Goal: Task Accomplishment & Management: Use online tool/utility

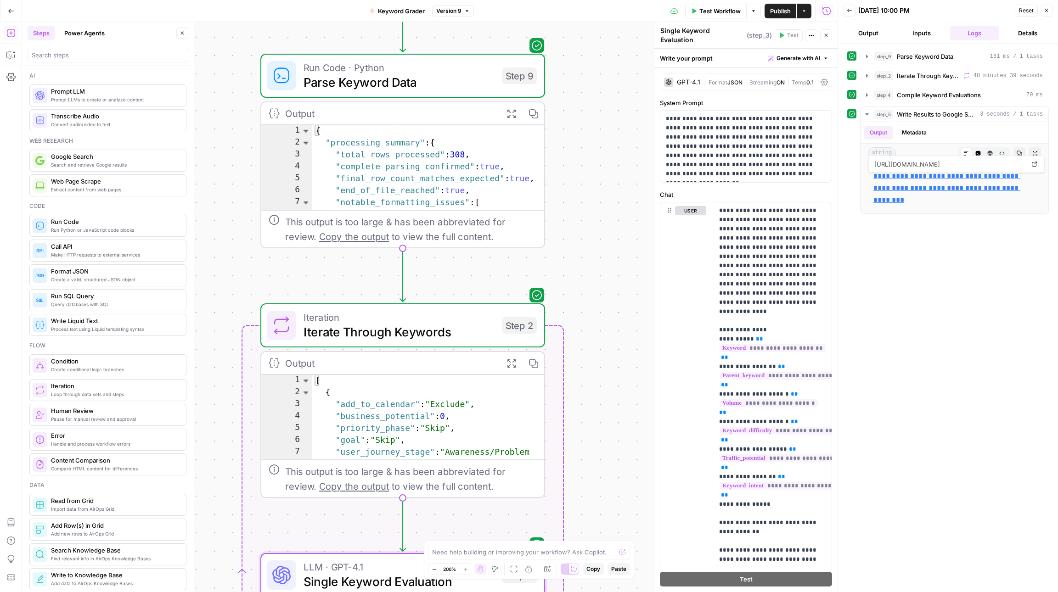
scroll to position [6507, 0]
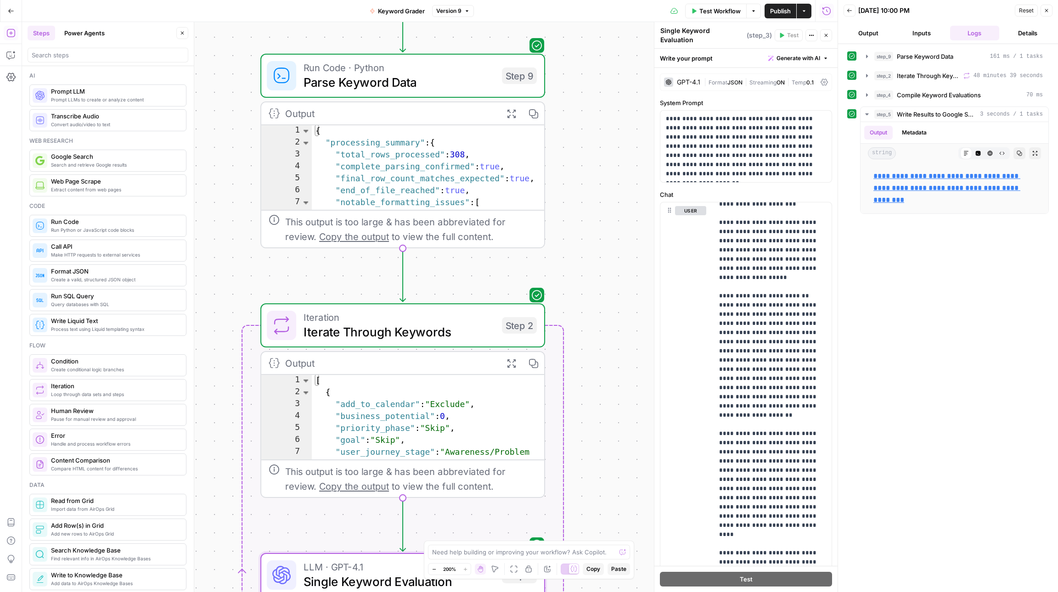
click at [733, 11] on span "Test Workflow" at bounding box center [719, 10] width 41 height 9
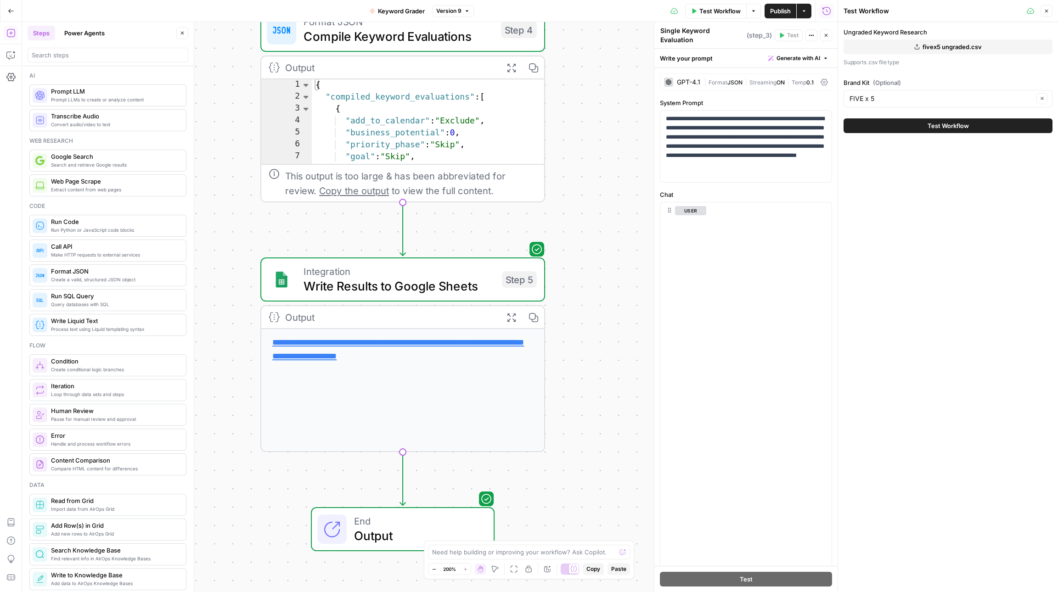
click at [930, 47] on span "fivex5 ungraded.csv" at bounding box center [951, 46] width 59 height 9
click at [850, 101] on input "Brand Kit (Optional)" at bounding box center [941, 98] width 184 height 9
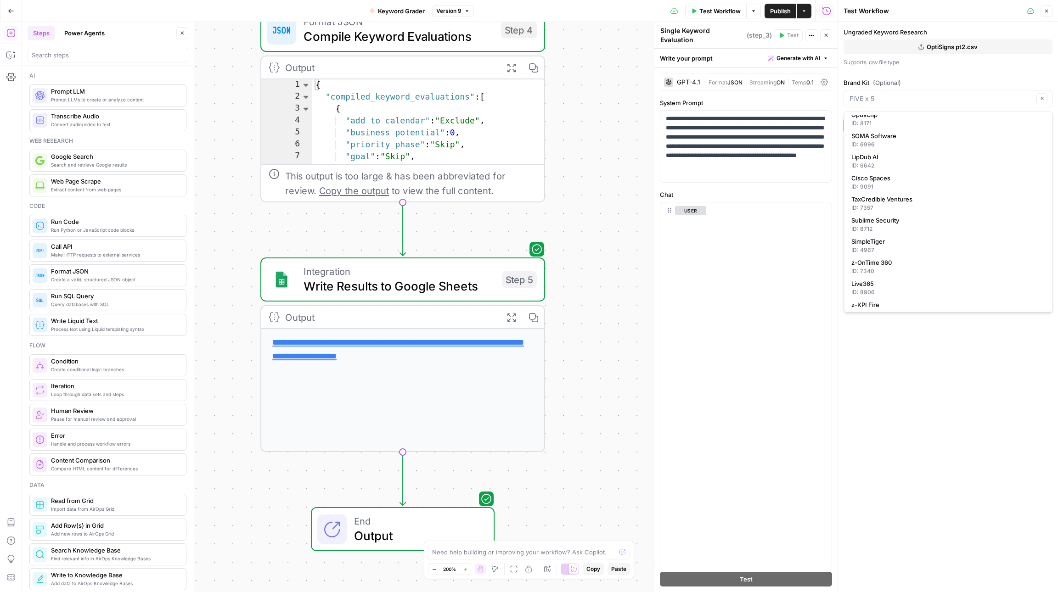
scroll to position [137, 0]
type input "FIVE x 5"
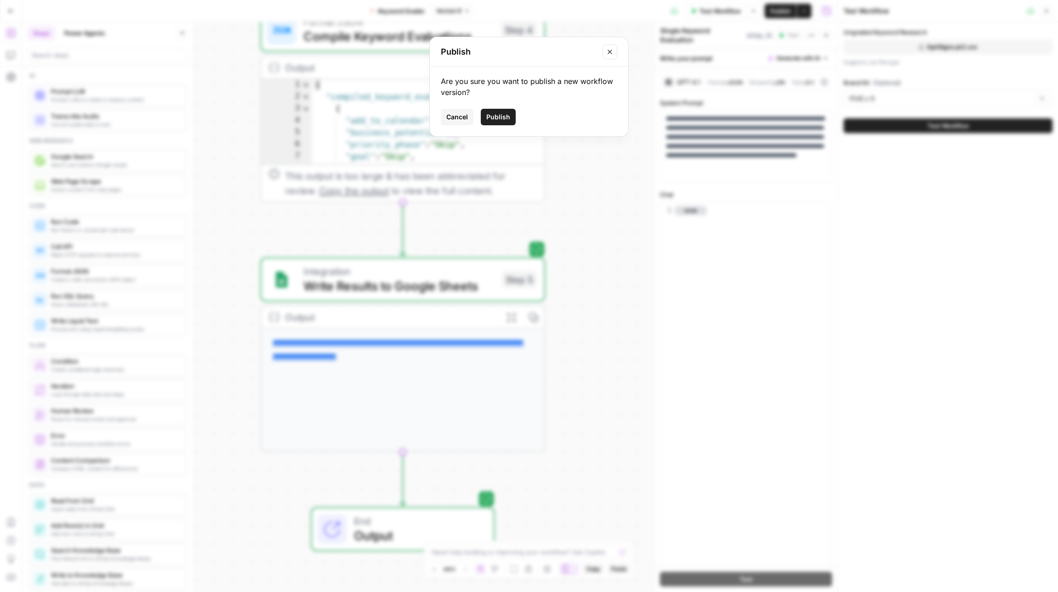
drag, startPoint x: 447, startPoint y: 113, endPoint x: 483, endPoint y: 110, distance: 36.0
click at [449, 113] on span "Cancel" at bounding box center [457, 116] width 22 height 9
click at [878, 101] on input "Brand Kit (Optional)" at bounding box center [941, 98] width 184 height 9
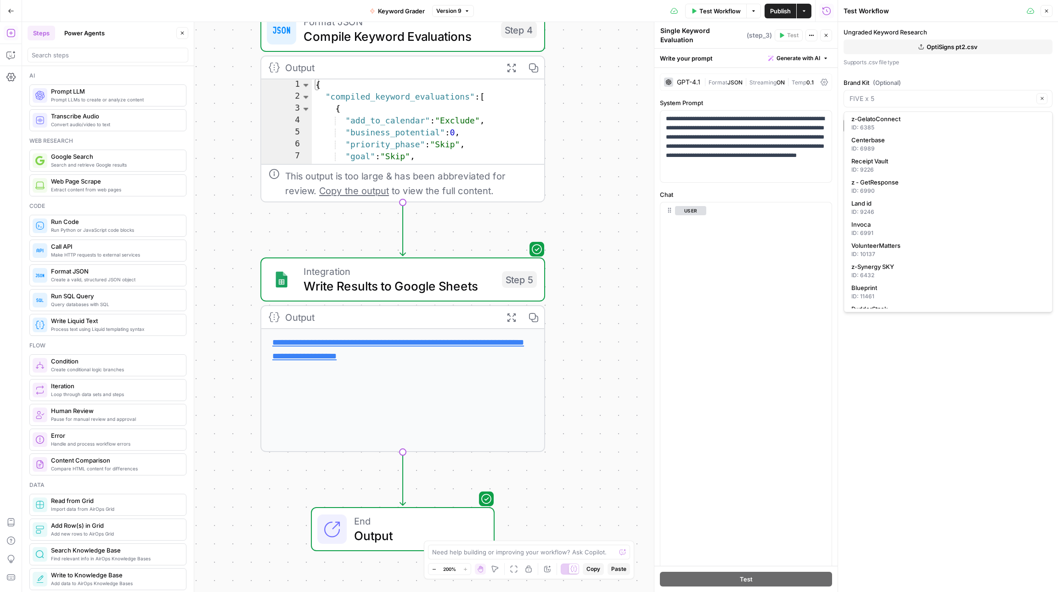
scroll to position [483, 0]
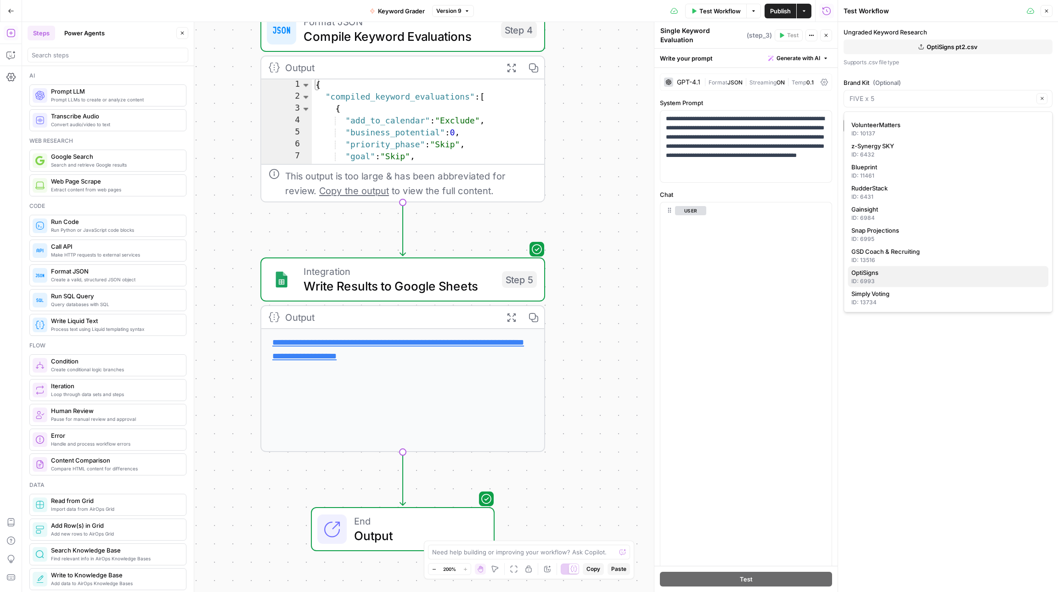
click at [895, 278] on div "ID: 6993" at bounding box center [947, 281] width 193 height 8
type input "OptiSigns"
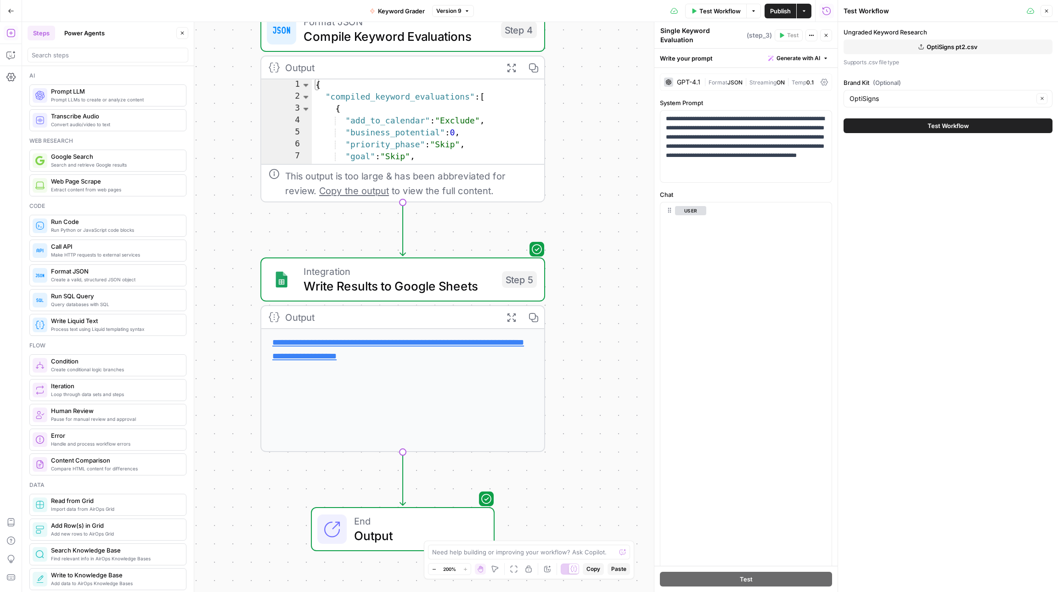
click at [904, 126] on button "Test Workflow" at bounding box center [947, 125] width 209 height 15
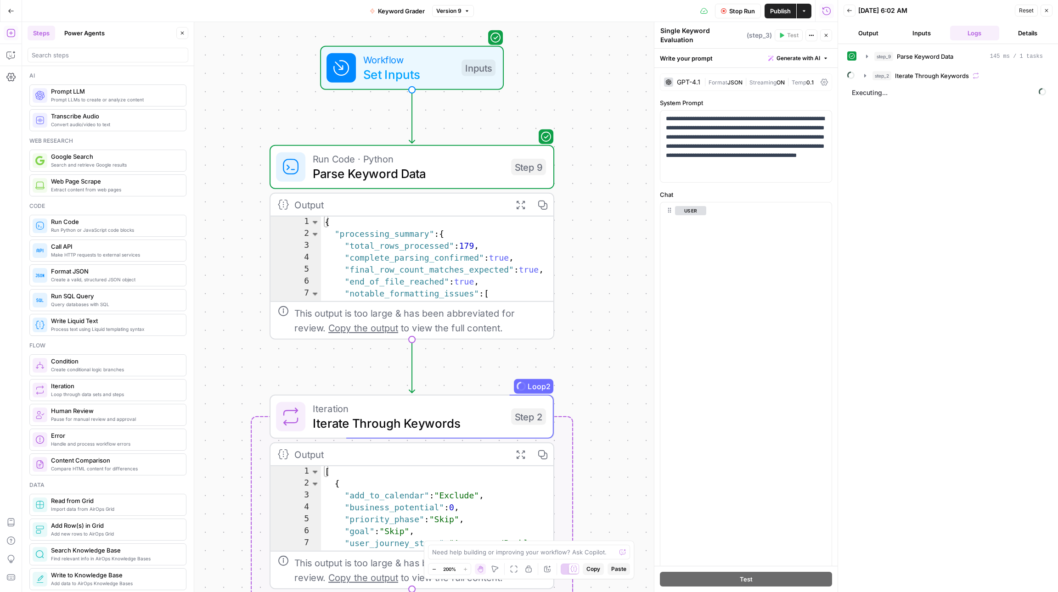
click at [908, 33] on button "Inputs" at bounding box center [922, 33] width 50 height 15
click at [975, 36] on button "Logs" at bounding box center [975, 33] width 50 height 15
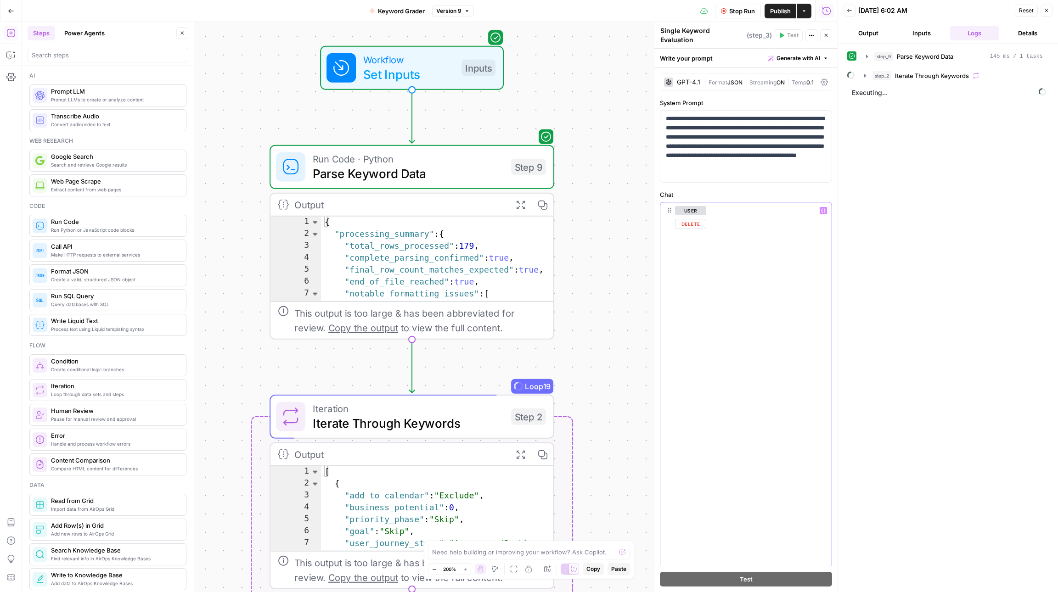
drag, startPoint x: 745, startPoint y: 428, endPoint x: 700, endPoint y: 283, distance: 151.9
click at [700, 283] on div "**********" at bounding box center [745, 400] width 171 height 396
drag, startPoint x: 801, startPoint y: 350, endPoint x: 710, endPoint y: 350, distance: 90.9
click at [710, 350] on div "**********" at bounding box center [745, 400] width 171 height 396
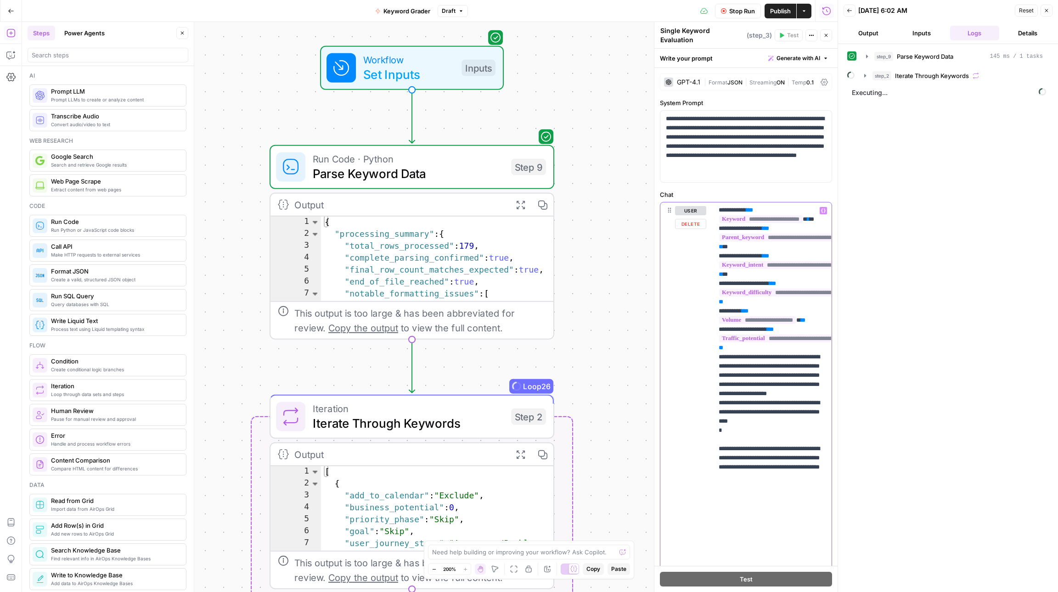
scroll to position [5656, 0]
drag, startPoint x: 738, startPoint y: 316, endPoint x: 712, endPoint y: 318, distance: 26.7
click at [712, 318] on div "**********" at bounding box center [745, 400] width 171 height 396
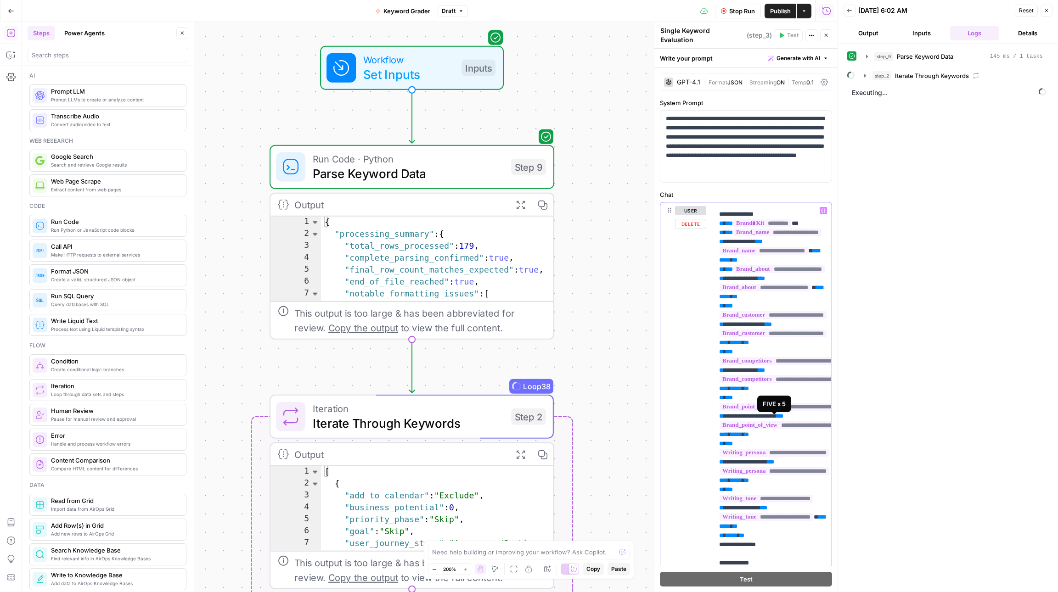
scroll to position [1861, 0]
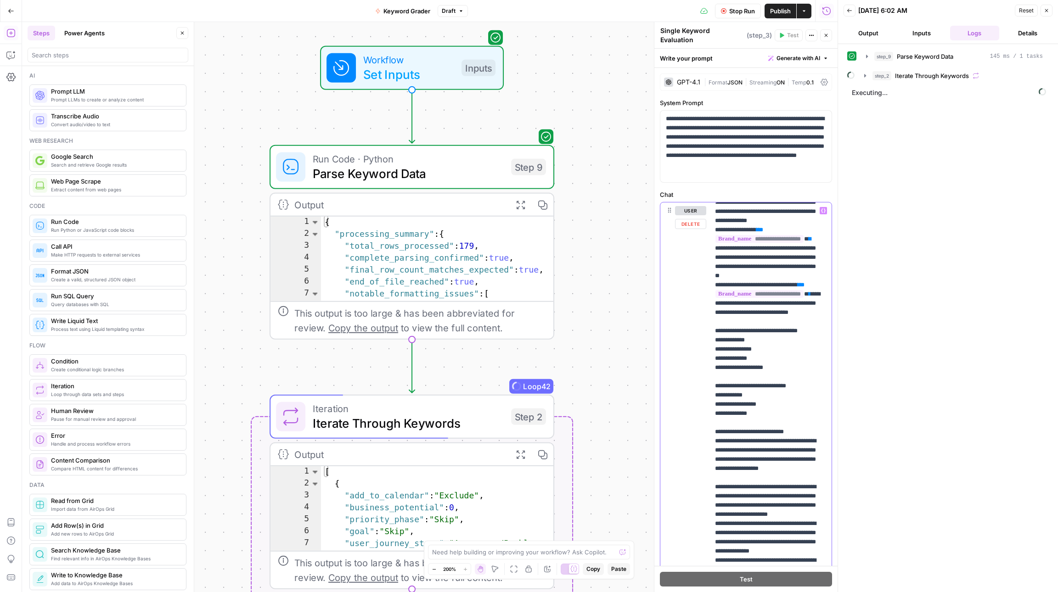
scroll to position [3644, 0]
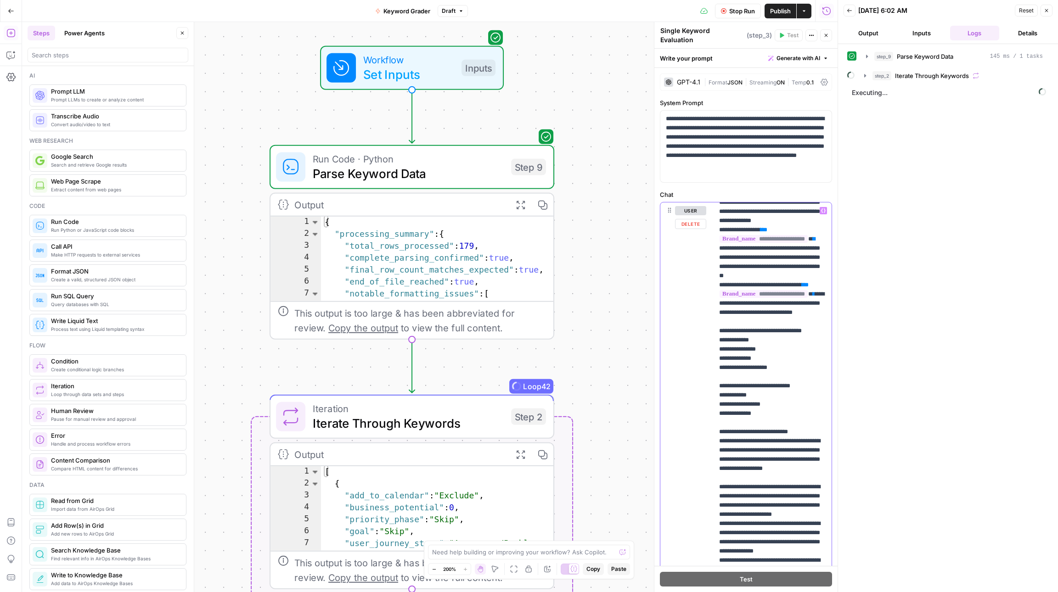
drag, startPoint x: 761, startPoint y: 483, endPoint x: 738, endPoint y: 455, distance: 35.9
click at [738, 455] on p "**********" at bounding box center [772, 152] width 106 height 7180
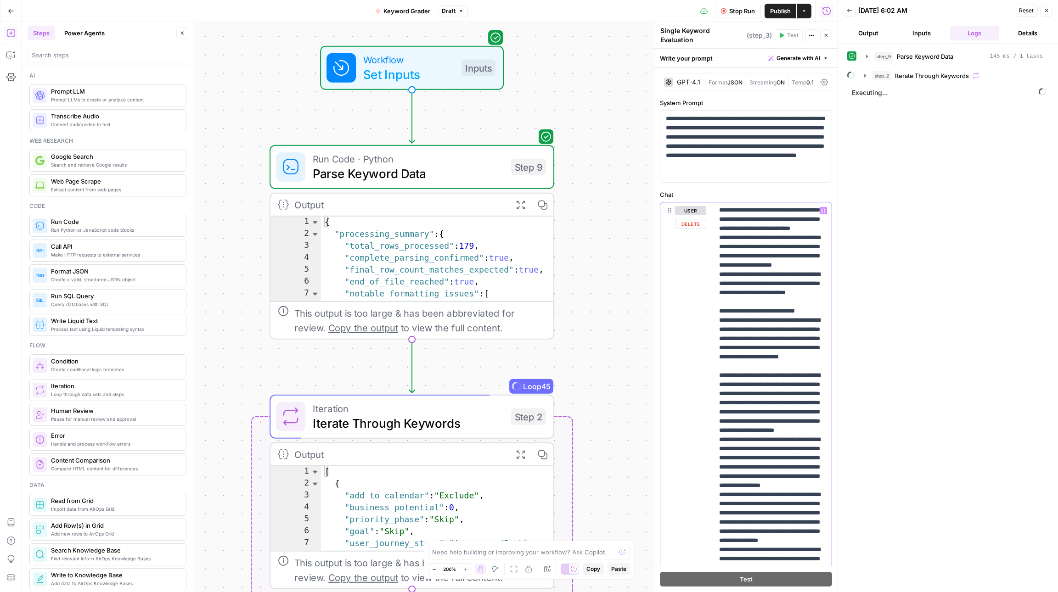
scroll to position [4191, 0]
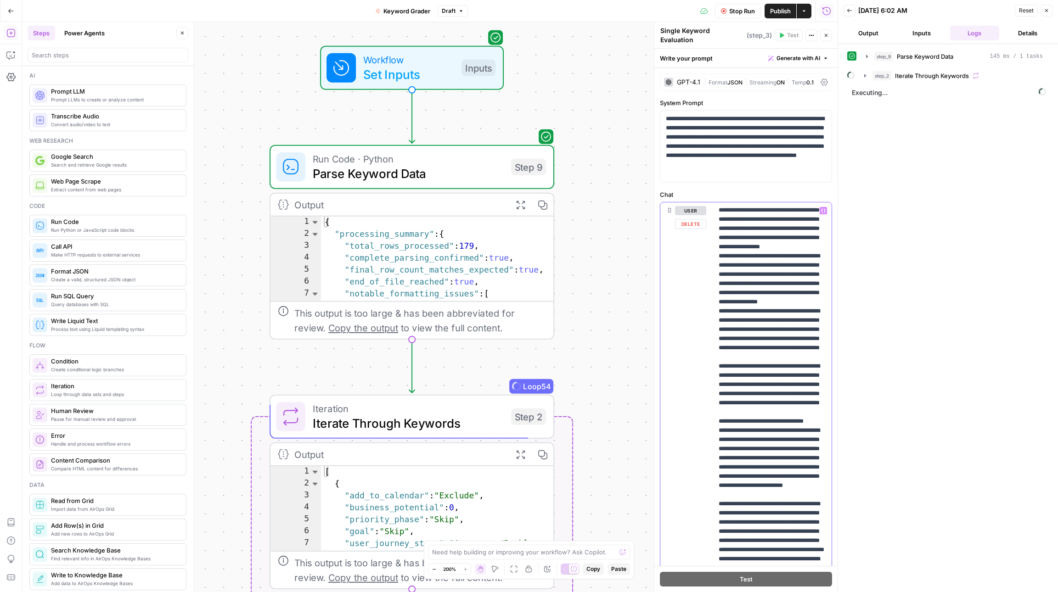
scroll to position [4426, 0]
drag, startPoint x: 780, startPoint y: 372, endPoint x: 714, endPoint y: 289, distance: 105.8
click at [714, 289] on div "**********" at bounding box center [772, 389] width 118 height 374
copy p "**********"
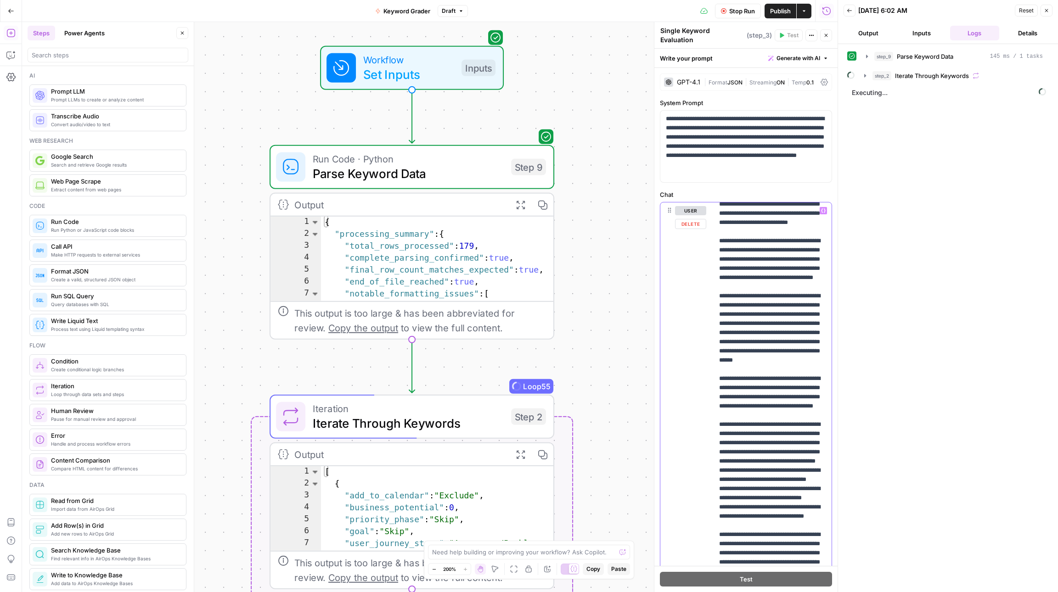
scroll to position [329, 0]
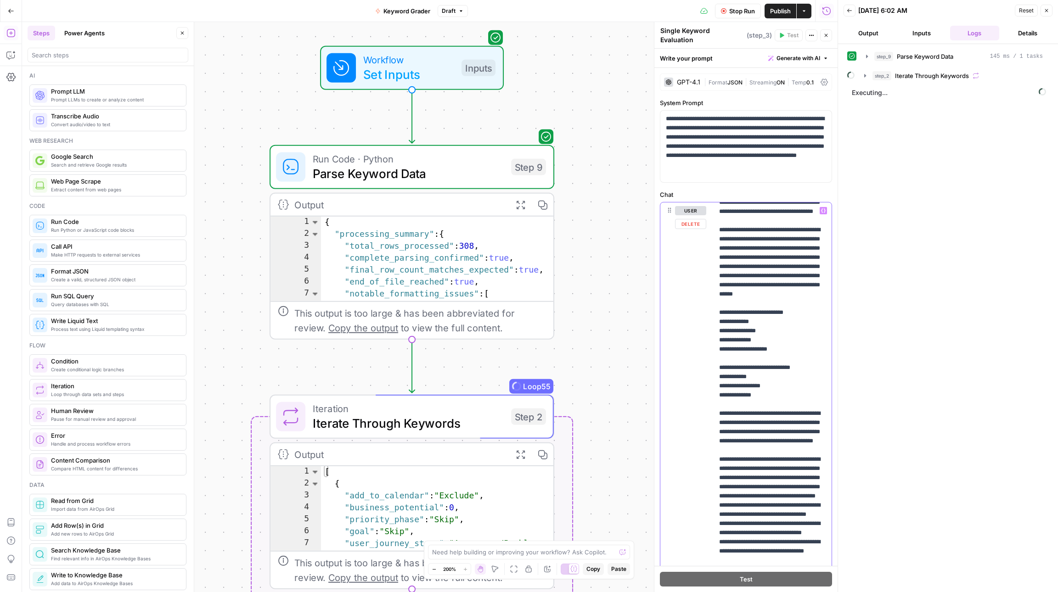
drag, startPoint x: 768, startPoint y: 478, endPoint x: 700, endPoint y: 445, distance: 75.4
click at [700, 445] on div "**********" at bounding box center [745, 400] width 171 height 396
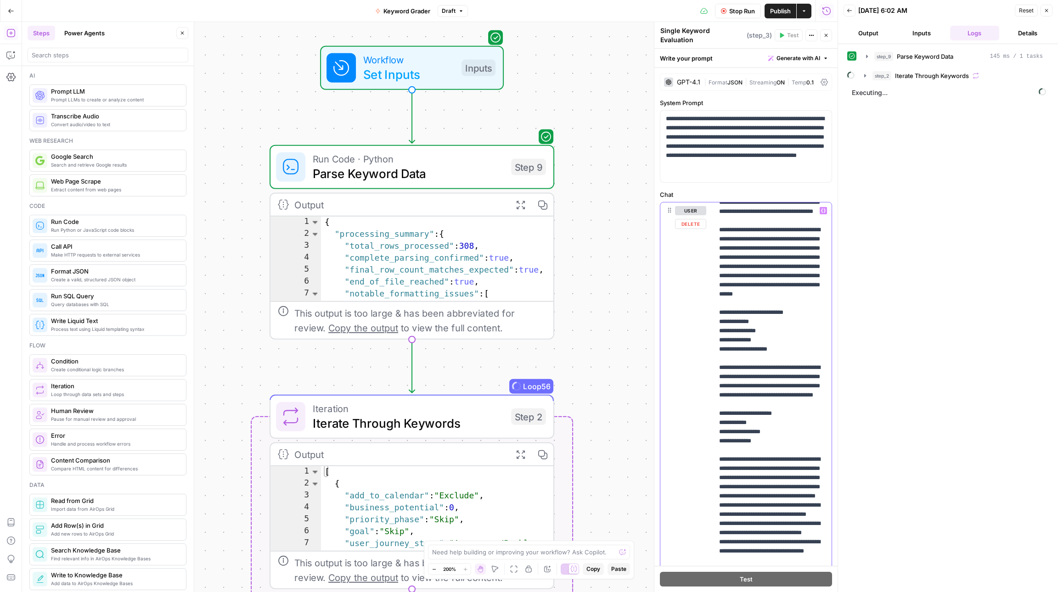
scroll to position [411, 0]
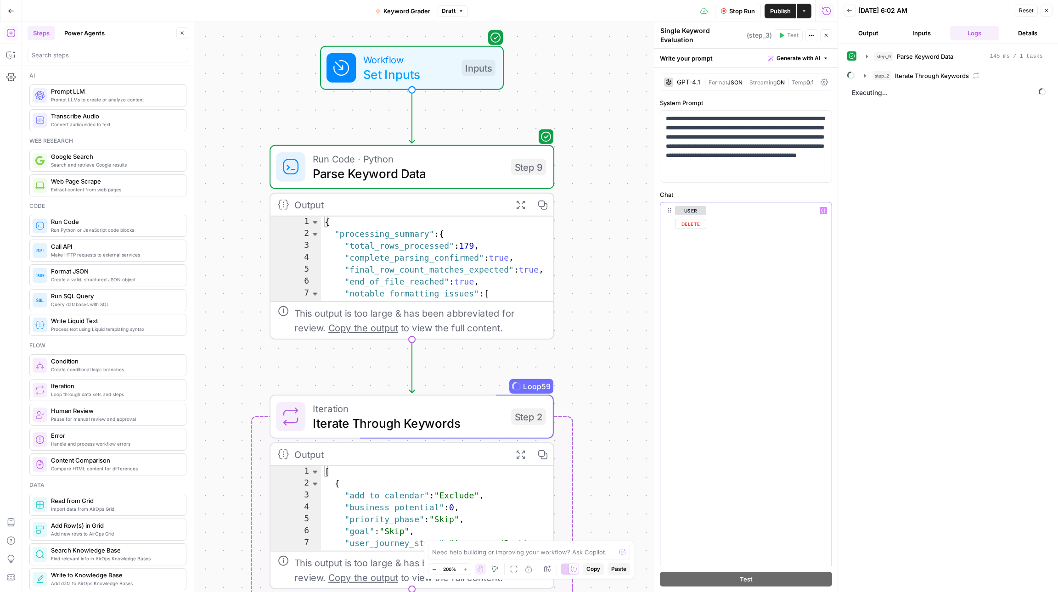
scroll to position [6404, 1]
drag, startPoint x: 770, startPoint y: 481, endPoint x: 764, endPoint y: 480, distance: 6.0
copy p "**"
type input "BP"
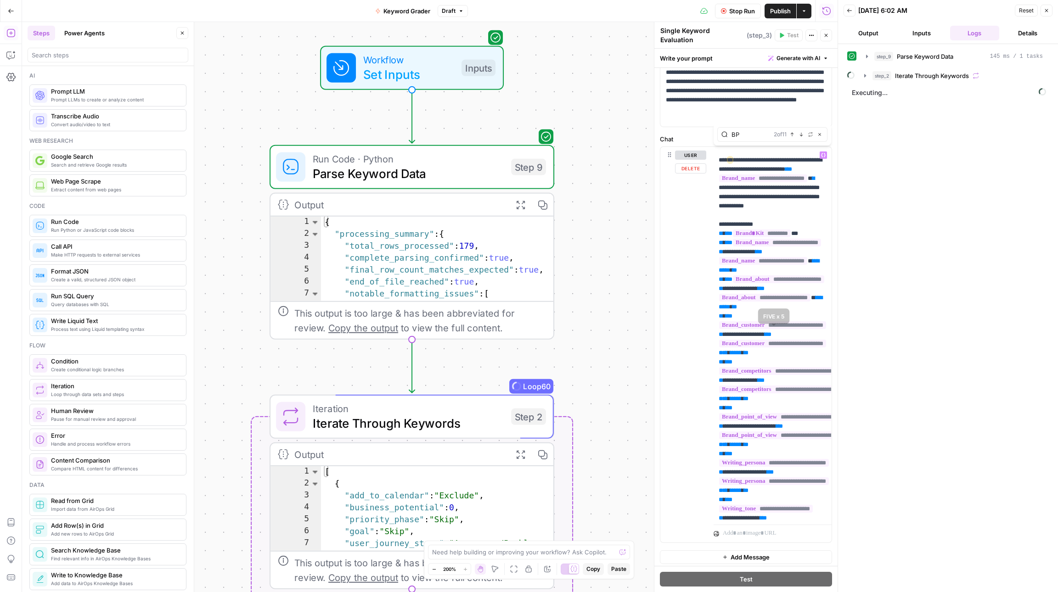
scroll to position [1900, 0]
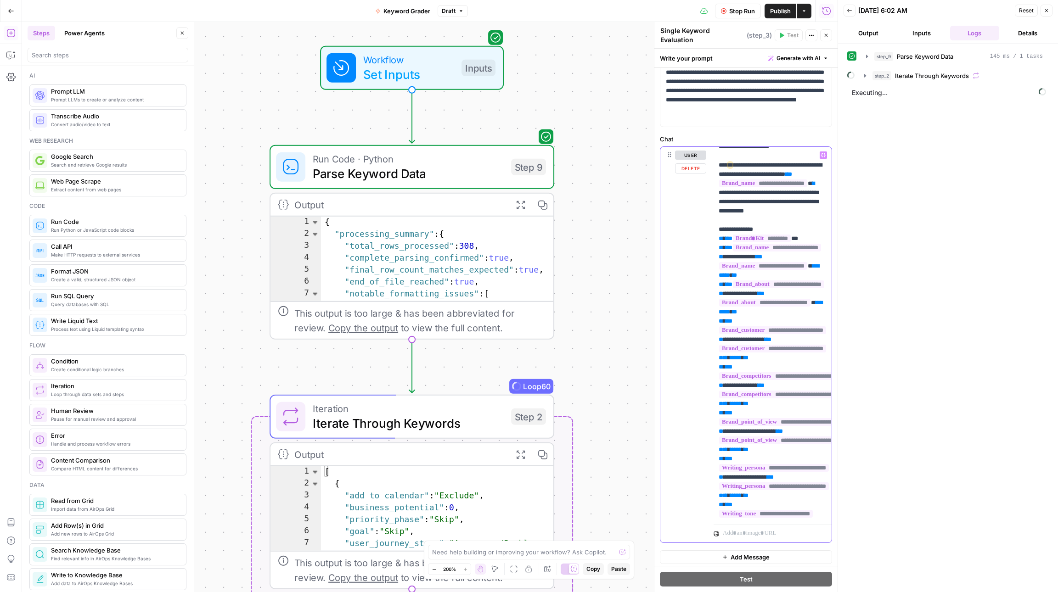
copy p "**********"
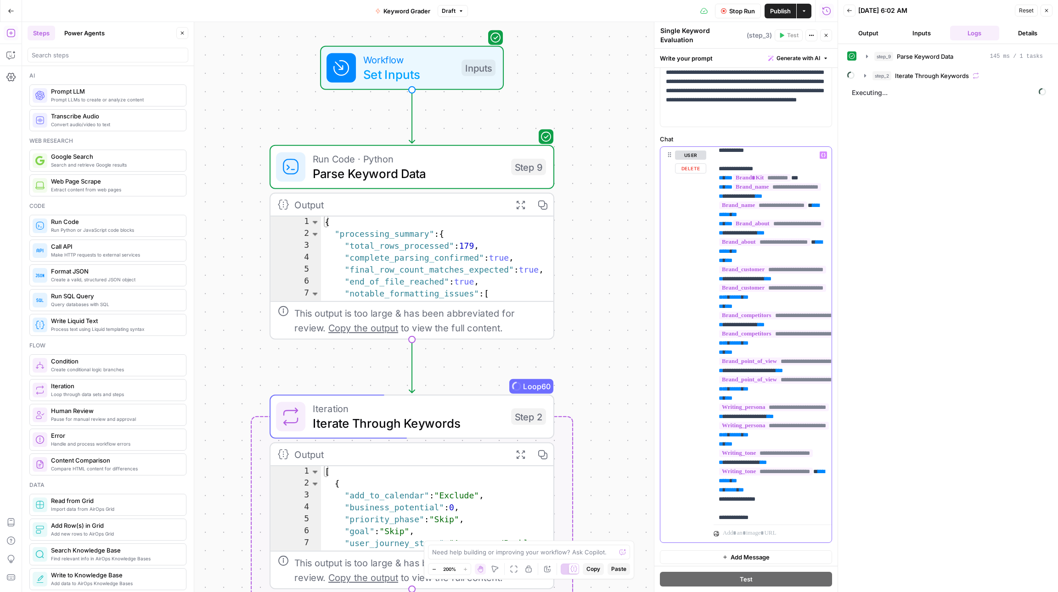
scroll to position [1968, 0]
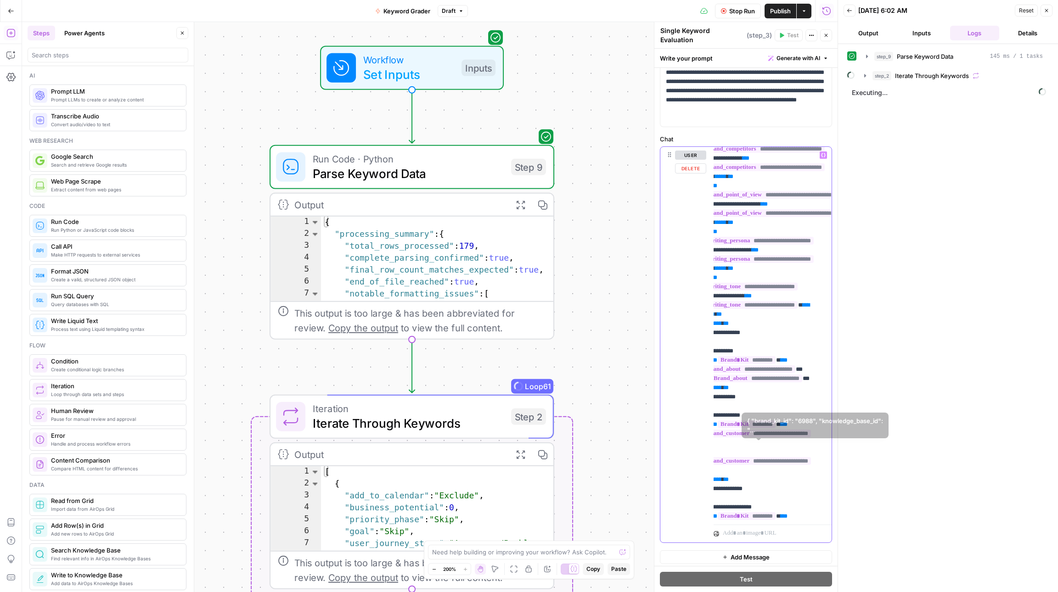
scroll to position [2149, 0]
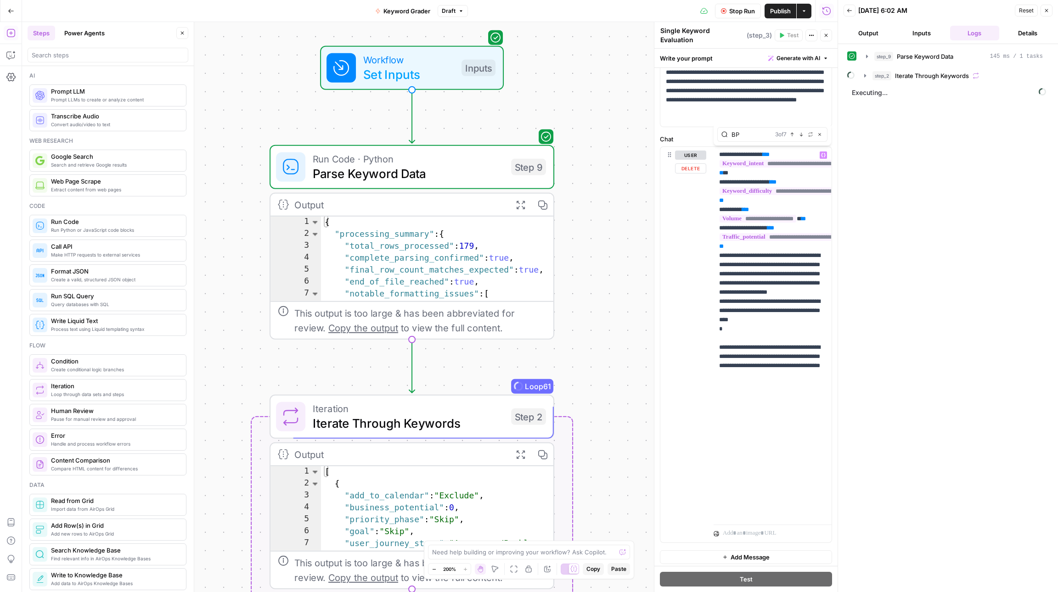
scroll to position [5773, 0]
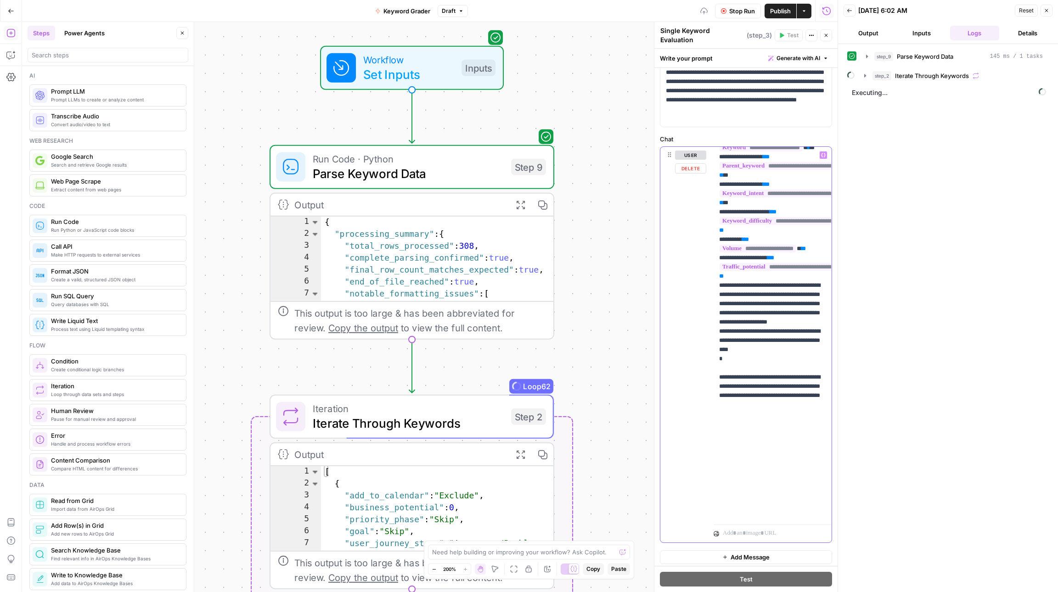
drag, startPoint x: 809, startPoint y: 367, endPoint x: 817, endPoint y: 373, distance: 9.8
drag, startPoint x: 761, startPoint y: 448, endPoint x: 775, endPoint y: 452, distance: 14.8
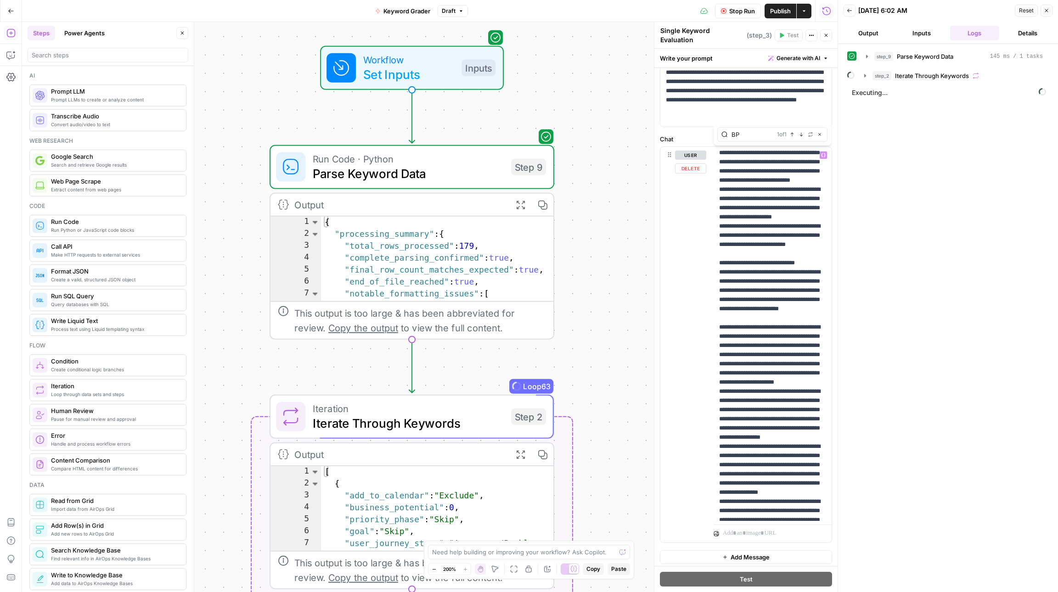
scroll to position [4289, 0]
drag, startPoint x: 779, startPoint y: 280, endPoint x: 787, endPoint y: 286, distance: 9.6
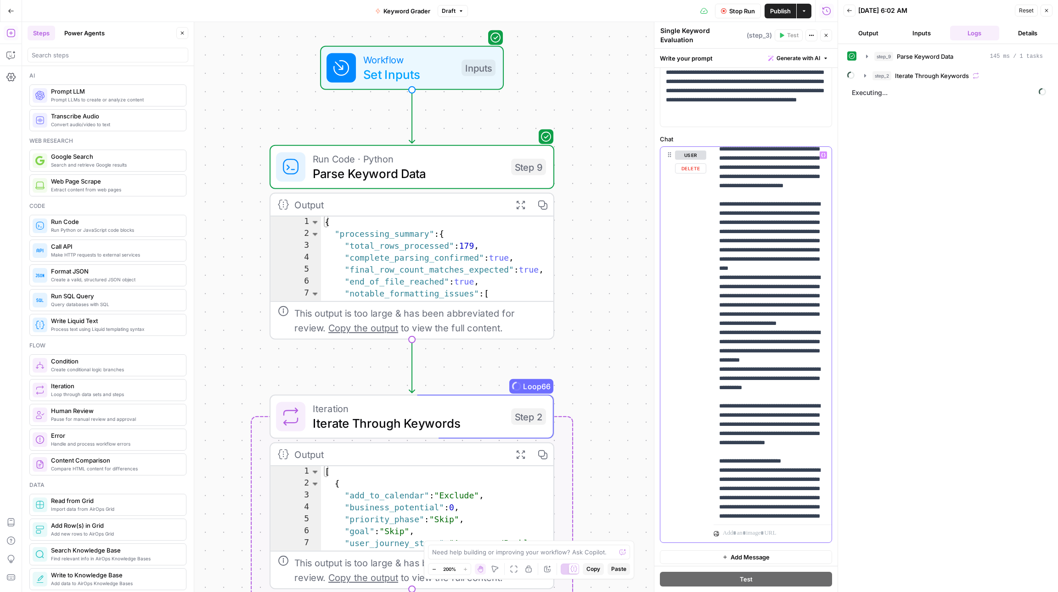
scroll to position [4781, 0]
drag, startPoint x: 717, startPoint y: 289, endPoint x: 805, endPoint y: 419, distance: 157.0
click at [805, 419] on div "**********" at bounding box center [772, 334] width 118 height 374
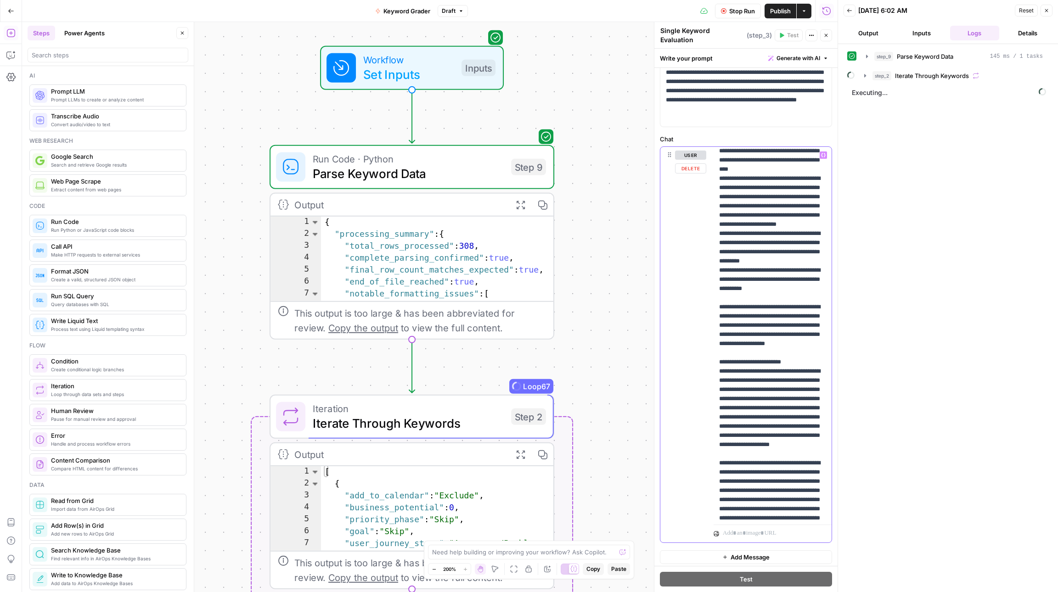
scroll to position [4685, 0]
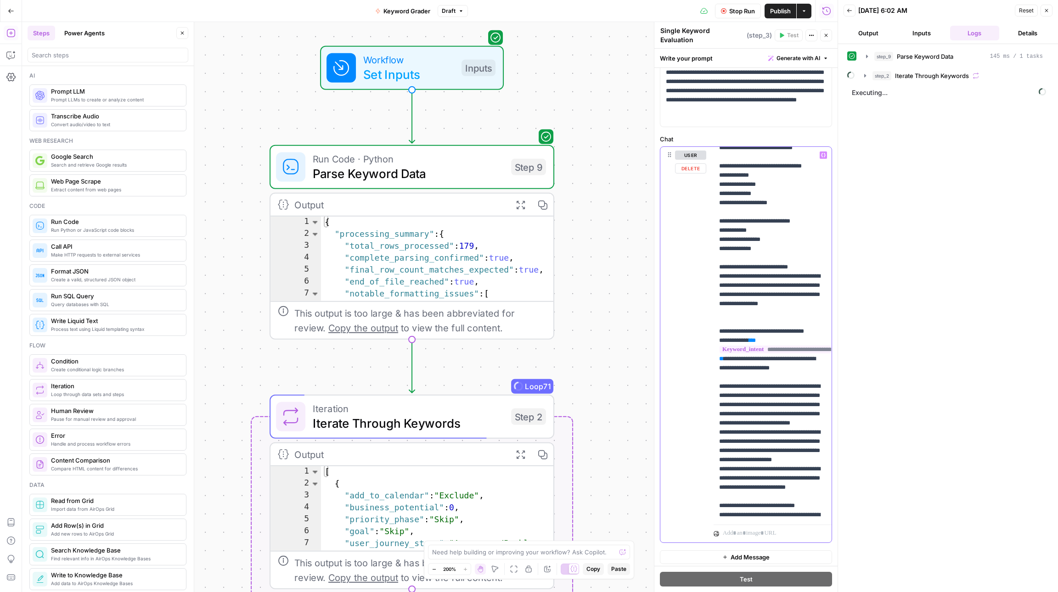
scroll to position [3836, 0]
type input "user journey"
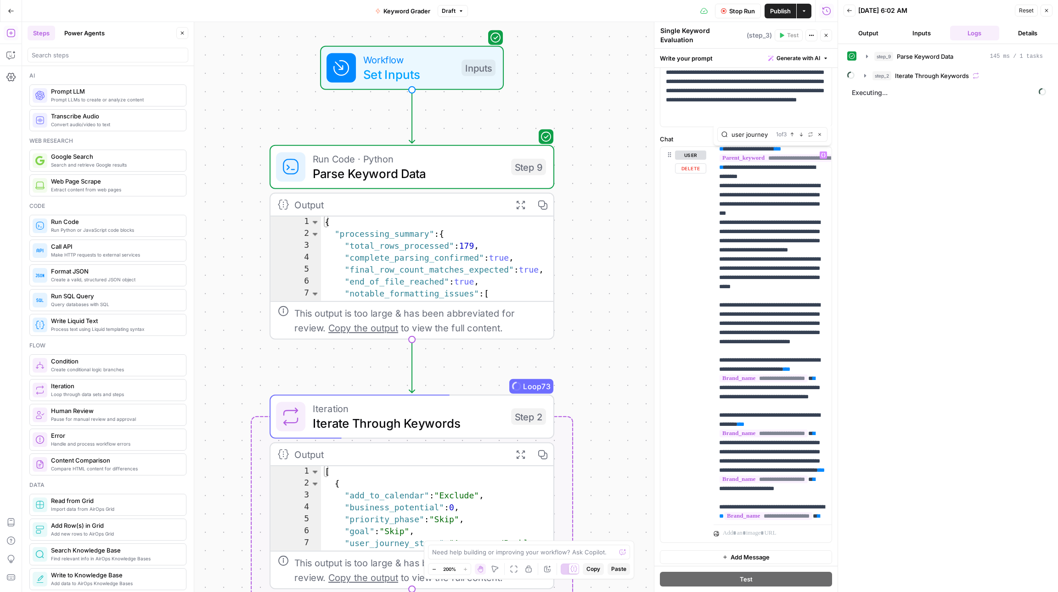
scroll to position [1425, 0]
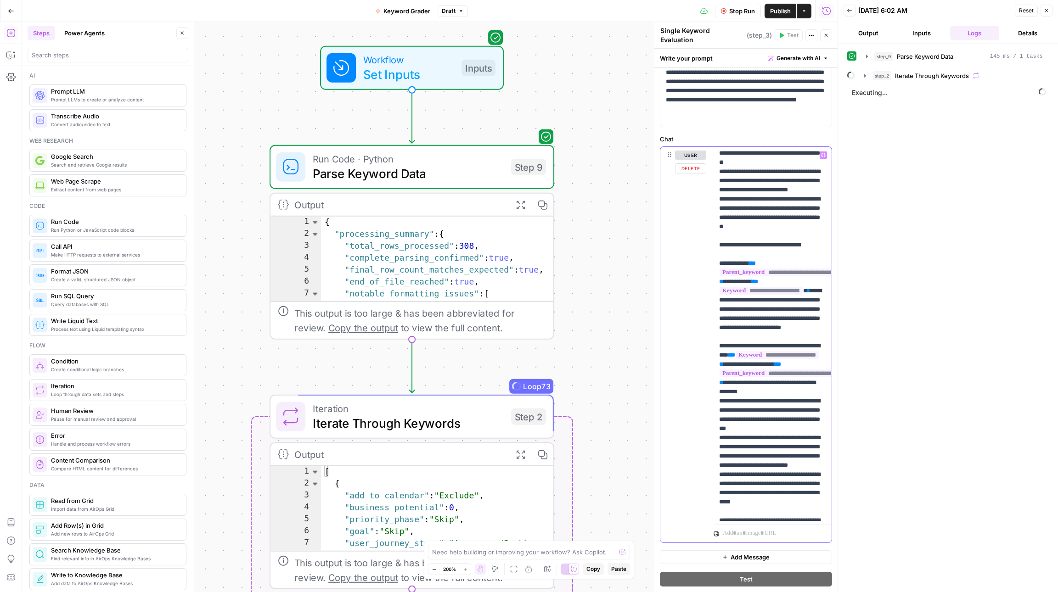
drag, startPoint x: 761, startPoint y: 314, endPoint x: 733, endPoint y: 308, distance: 28.7
copy p "**********"
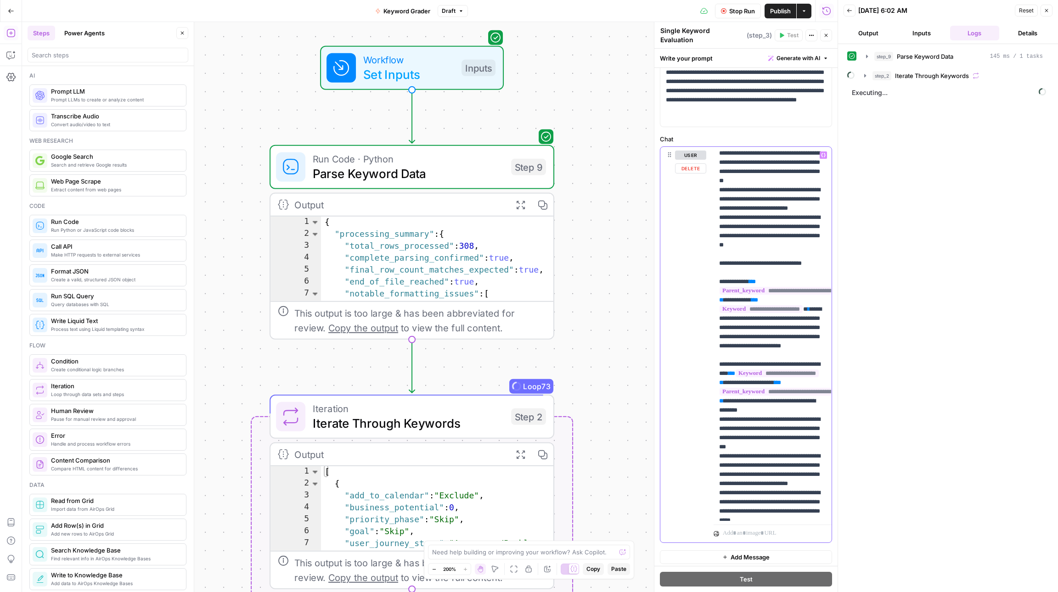
drag, startPoint x: 754, startPoint y: 316, endPoint x: 728, endPoint y: 309, distance: 27.6
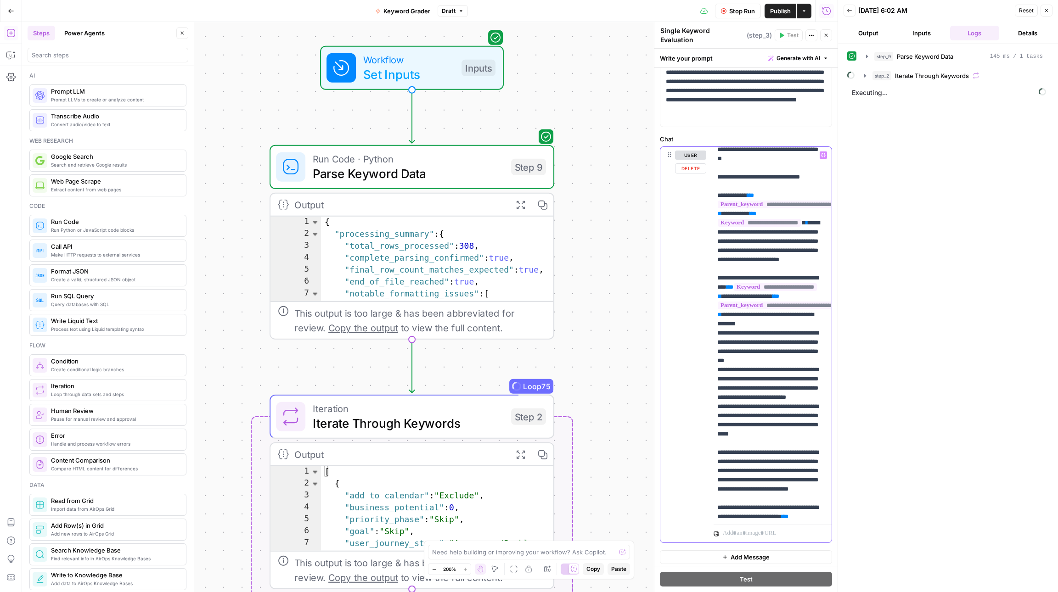
scroll to position [1525, 0]
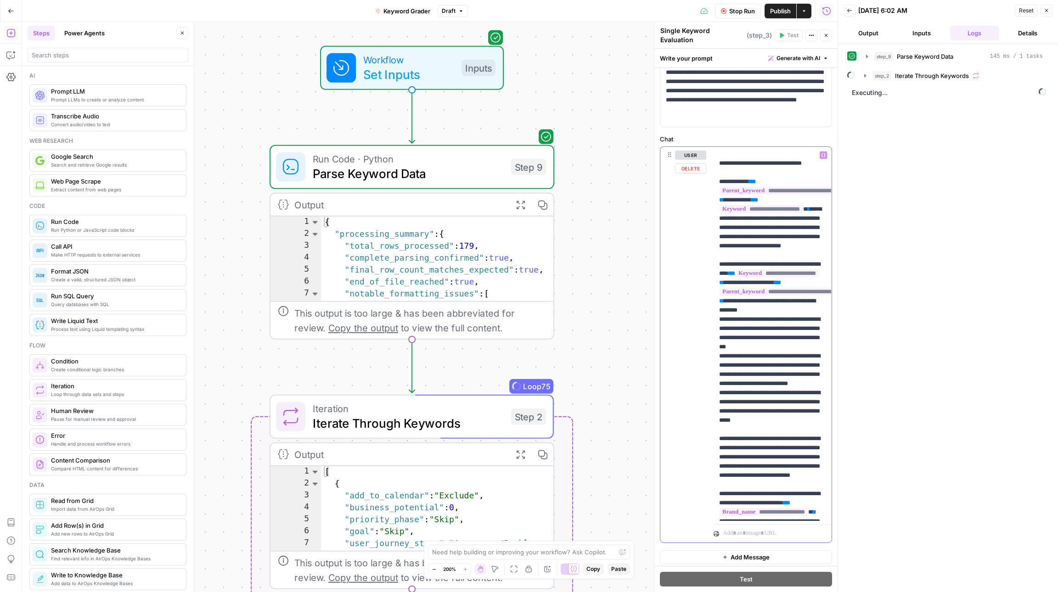
drag, startPoint x: 754, startPoint y: 477, endPoint x: 718, endPoint y: 208, distance: 271.4
copy p "**********"
click at [8, 51] on icon "button" at bounding box center [10, 54] width 9 height 9
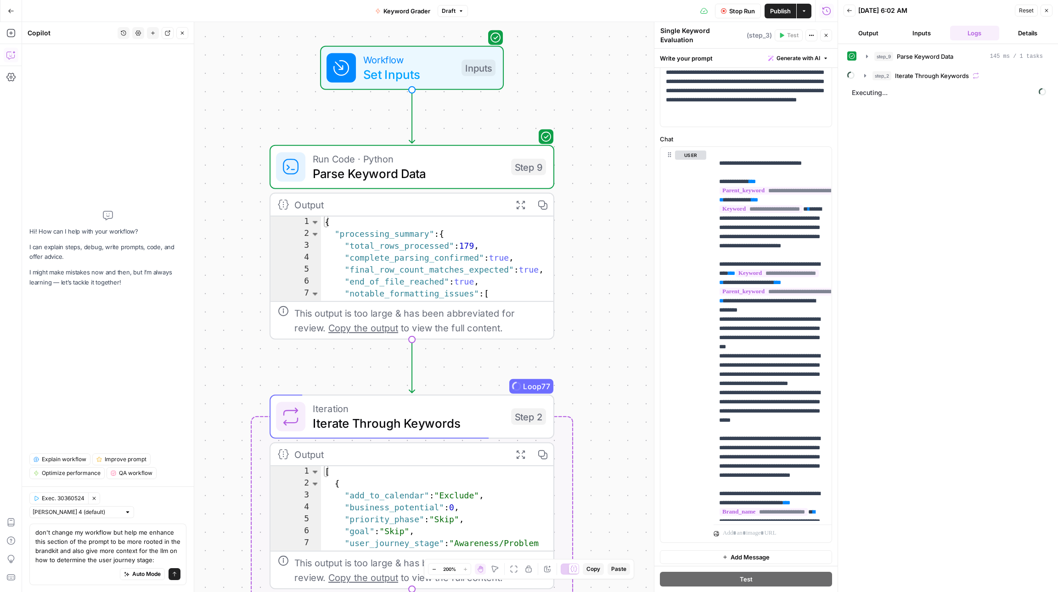
type textarea "don't change my workflow but help me enhance this section of the prompt to be m…"
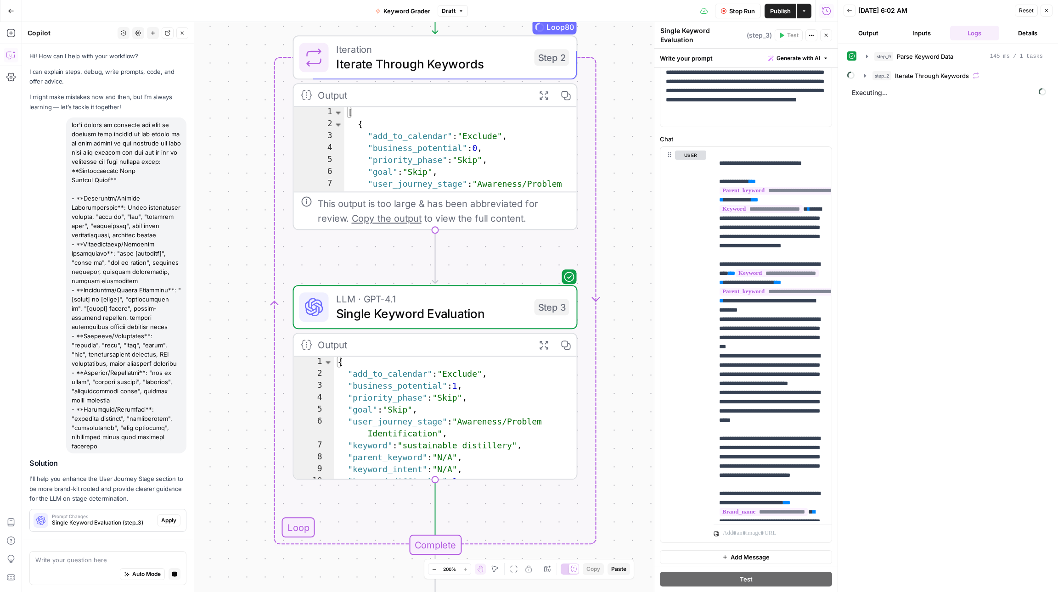
scroll to position [0, 0]
click at [101, 525] on span "Single Keyword Evaluation (step_3)" at bounding box center [102, 523] width 101 height 8
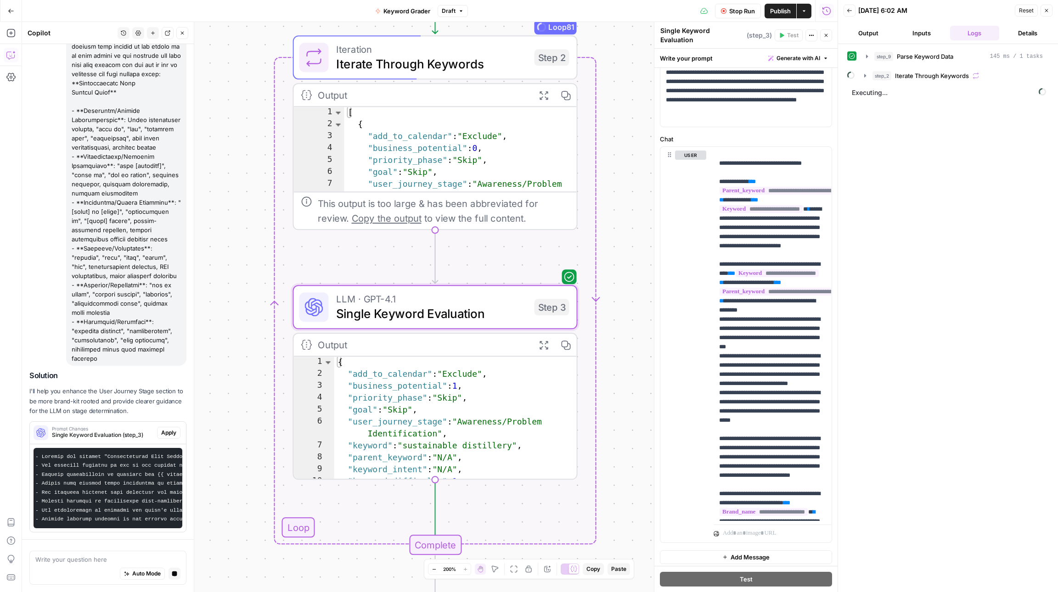
scroll to position [0, 0]
click at [168, 434] on span "Apply" at bounding box center [168, 433] width 15 height 8
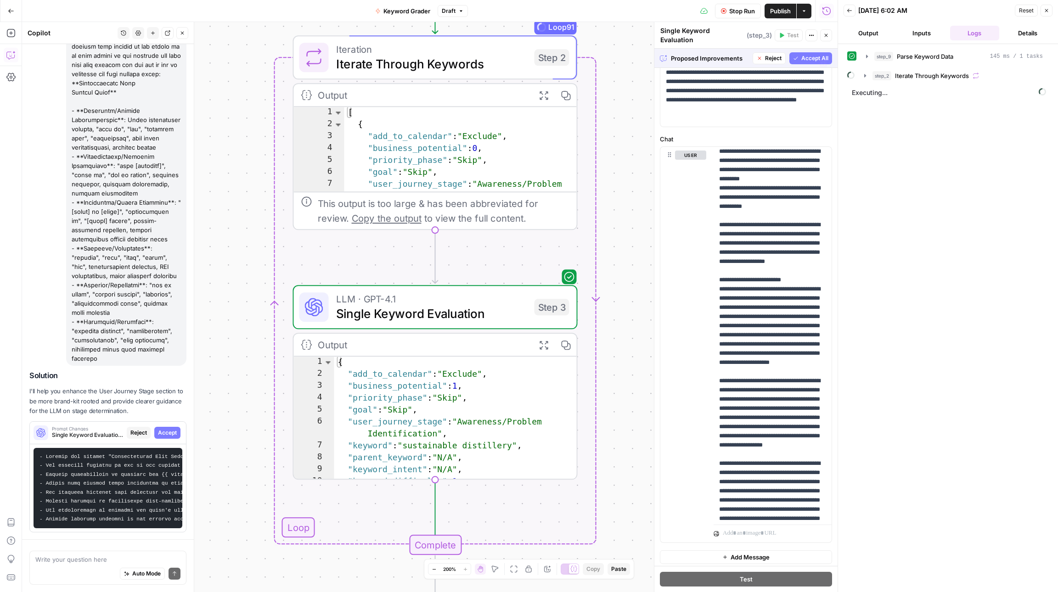
scroll to position [5595, 0]
click at [811, 56] on span "Accept All" at bounding box center [814, 58] width 27 height 8
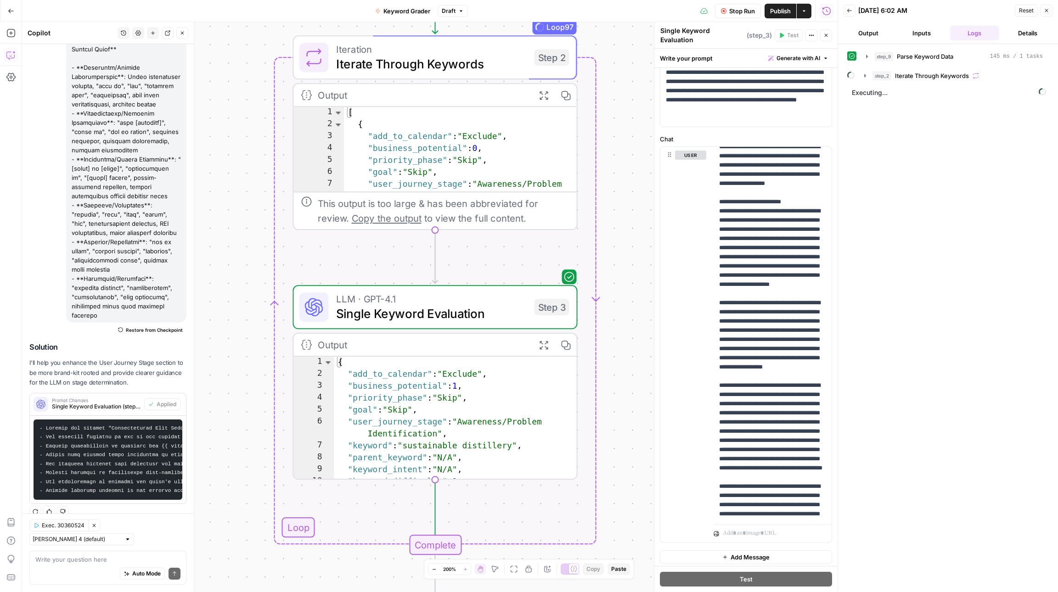
scroll to position [6070, 0]
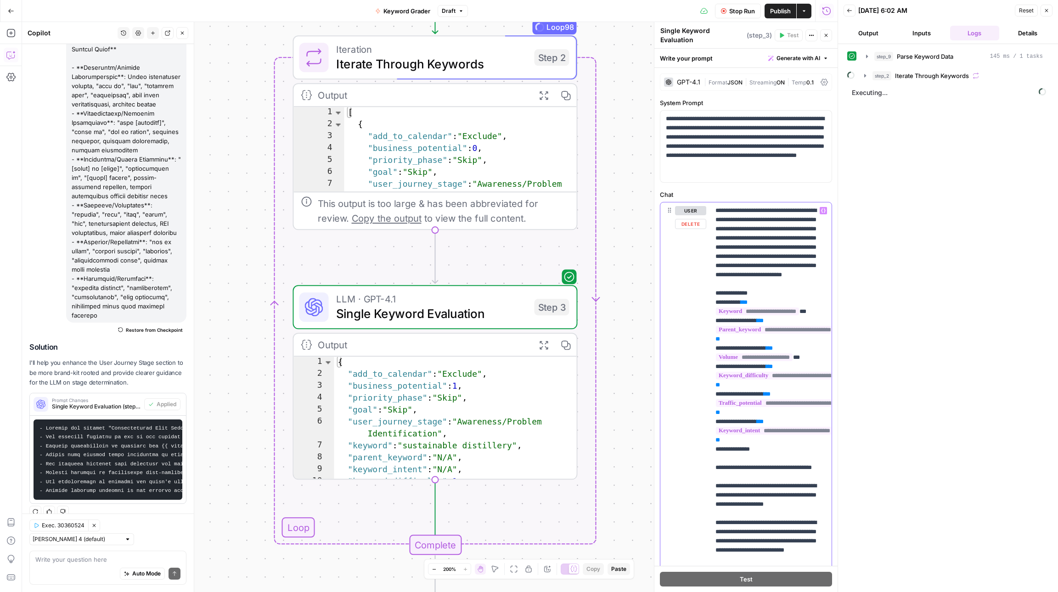
scroll to position [0, 0]
drag, startPoint x: 717, startPoint y: 310, endPoint x: 771, endPoint y: 325, distance: 56.0
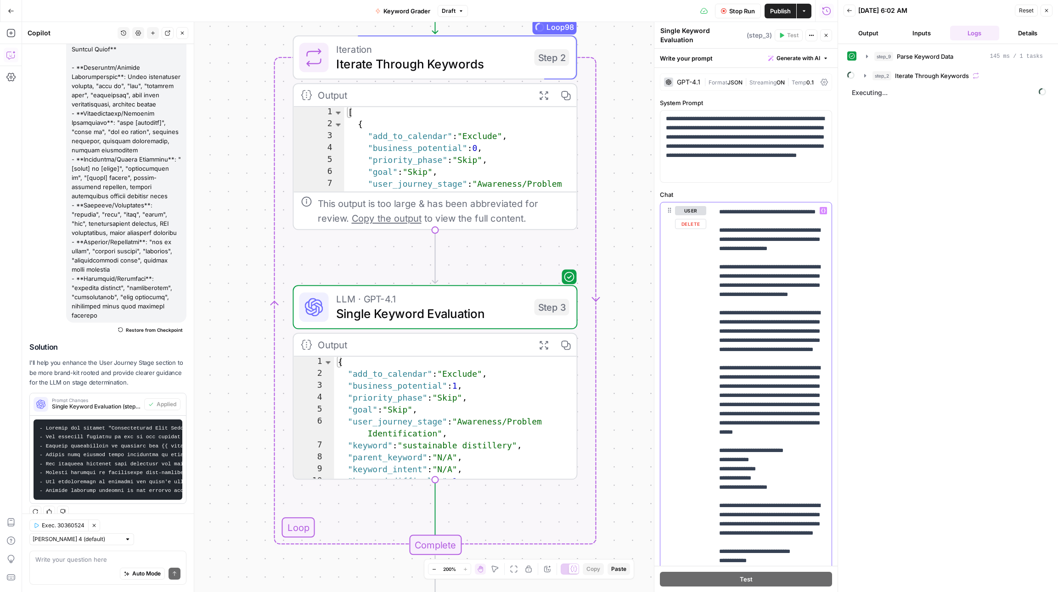
scroll to position [241, 0]
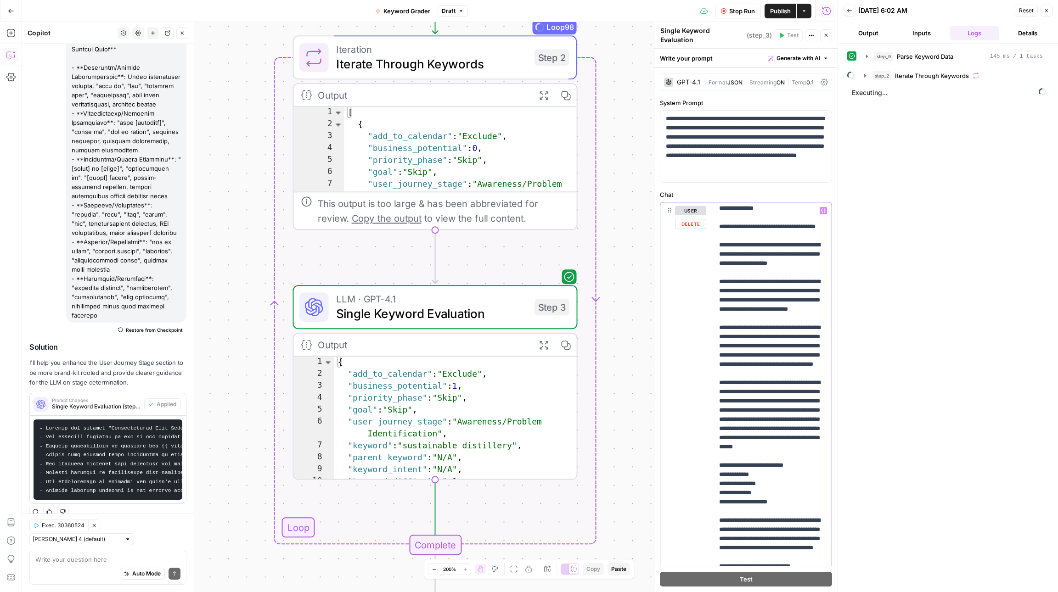
drag, startPoint x: 740, startPoint y: 260, endPoint x: 714, endPoint y: 262, distance: 25.8
click at [714, 262] on div "**********" at bounding box center [772, 389] width 118 height 374
drag, startPoint x: 738, startPoint y: 297, endPoint x: 712, endPoint y: 299, distance: 26.3
click at [712, 299] on div "**********" at bounding box center [745, 400] width 171 height 396
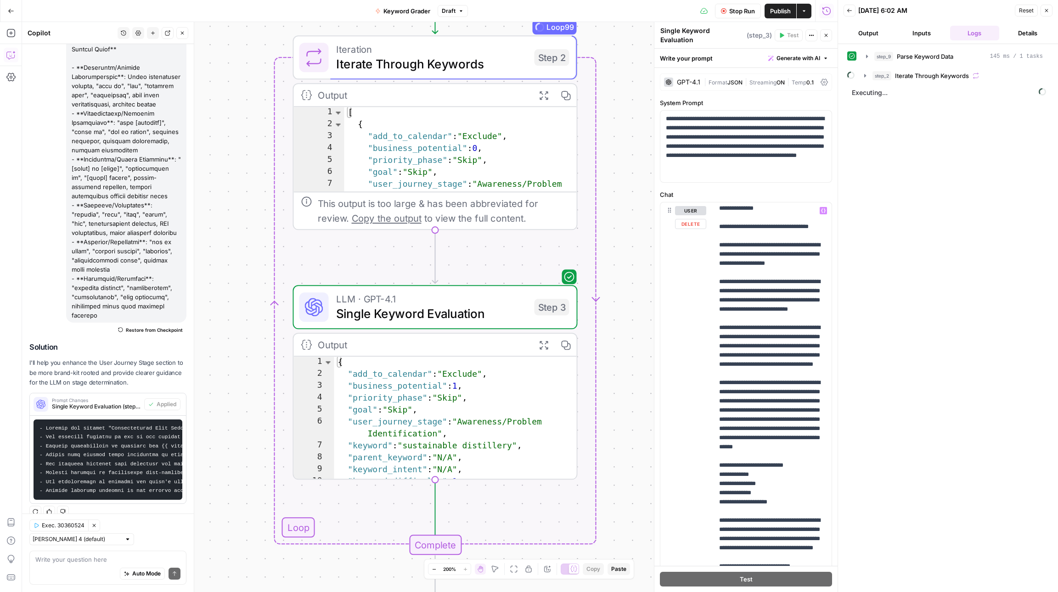
click at [708, 299] on div "**********" at bounding box center [745, 400] width 171 height 396
click at [718, 297] on div "**********" at bounding box center [772, 389] width 118 height 374
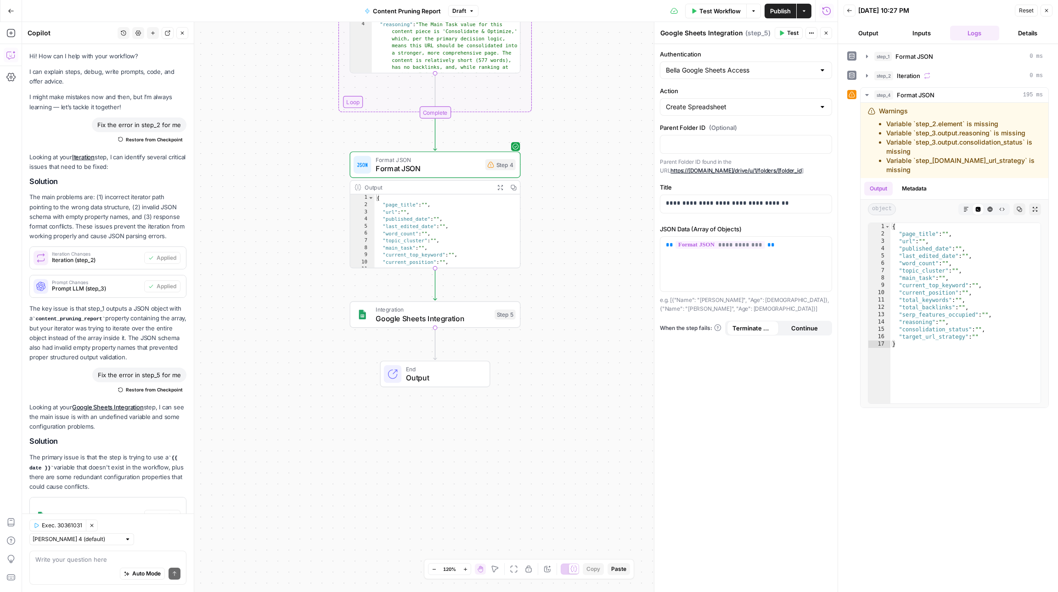
scroll to position [668, 0]
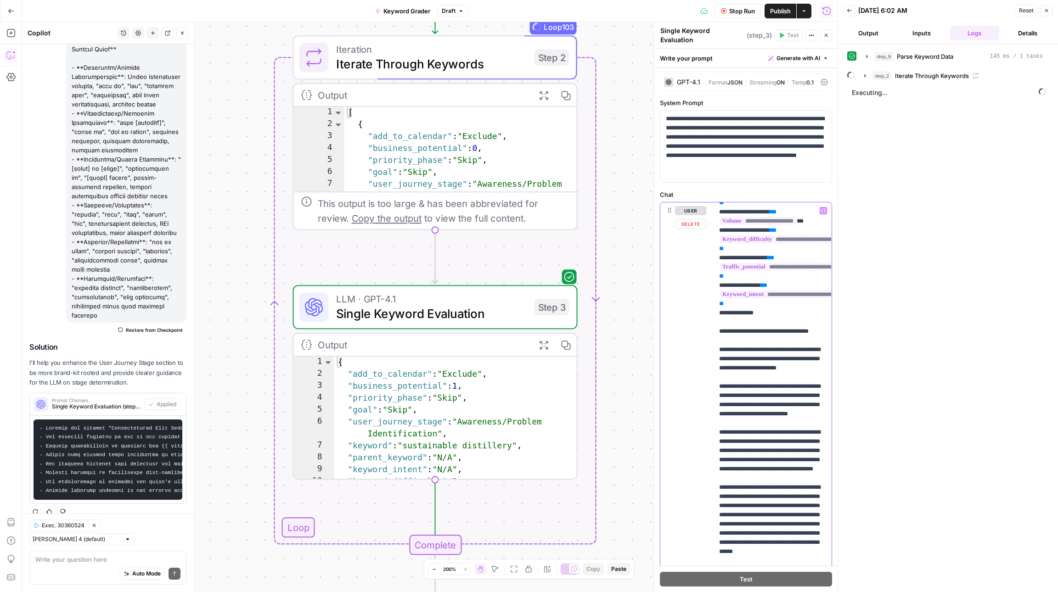
scroll to position [60, 0]
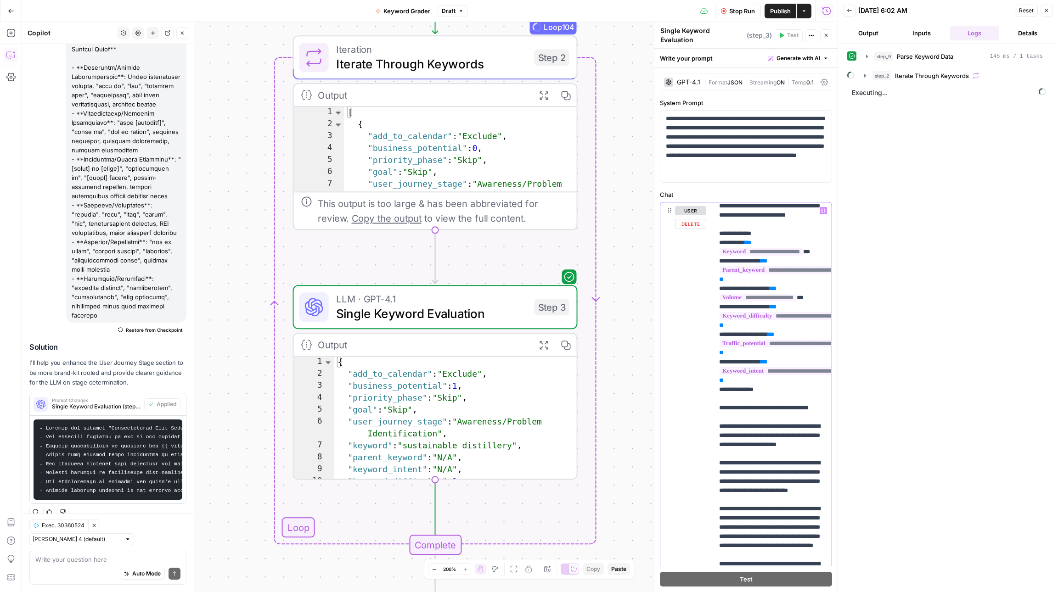
click at [714, 247] on div "**********" at bounding box center [772, 389] width 118 height 374
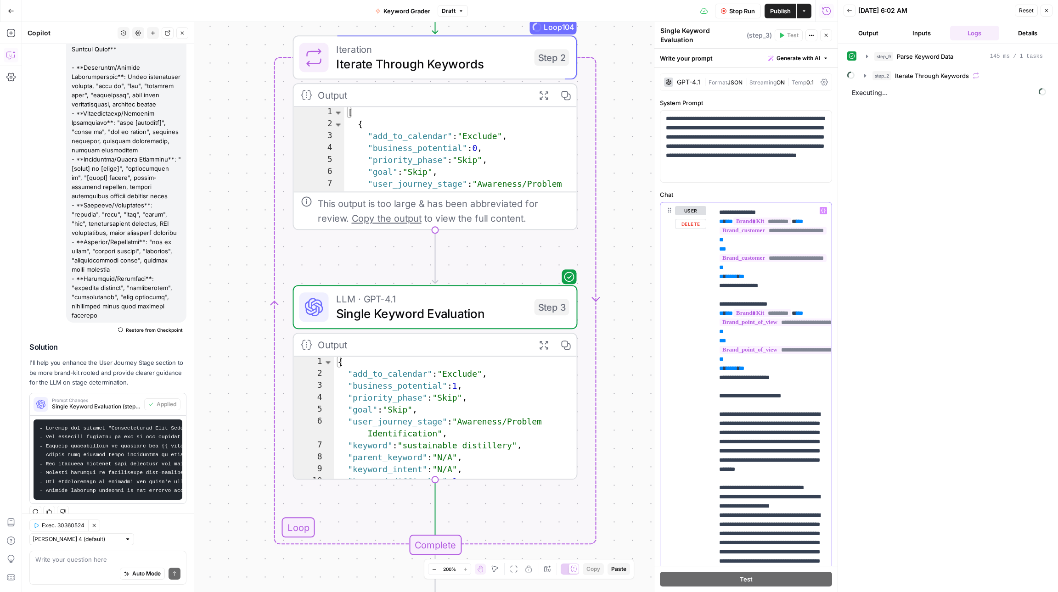
scroll to position [3629, 0]
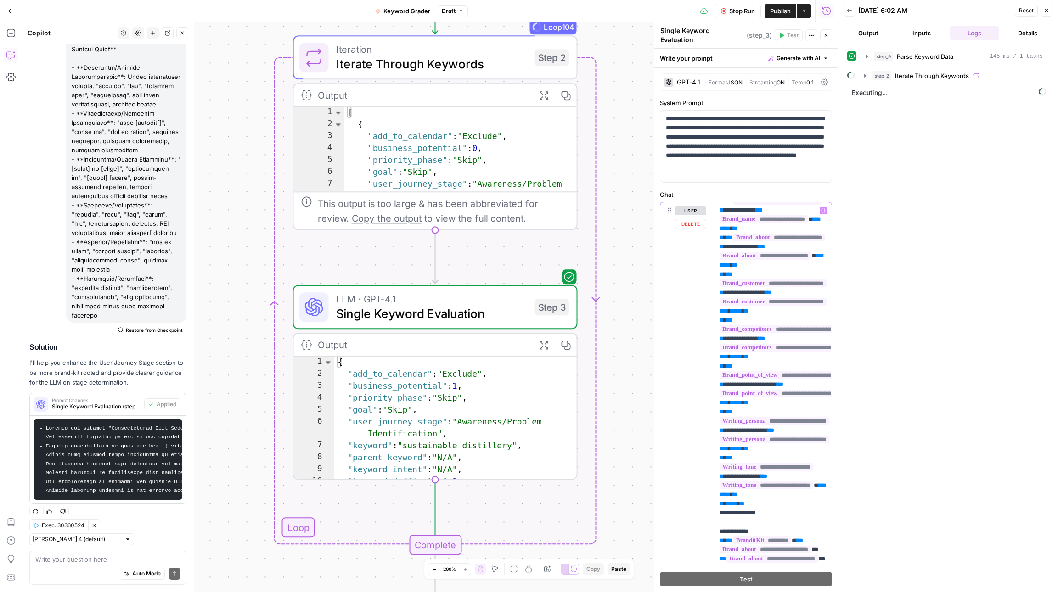
scroll to position [3232, 0]
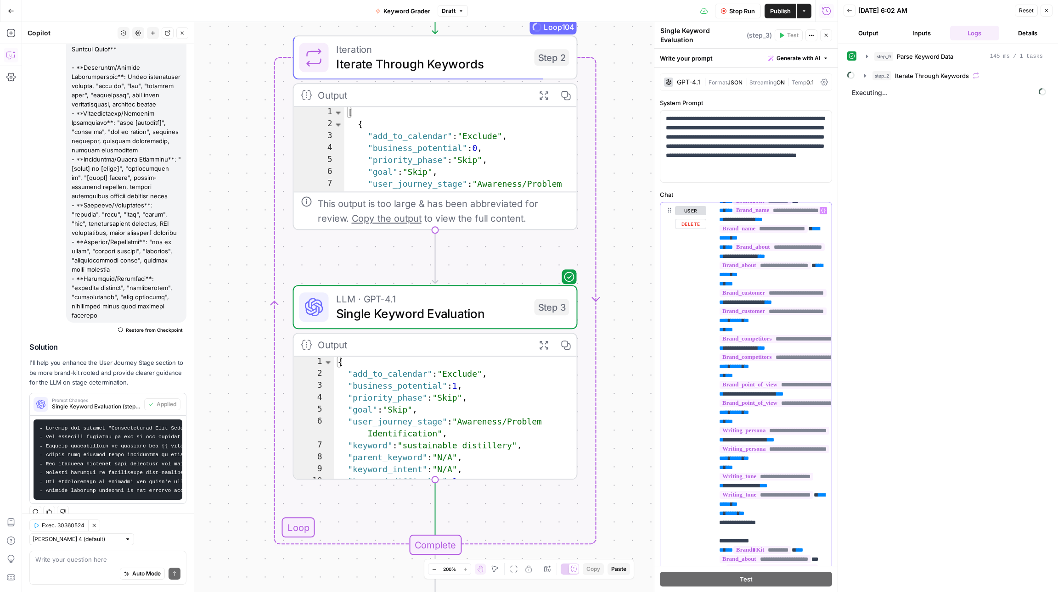
drag, startPoint x: 817, startPoint y: 407, endPoint x: 711, endPoint y: 410, distance: 106.1
click at [711, 410] on div "**********" at bounding box center [745, 400] width 171 height 396
copy p "**********"
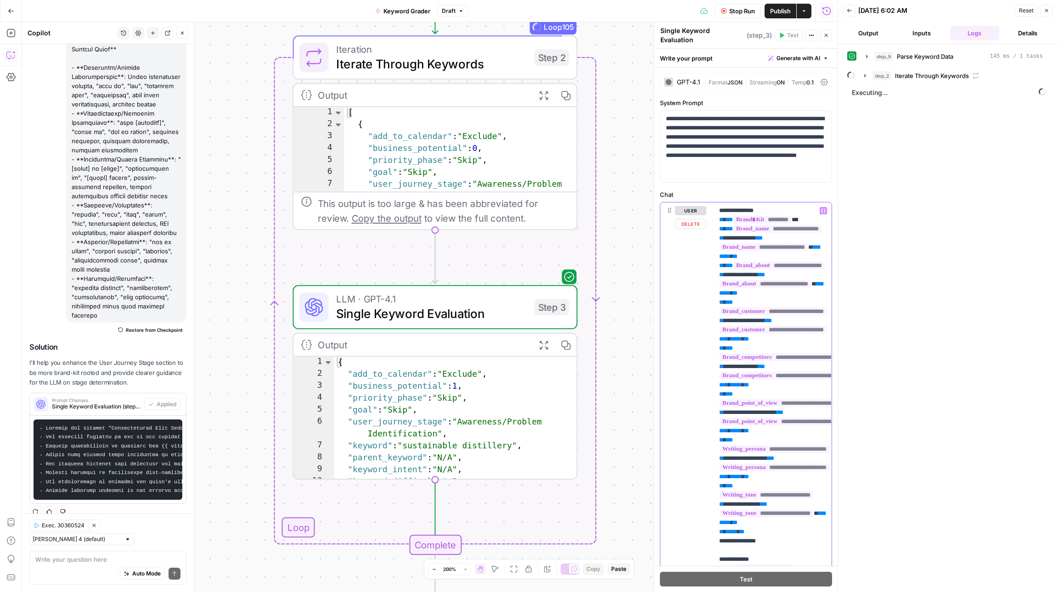
drag, startPoint x: 812, startPoint y: 412, endPoint x: 728, endPoint y: 408, distance: 84.1
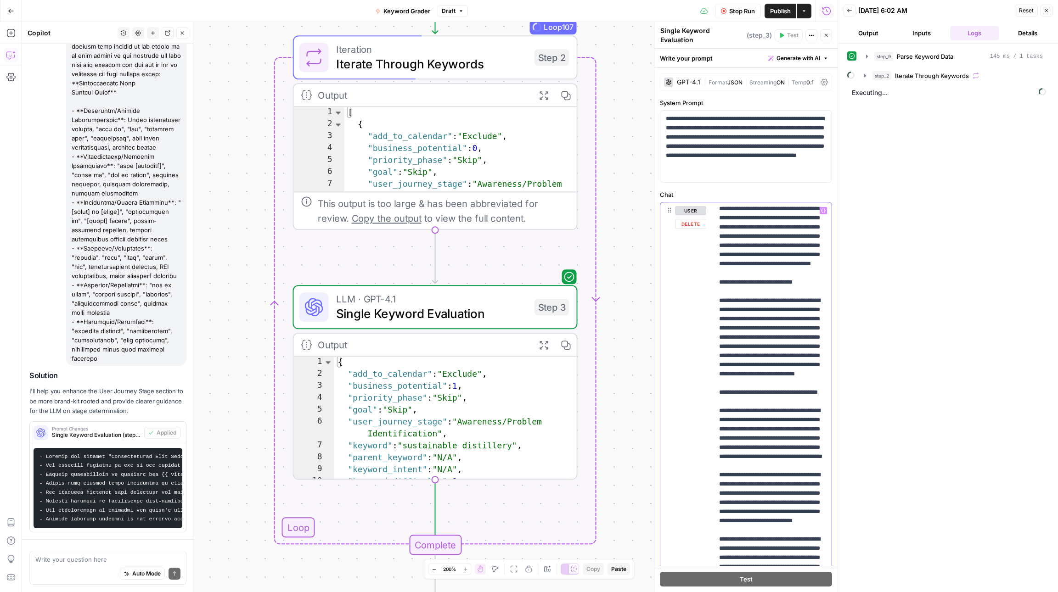
scroll to position [89, 0]
click at [717, 462] on div "**********" at bounding box center [772, 389] width 118 height 374
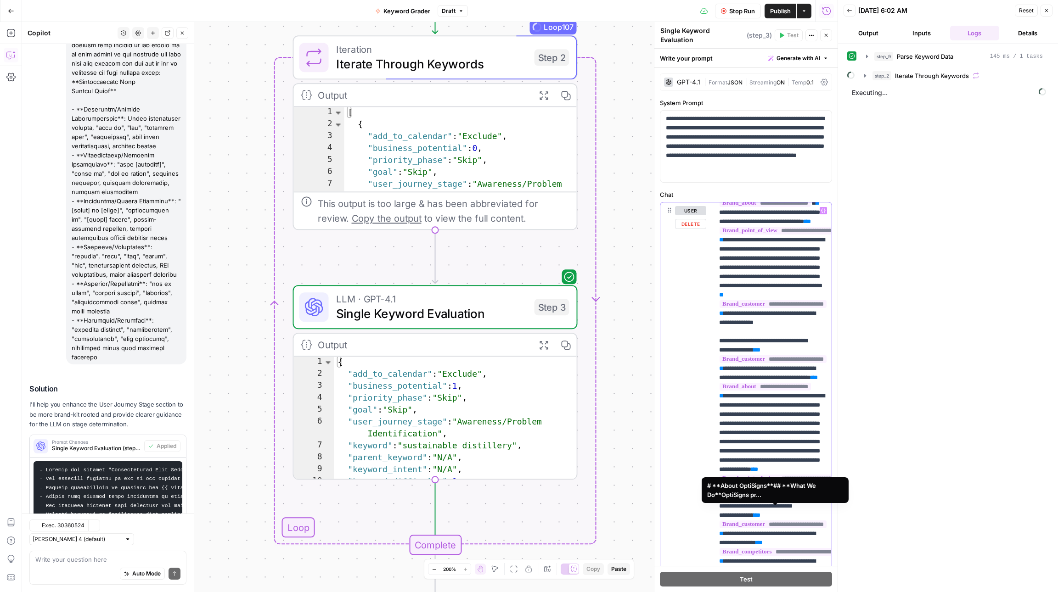
scroll to position [131, 0]
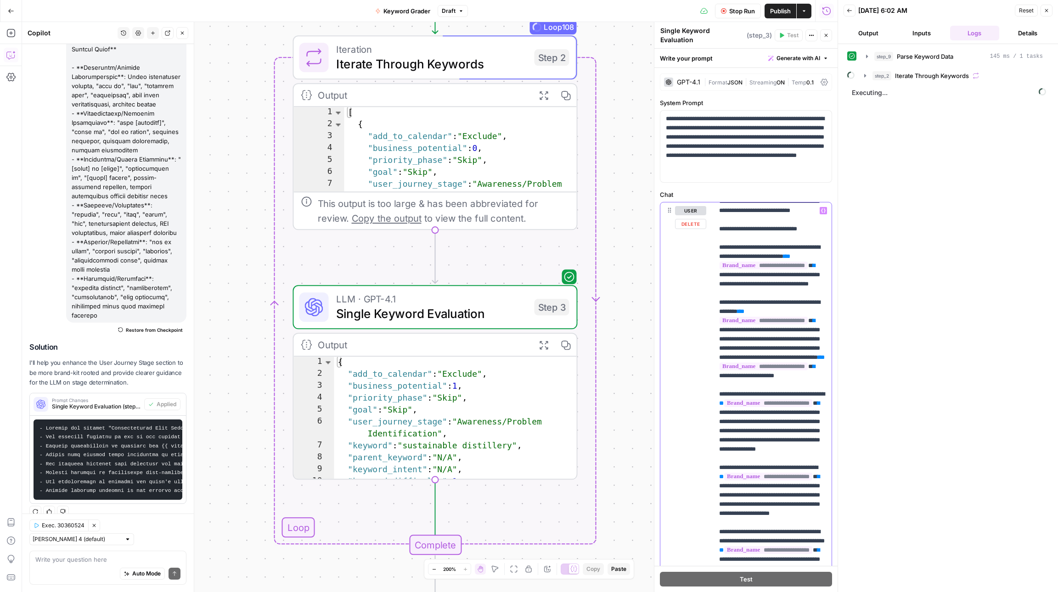
scroll to position [2856, 0]
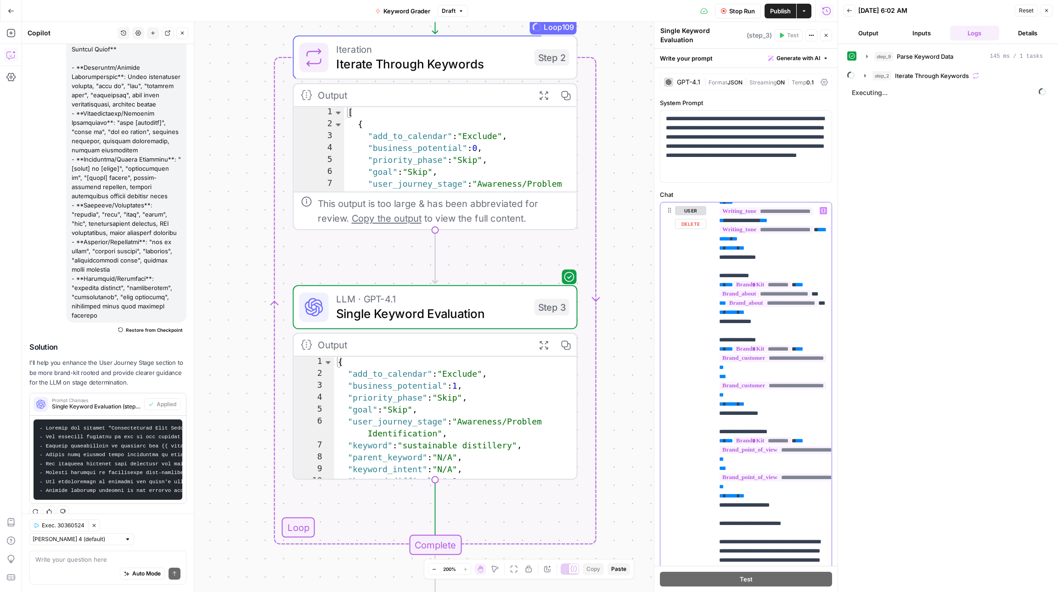
scroll to position [2296, 0]
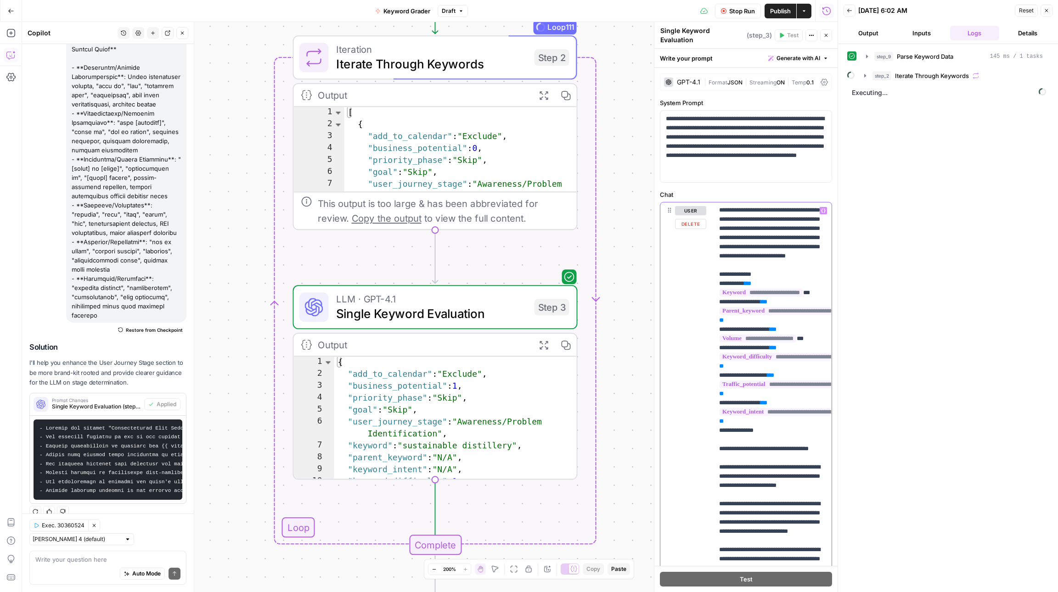
scroll to position [0, 0]
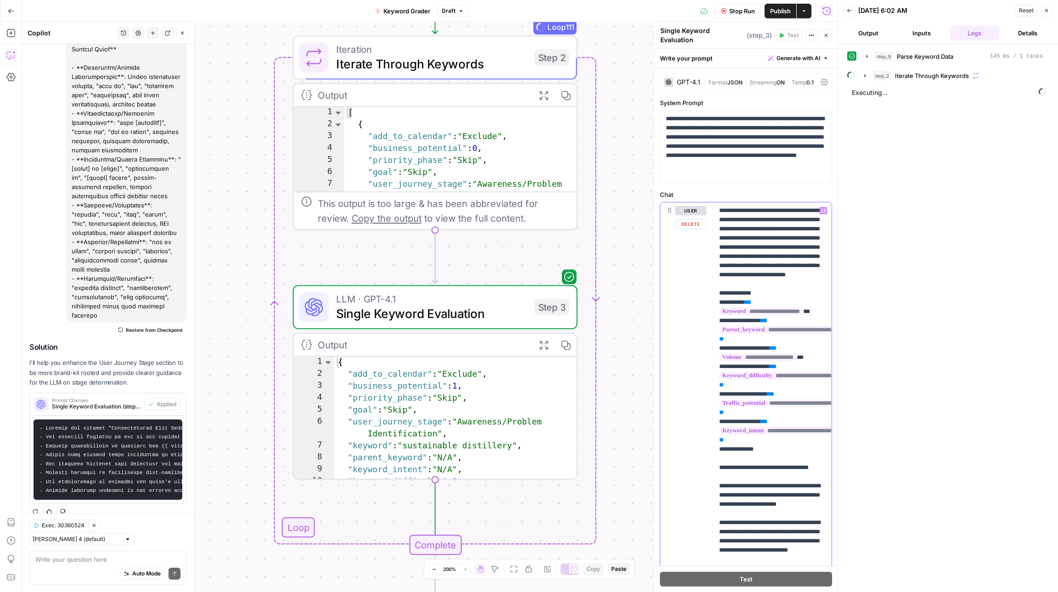
drag, startPoint x: 822, startPoint y: 493, endPoint x: 794, endPoint y: 493, distance: 28.0
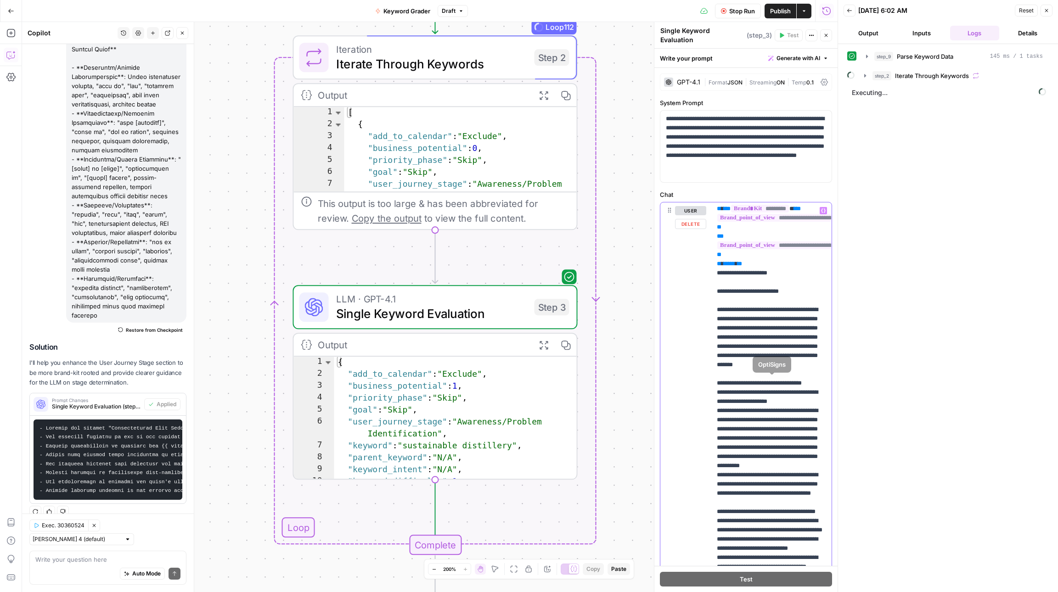
scroll to position [3764, 2]
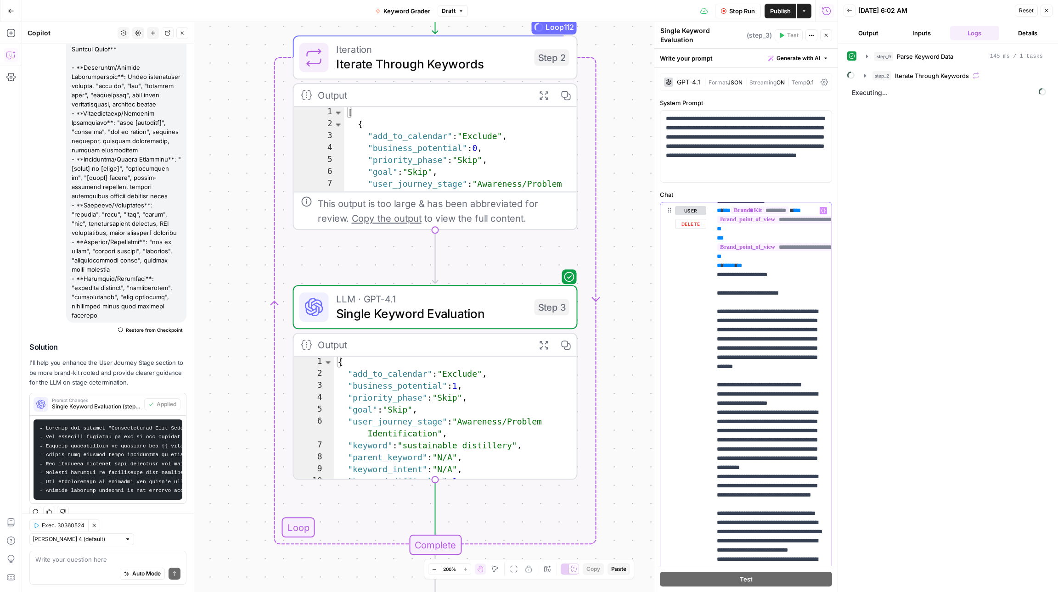
click at [49, 553] on div "Write your question here Auto Mode Send" at bounding box center [107, 568] width 157 height 34
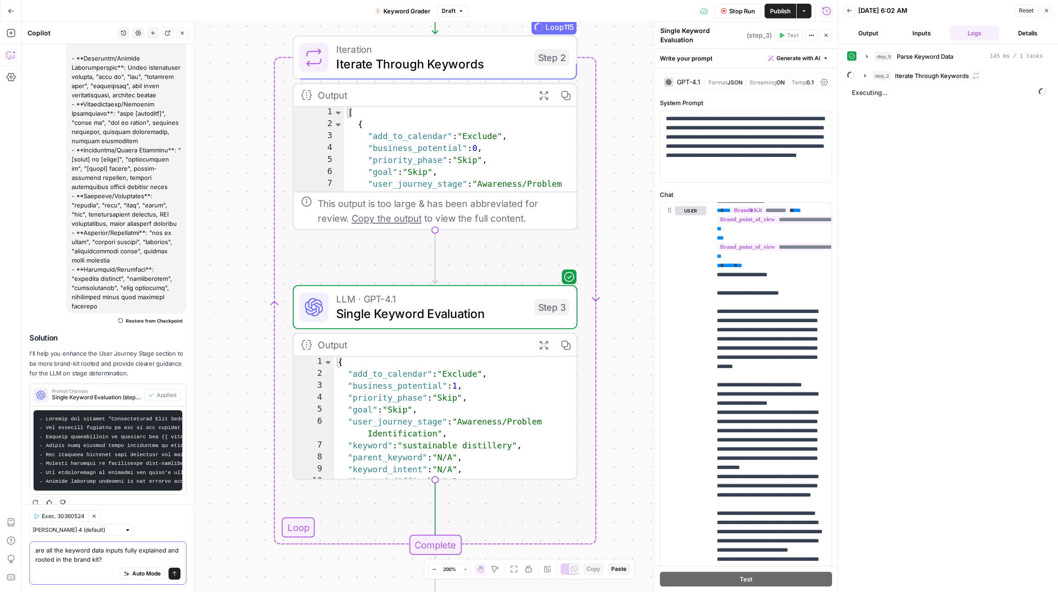
paste textarea "<keyword-data> - Keyword: {{ step_2.element.keyword }} - Parent Keyword: {{ ste…"
type textarea "are all the keyword data inputs fully explained and rooted in the brand kit? <k…"
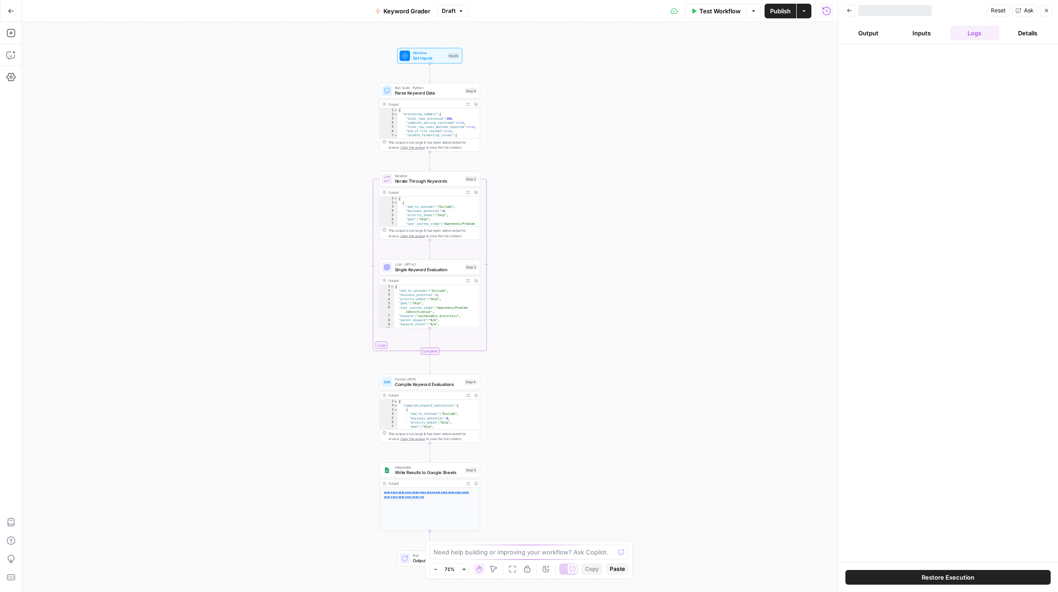
click at [907, 574] on button "Restore Execution" at bounding box center [947, 577] width 205 height 15
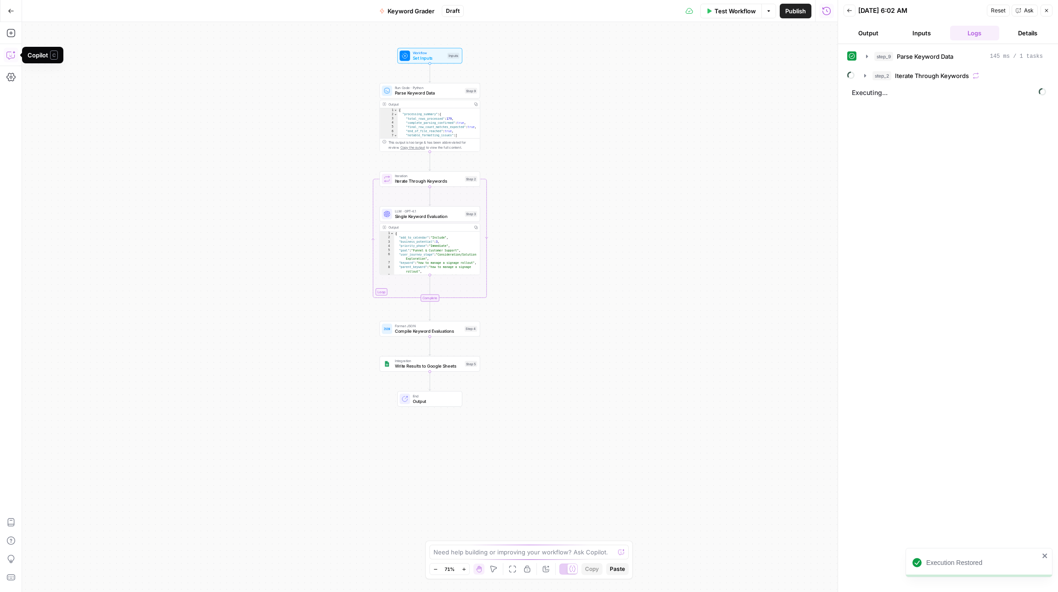
click at [17, 54] on button "Copilot" at bounding box center [11, 55] width 15 height 15
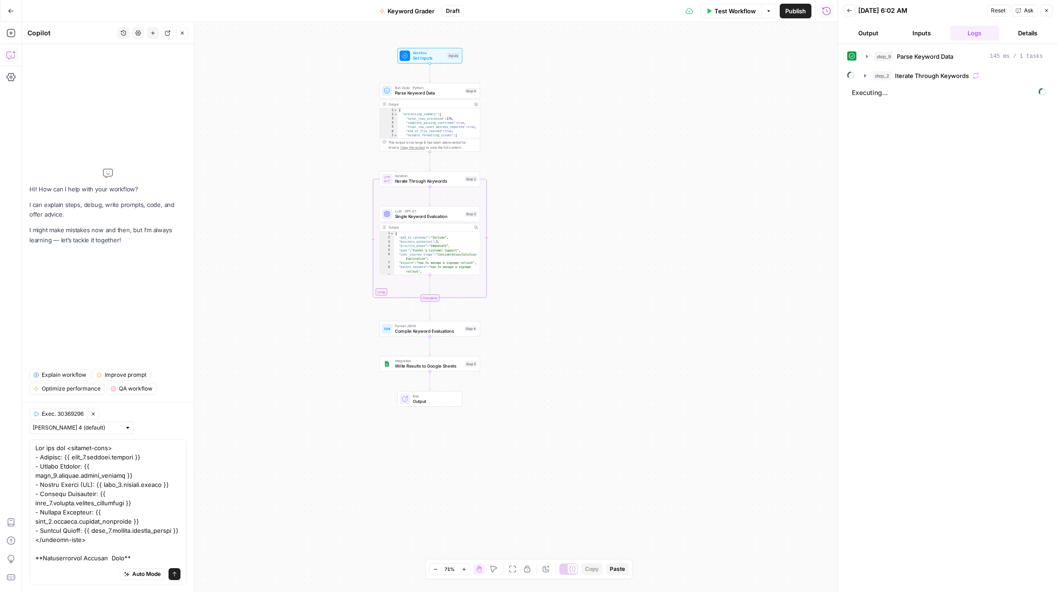
drag, startPoint x: 66, startPoint y: 448, endPoint x: 72, endPoint y: 448, distance: 6.0
type textarea "Are all the keyword data inputs fully explained and rooted in the brand kit? <k…"
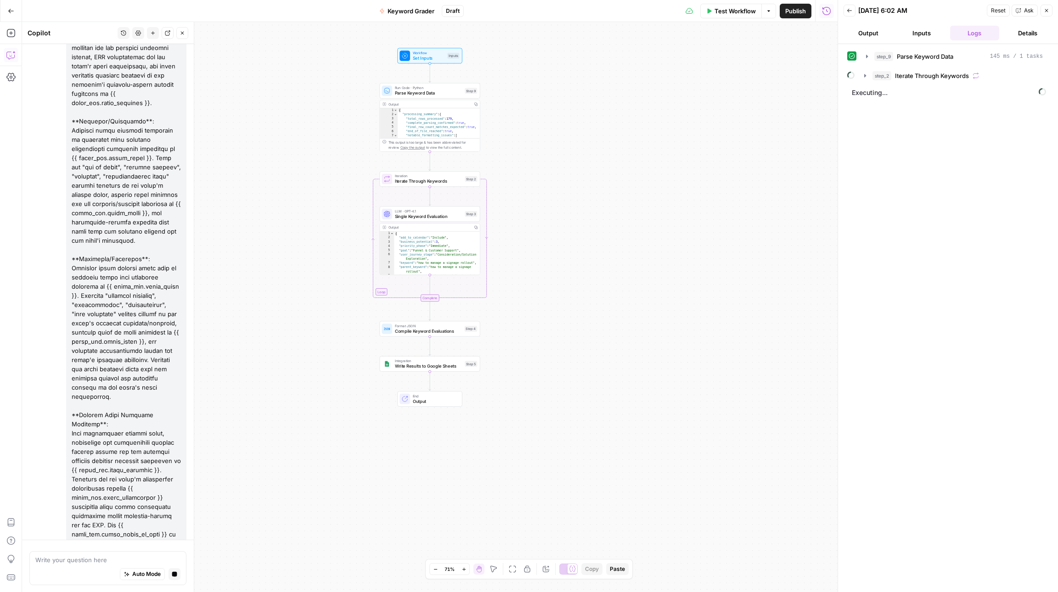
scroll to position [3131, 0]
click at [439, 217] on span "Single Keyword Evaluation" at bounding box center [428, 216] width 67 height 6
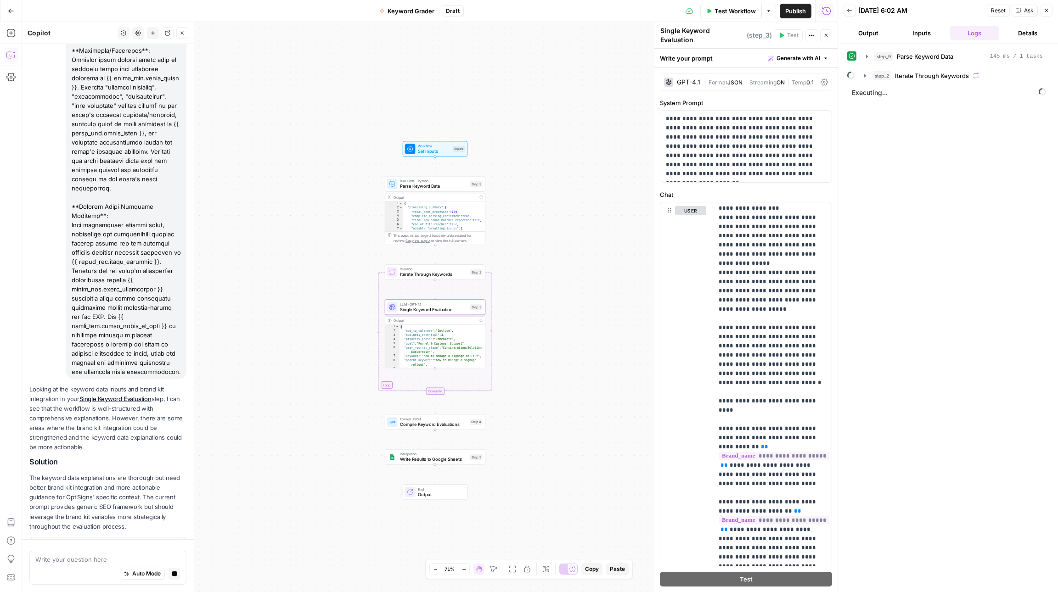
scroll to position [3352, 0]
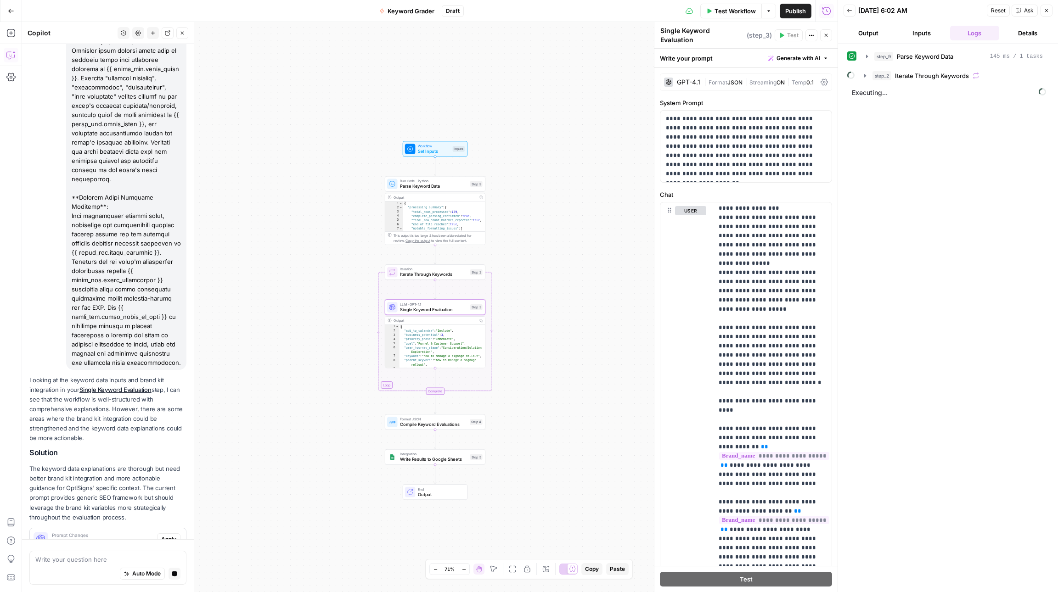
click at [111, 538] on span "Single Keyword Evaluation (step_3)" at bounding box center [102, 542] width 101 height 8
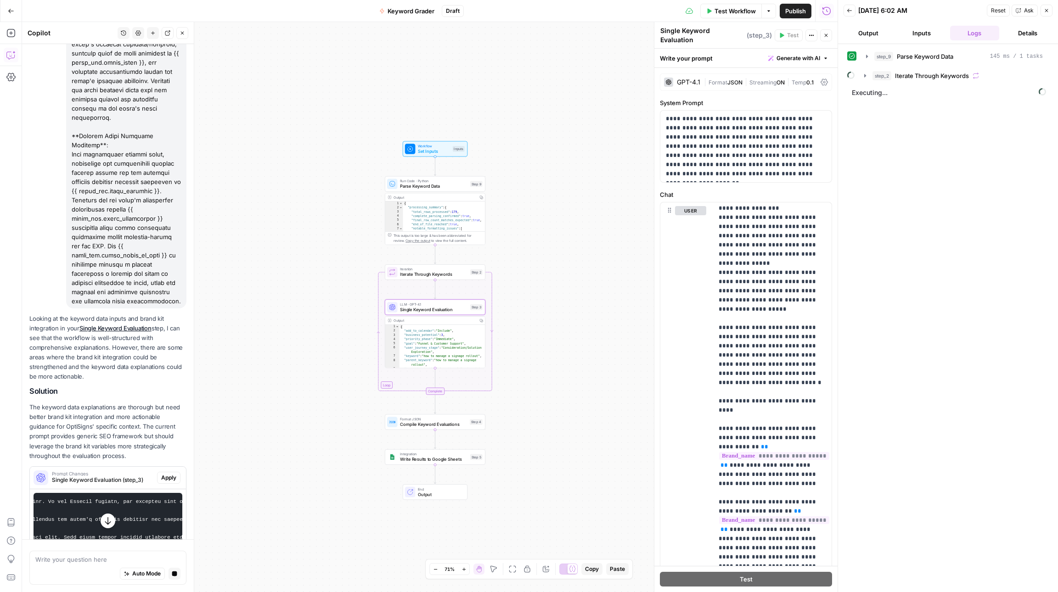
scroll to position [0, 488]
drag, startPoint x: 50, startPoint y: 427, endPoint x: 171, endPoint y: 431, distance: 121.7
click at [171, 499] on code at bounding box center [225, 546] width 1371 height 95
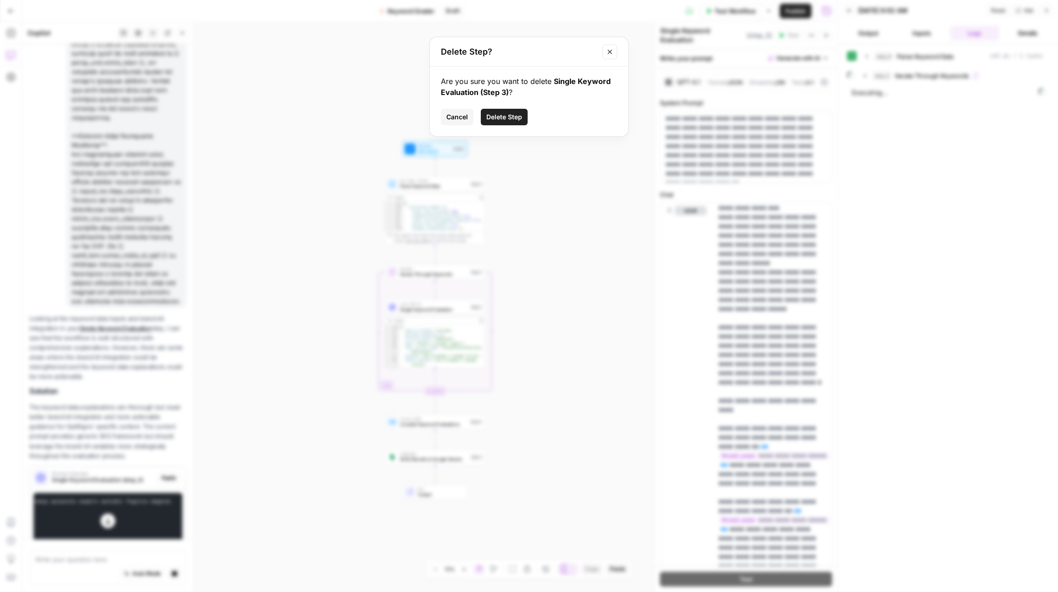
click at [463, 118] on span "Cancel" at bounding box center [457, 116] width 22 height 9
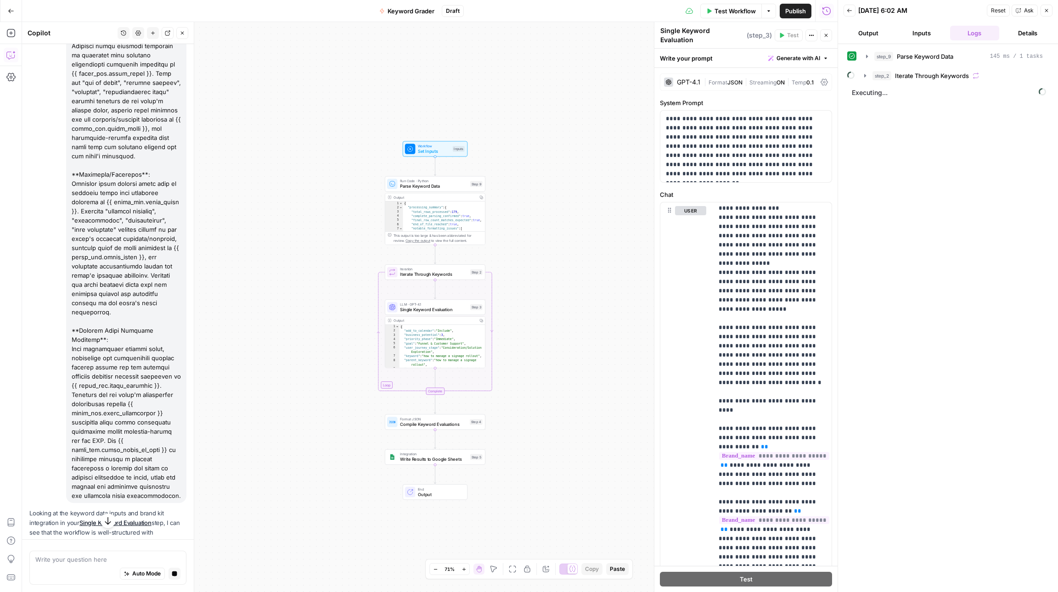
scroll to position [3468, 0]
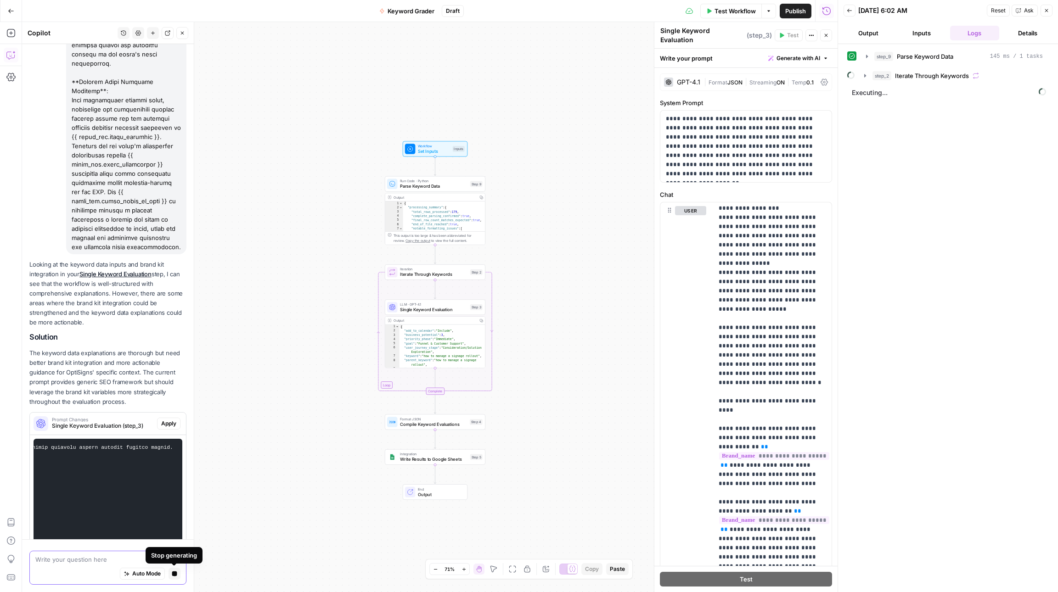
click at [169, 577] on button "Stop generating" at bounding box center [174, 574] width 12 height 12
click at [175, 574] on icon "button" at bounding box center [174, 574] width 5 height 5
click at [174, 575] on icon "button" at bounding box center [174, 574] width 5 height 5
click at [107, 556] on textarea at bounding box center [107, 559] width 145 height 9
click at [178, 576] on button "Stop generating" at bounding box center [174, 574] width 12 height 12
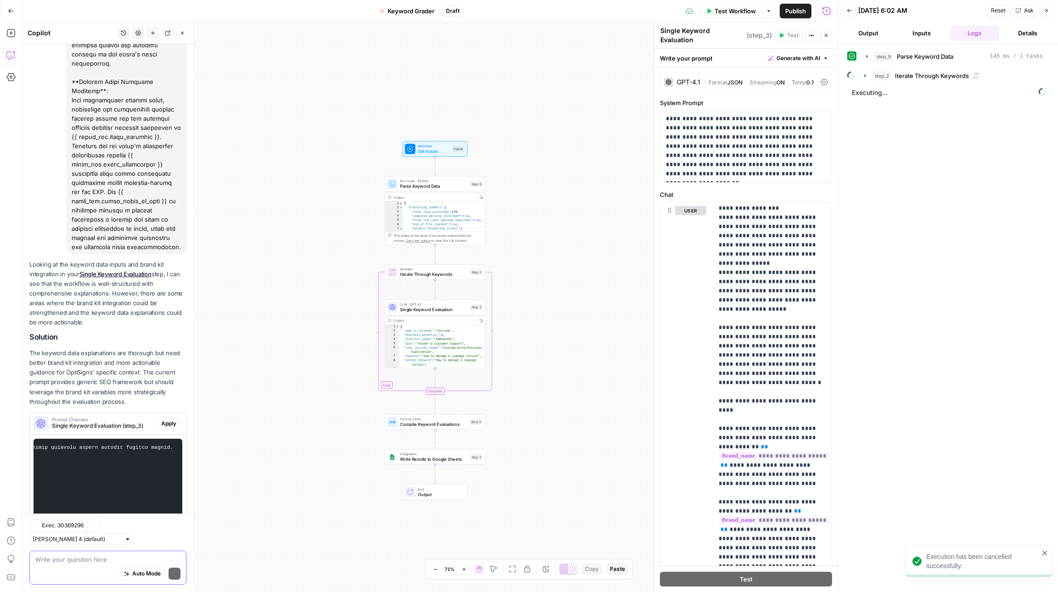
scroll to position [3495, 0]
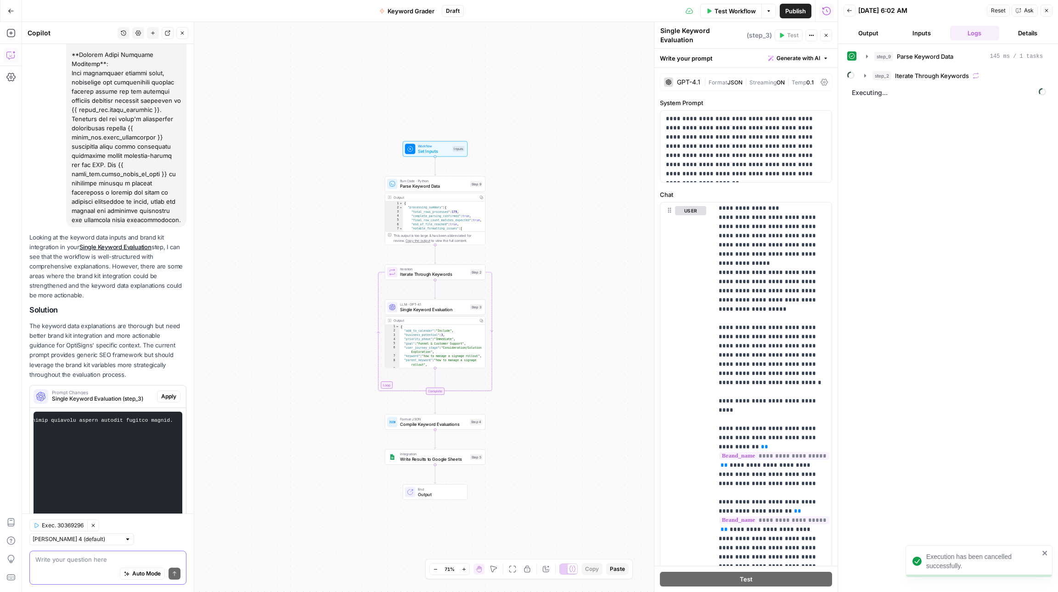
click at [279, 514] on body "Execution has been cancelled successfully. SimpleTiger New Home Browse Insights…" at bounding box center [529, 296] width 1058 height 592
click at [81, 566] on div "Auto Mode Send" at bounding box center [107, 575] width 145 height 20
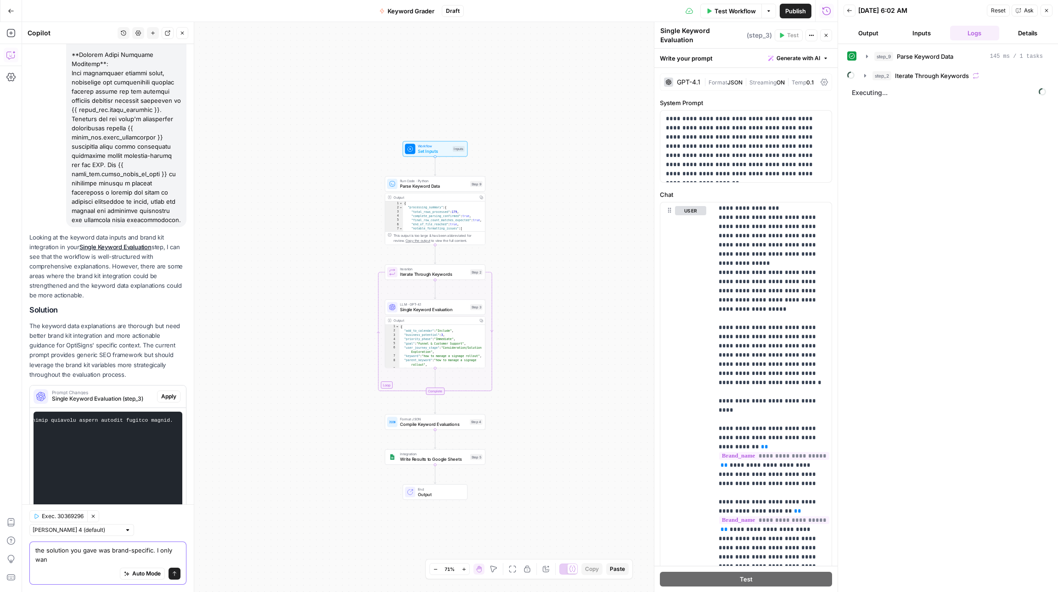
scroll to position [3504, 0]
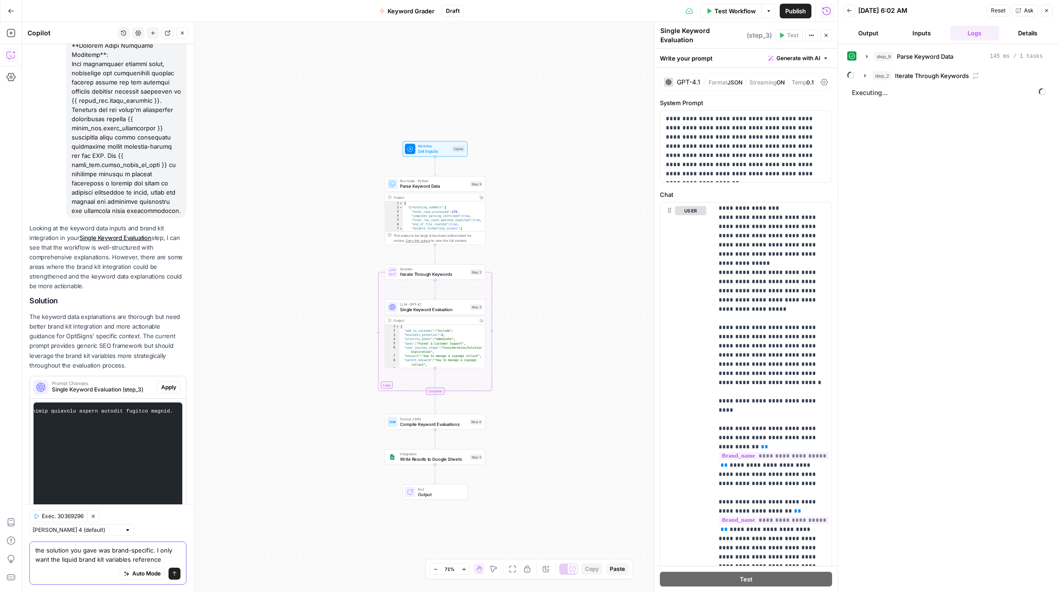
type textarea "the solution you gave was brand-specific. I only want the liquid brand kit vari…"
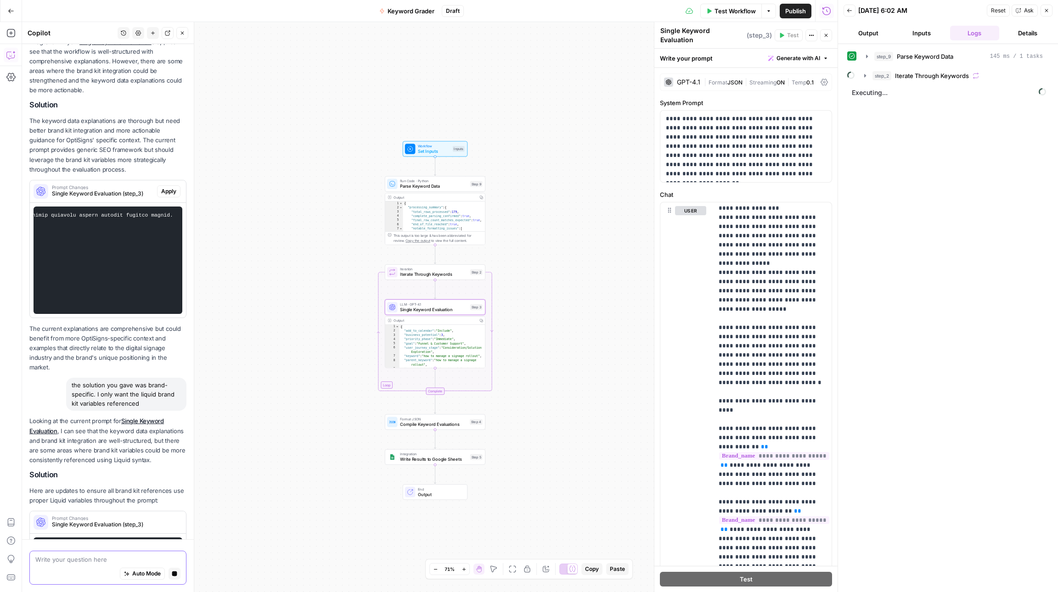
scroll to position [3629, 0]
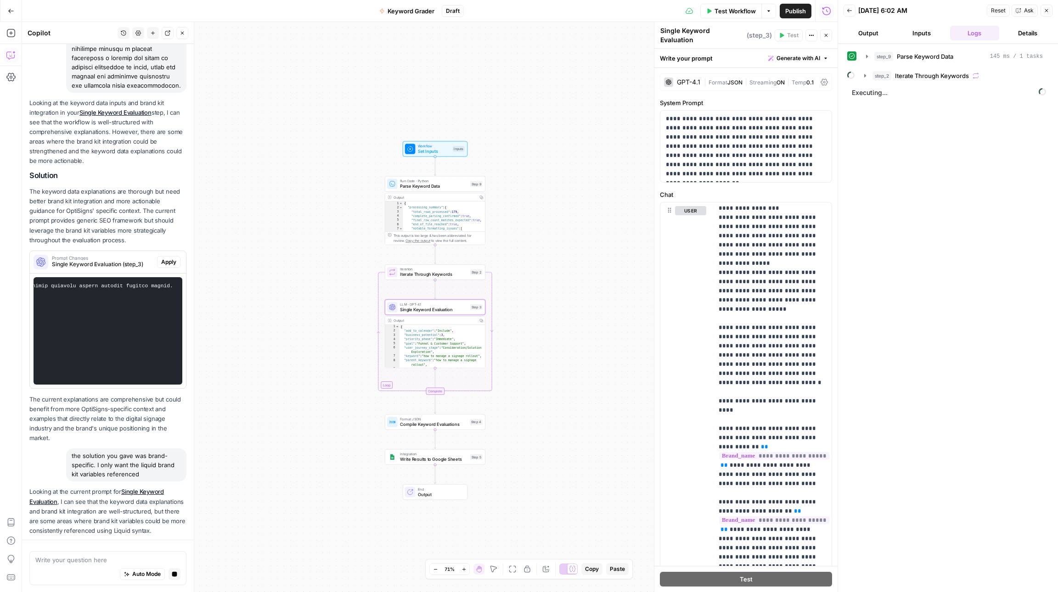
click at [118, 587] on span "Prompt Changes" at bounding box center [102, 589] width 101 height 5
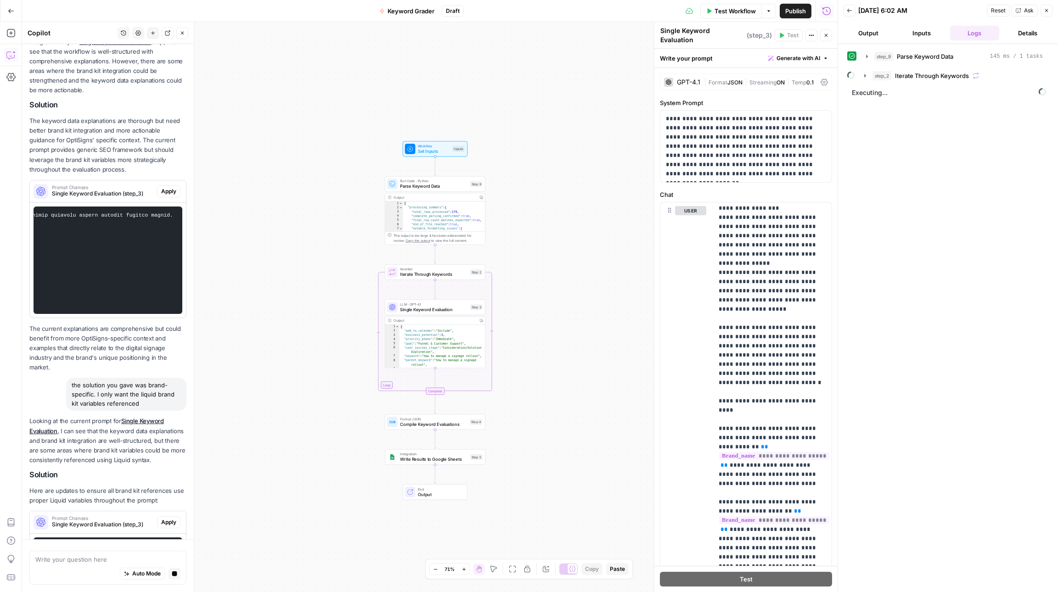
scroll to position [3470, 0]
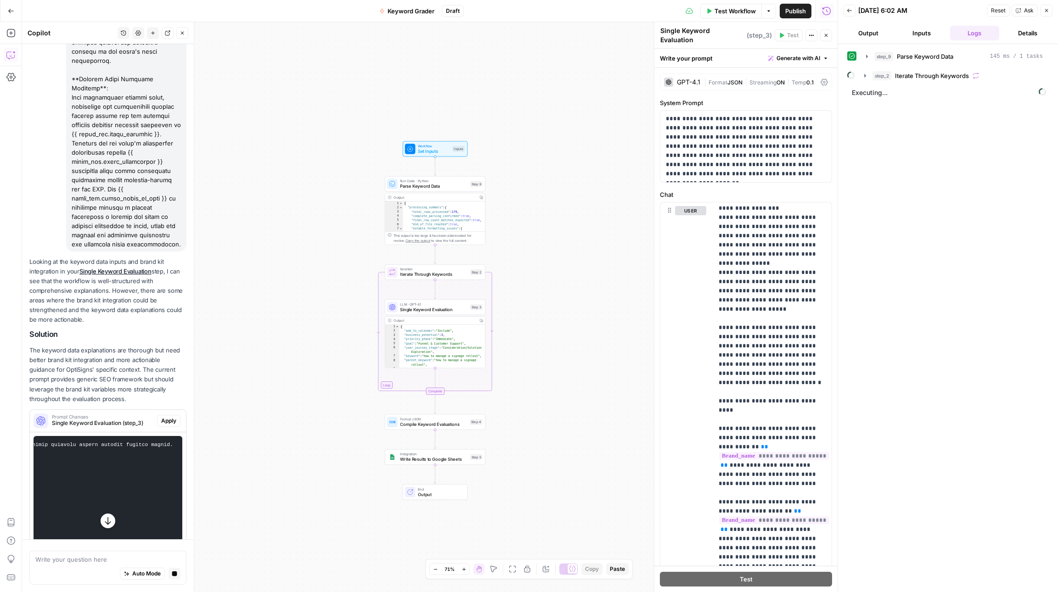
drag, startPoint x: 166, startPoint y: 171, endPoint x: 129, endPoint y: 166, distance: 37.5
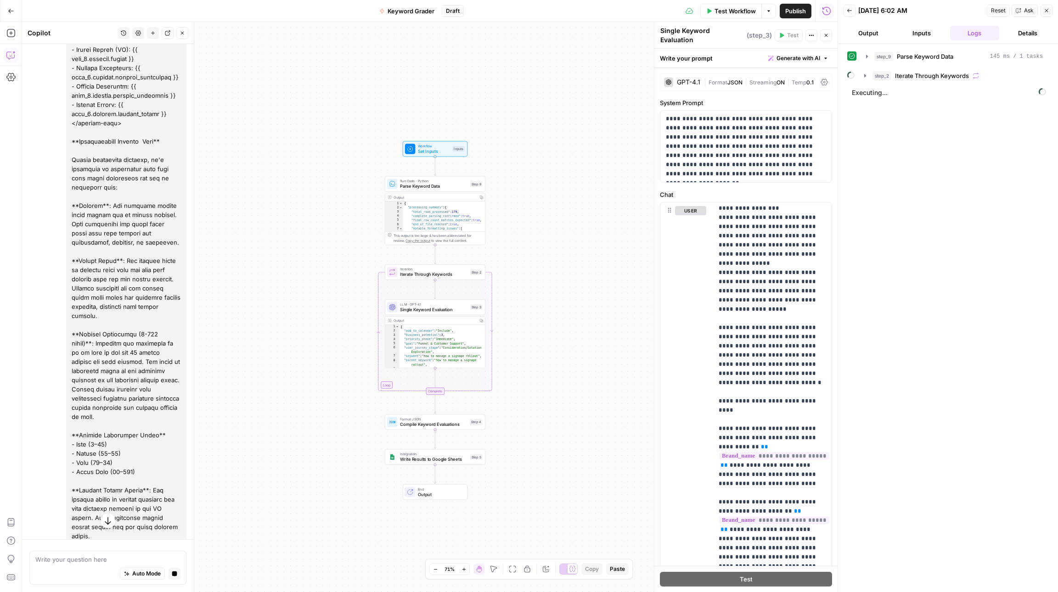
scroll to position [0, 0]
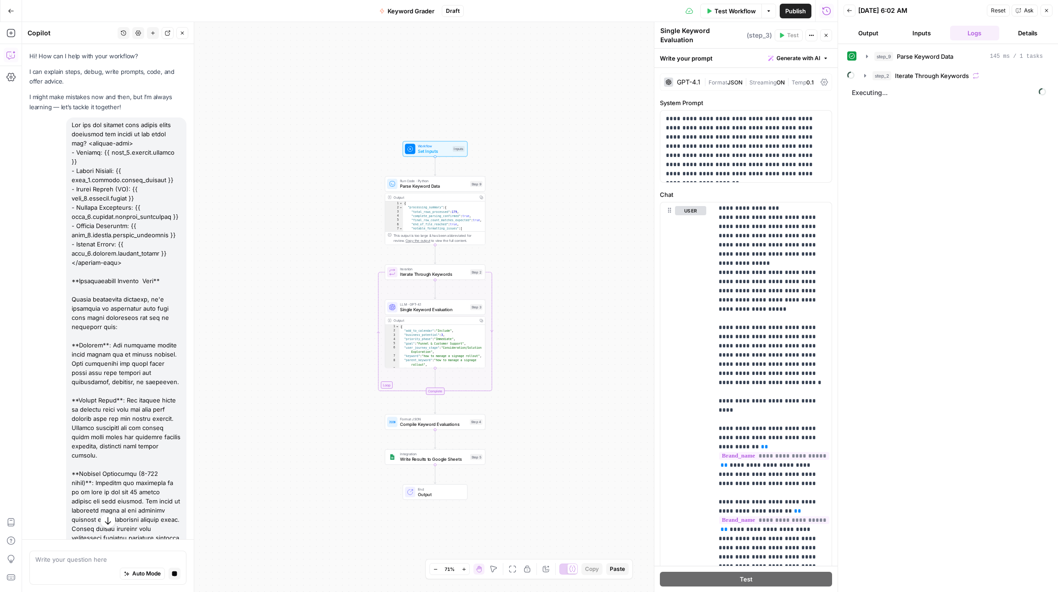
copy div "Are all the keyword data inputs fully explained and rooted in the brand kit? <k…"
click at [156, 34] on button "New chat" at bounding box center [153, 33] width 12 height 12
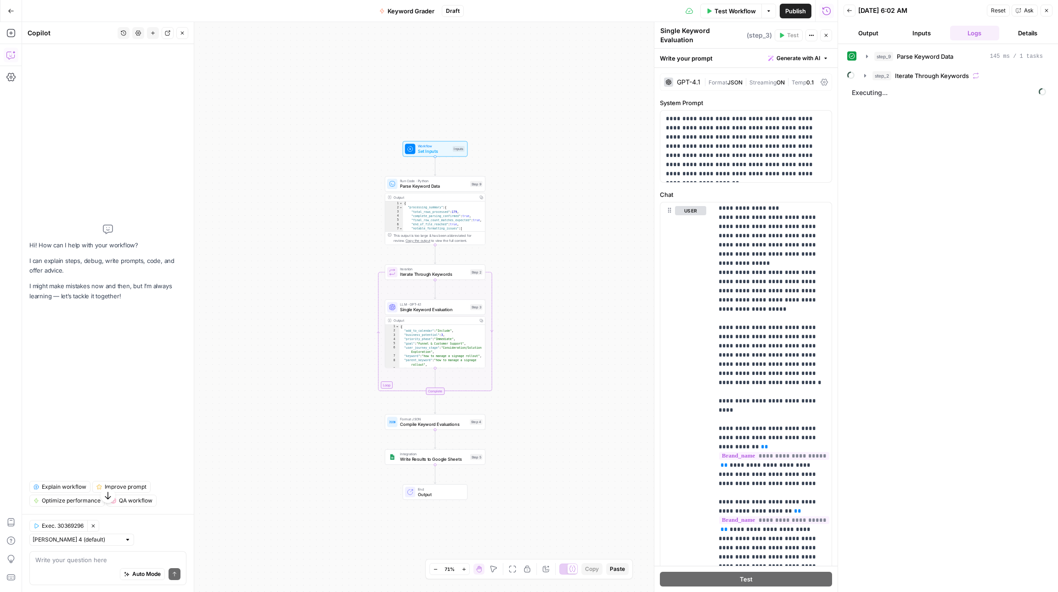
click at [73, 568] on div "Auto Mode Send" at bounding box center [107, 575] width 145 height 20
paste textarea "Are all the keyword data inputs fully explained and rooted in the brand kit? <k…"
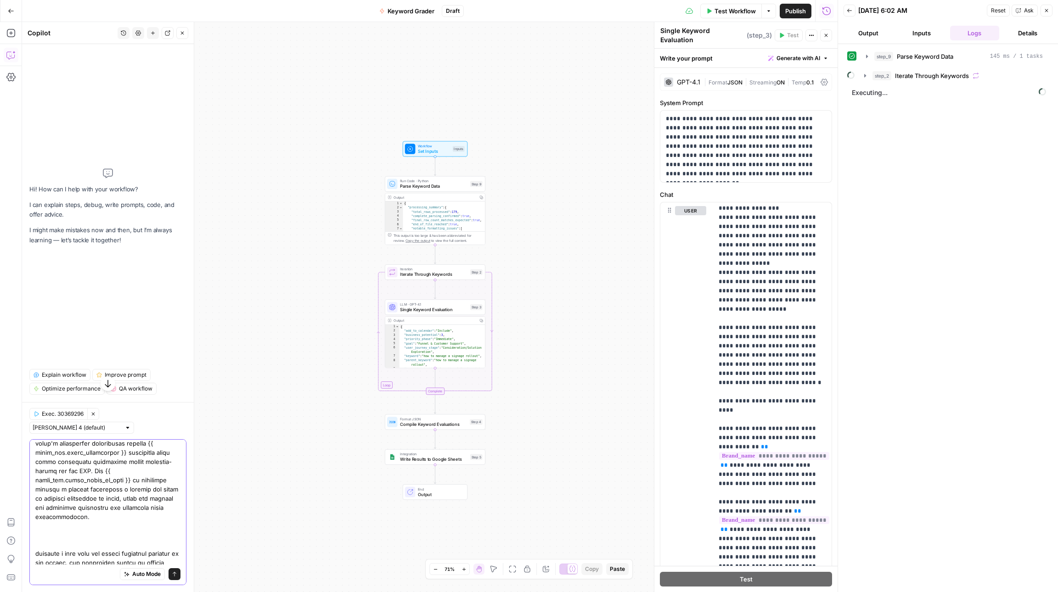
scroll to position [2689, 0]
drag, startPoint x: 132, startPoint y: 540, endPoint x: 148, endPoint y: 539, distance: 16.1
type textarea "Are all the keyword data inputs fully explained and rooted in the brand kit? <k…"
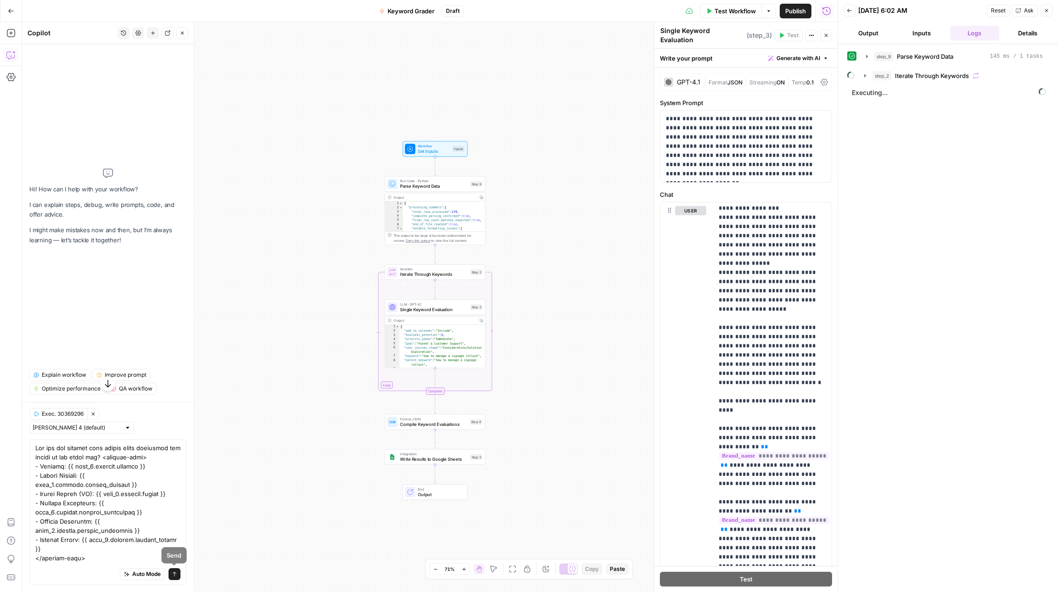
click at [172, 572] on icon "submit" at bounding box center [175, 575] width 6 height 6
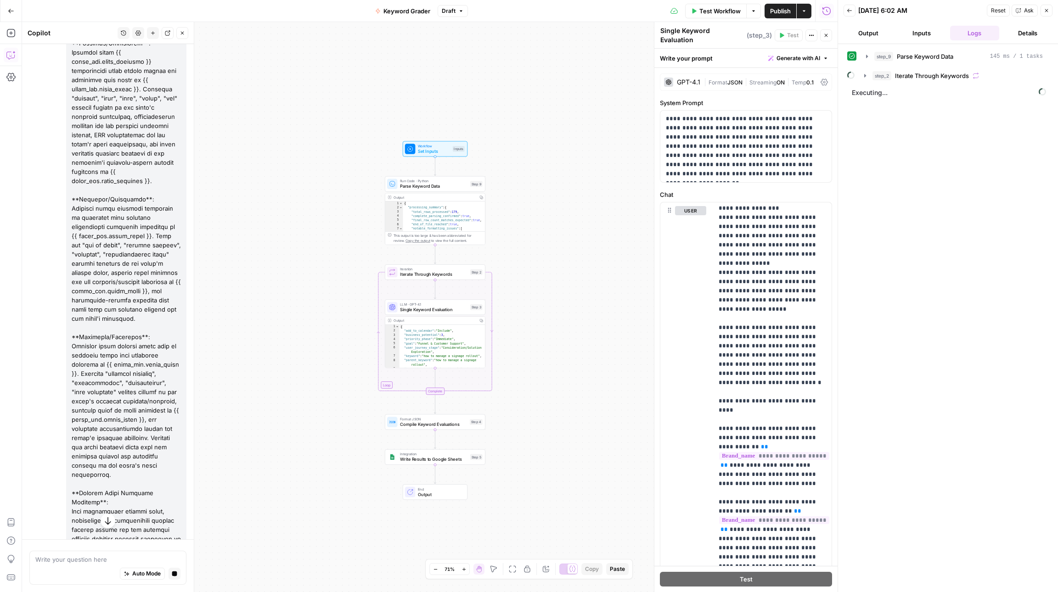
scroll to position [3324, 0]
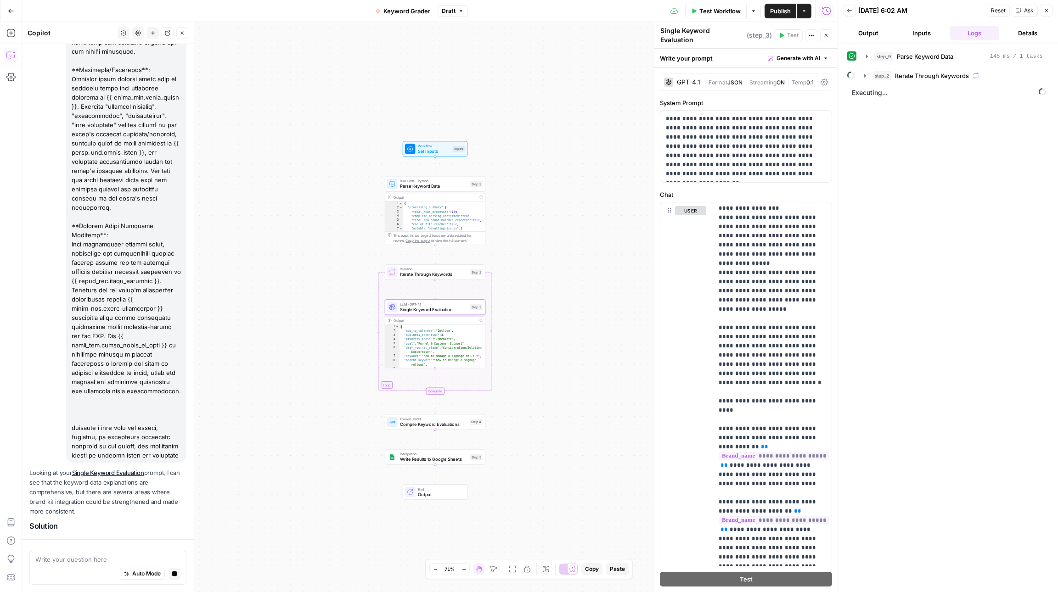
click at [116, 582] on div "Prompt Changes Single Keyword Evaluation (step_3)" at bounding box center [93, 593] width 127 height 22
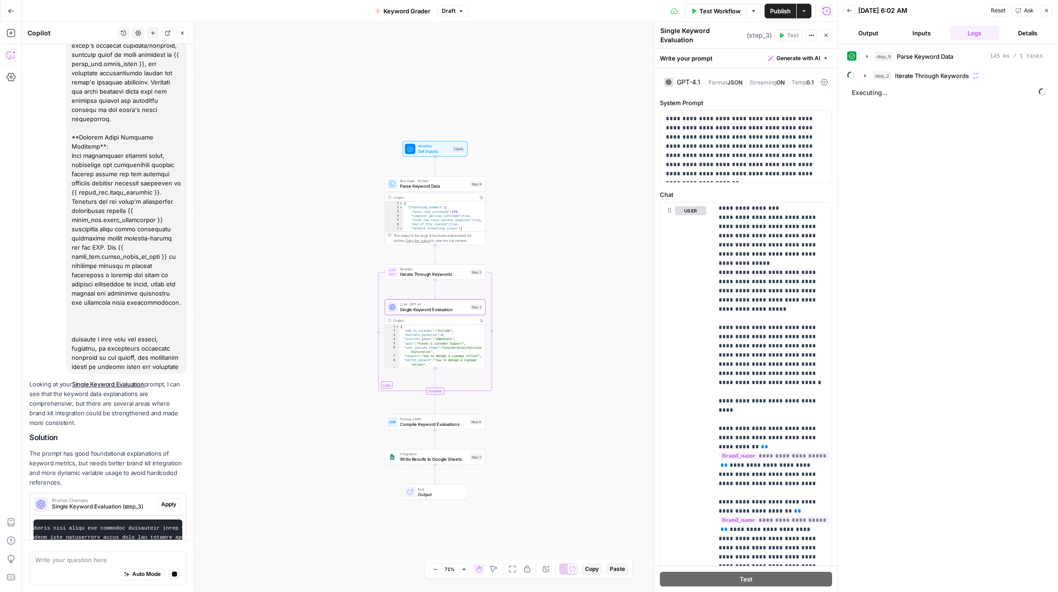
scroll to position [0, 365]
click at [170, 500] on span "Apply" at bounding box center [168, 504] width 15 height 8
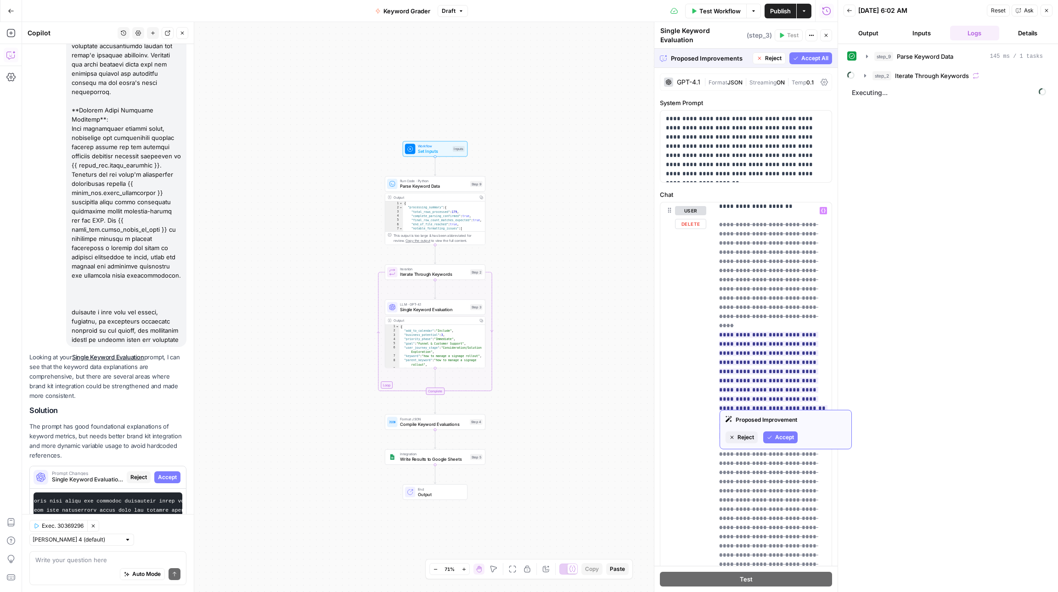
scroll to position [10118, 0]
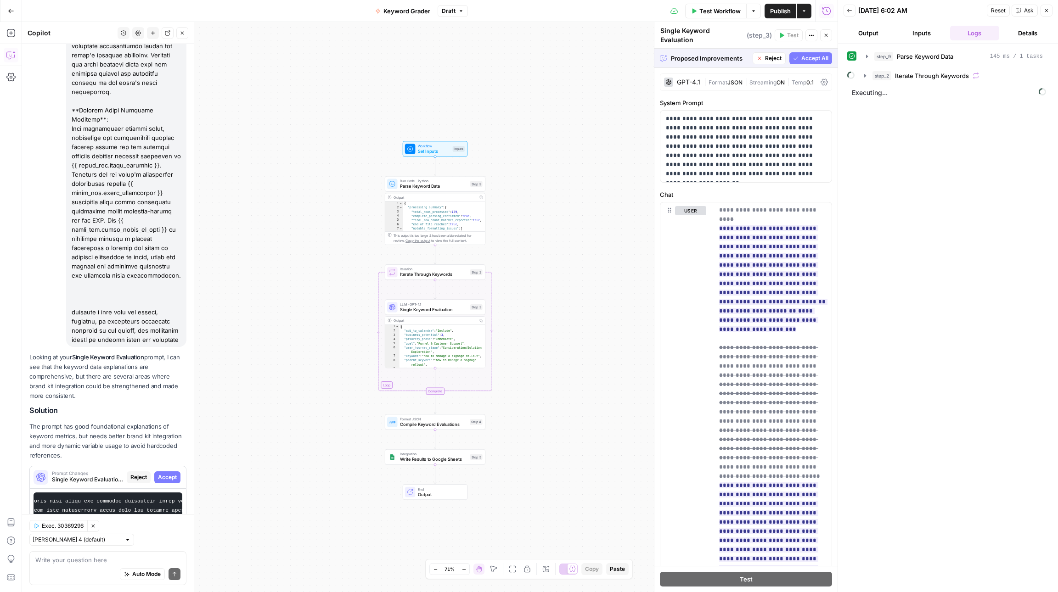
click at [820, 54] on span "Accept All" at bounding box center [814, 58] width 27 height 8
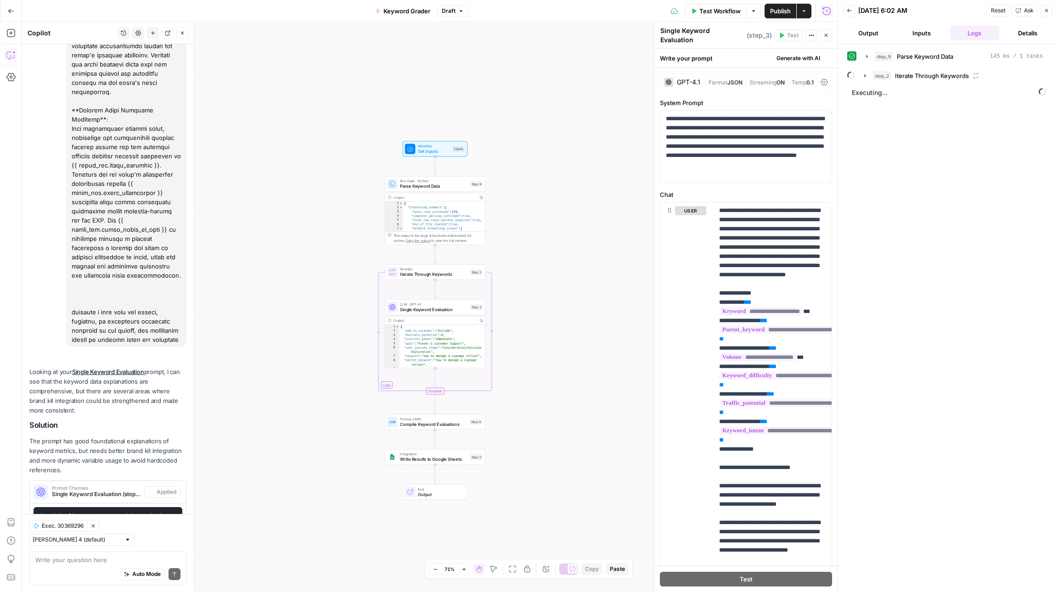
scroll to position [3454, 0]
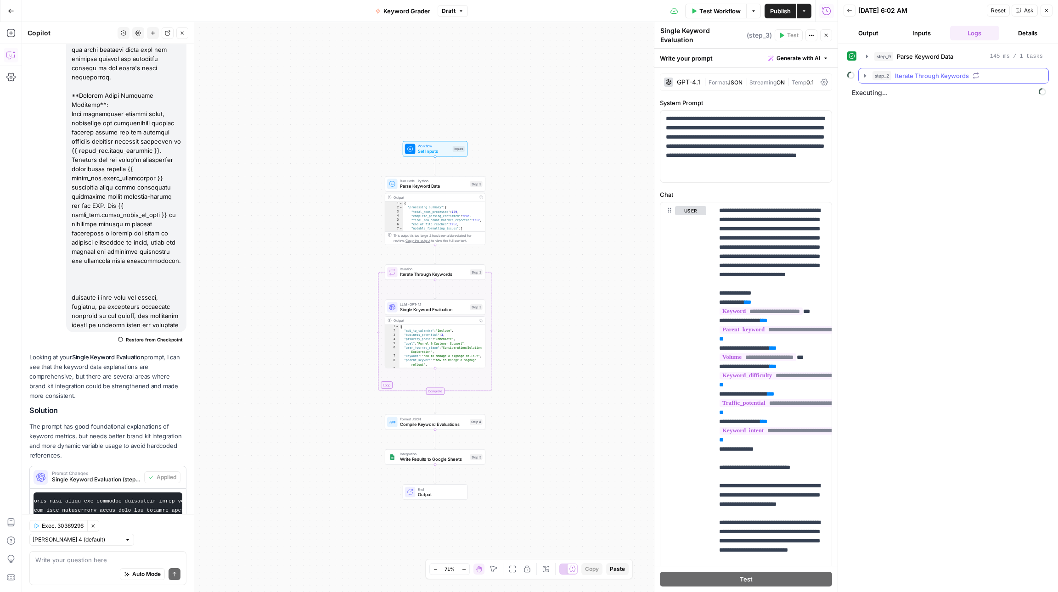
click at [863, 78] on icon "button" at bounding box center [864, 75] width 7 height 7
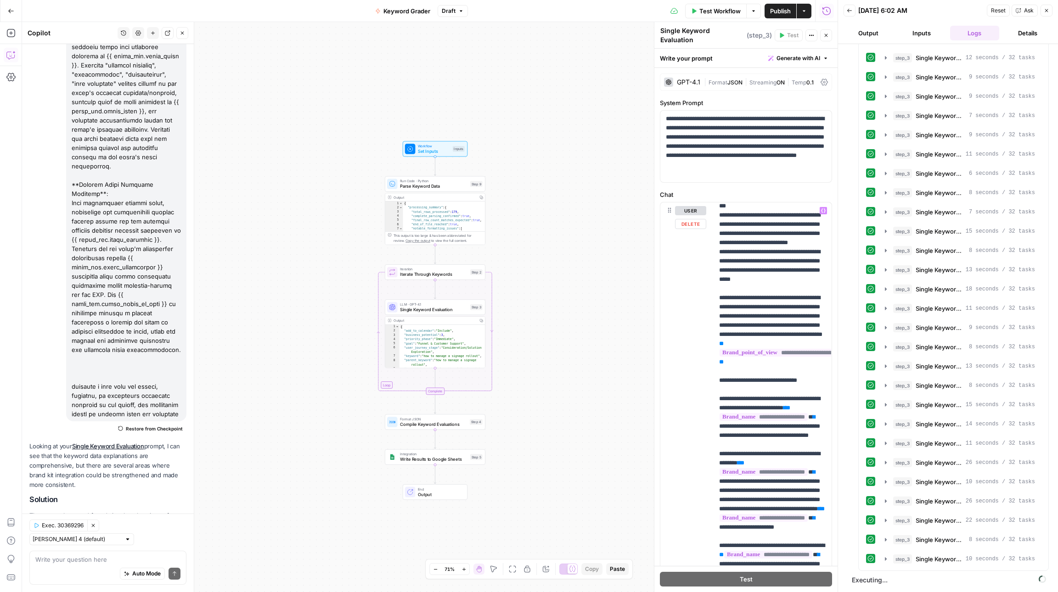
scroll to position [1509, 0]
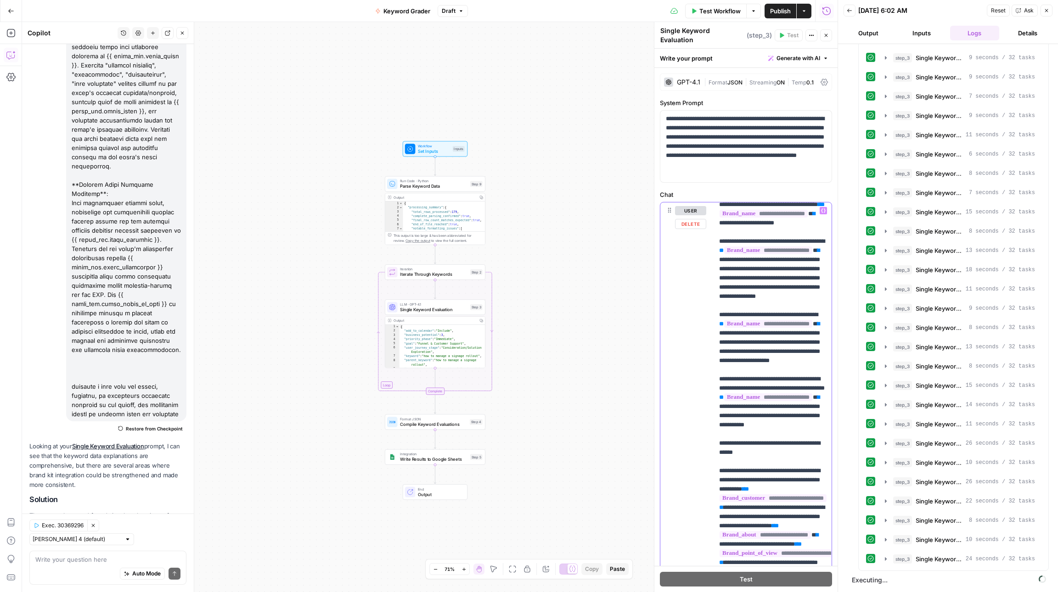
scroll to position [1812, 0]
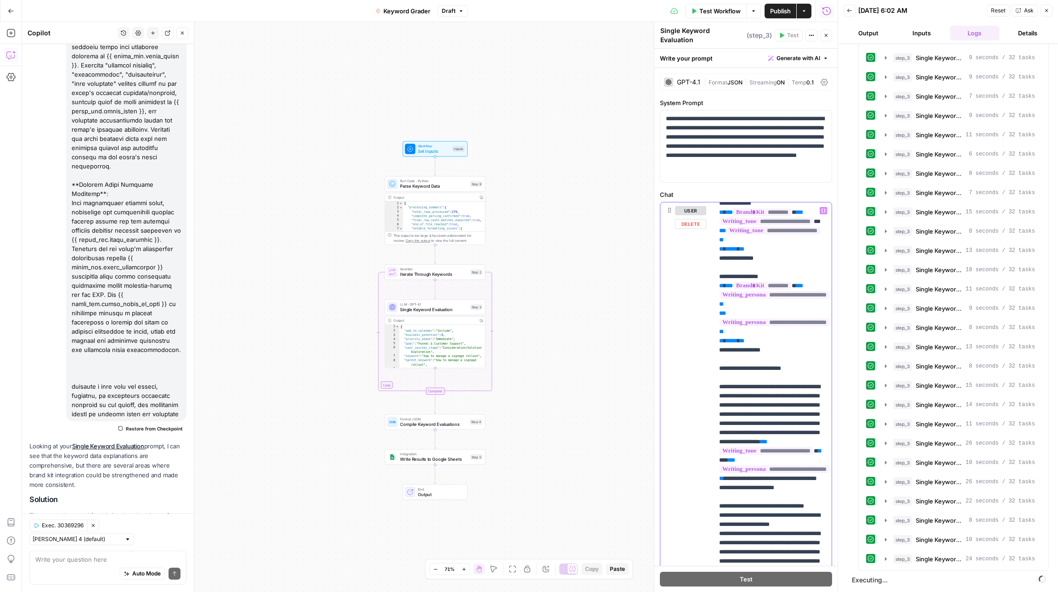
scroll to position [4049, 0]
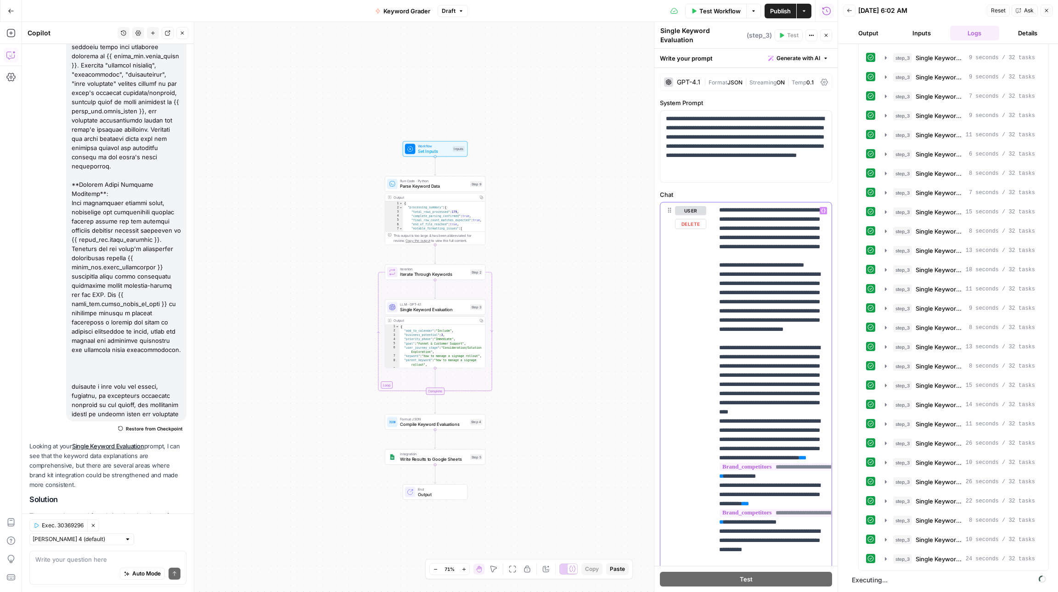
scroll to position [6222, 0]
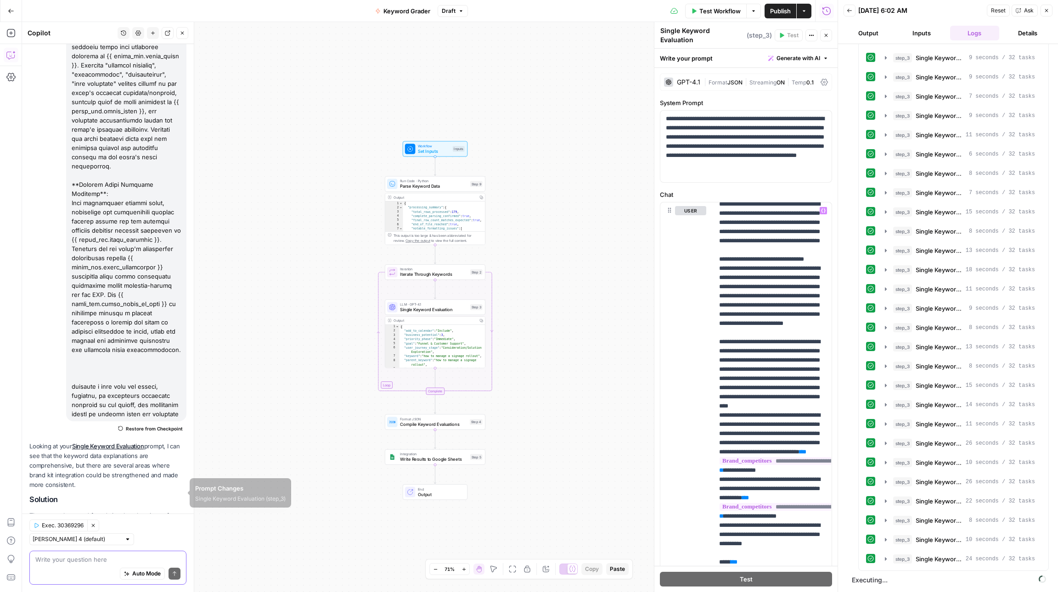
click at [63, 555] on textarea at bounding box center [107, 559] width 145 height 9
paste textarea "**Understanding Expected Outputs** **Business Potential Framework**: When evalu…"
type textarea "are the expected outputs fully explained? **Understanding Expected Outputs** **…"
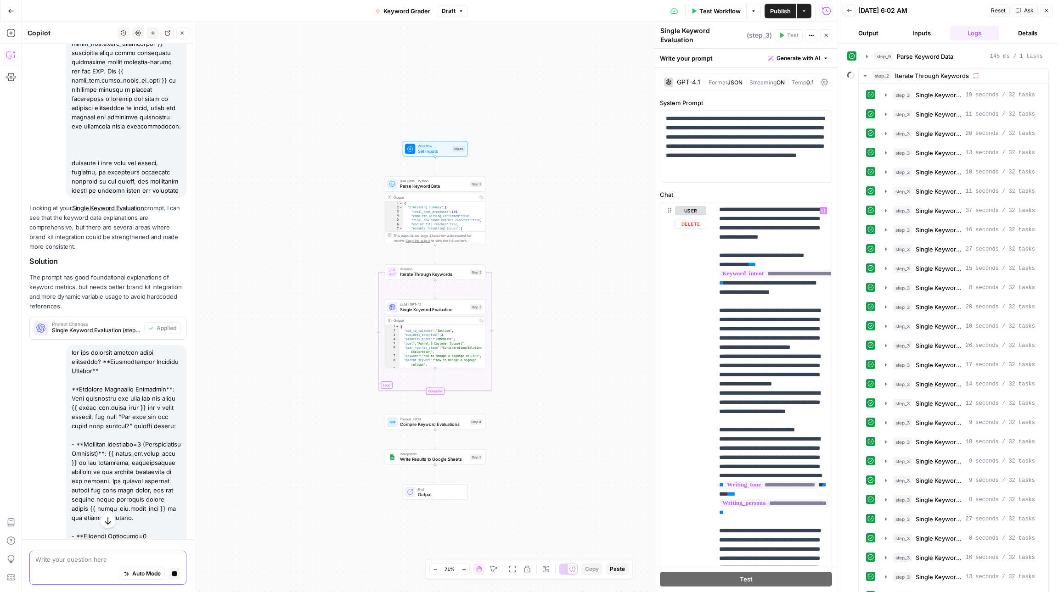
scroll to position [5660, 0]
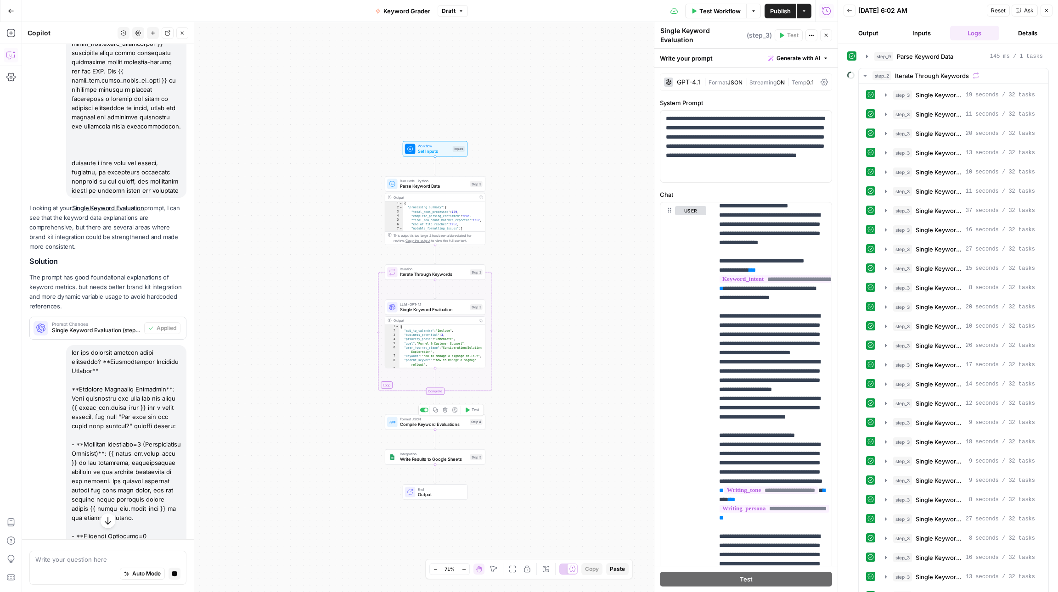
click at [450, 427] on span "Compile Keyword Evaluations" at bounding box center [433, 424] width 67 height 6
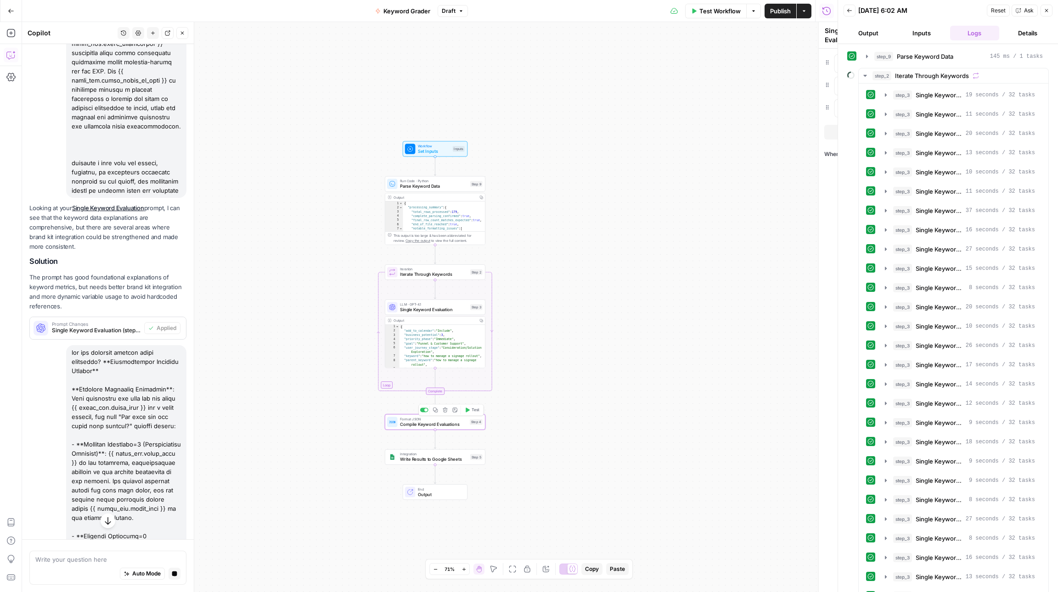
type textarea "Compile Keyword Evaluations"
click at [437, 310] on span "Single Keyword Evaluation" at bounding box center [433, 309] width 67 height 6
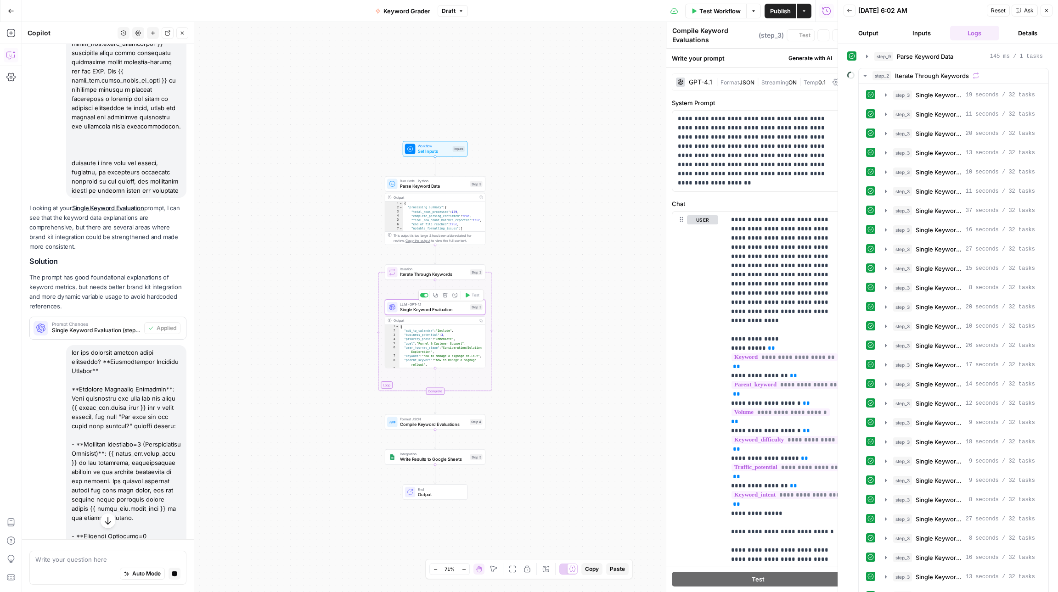
type textarea "Single Keyword Evaluation"
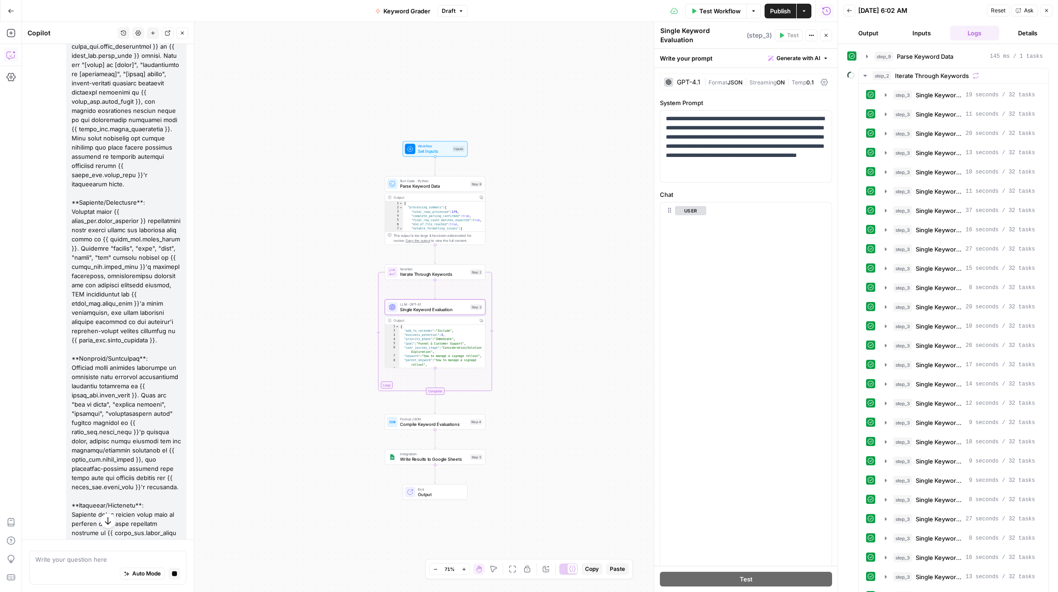
scroll to position [5323, 0]
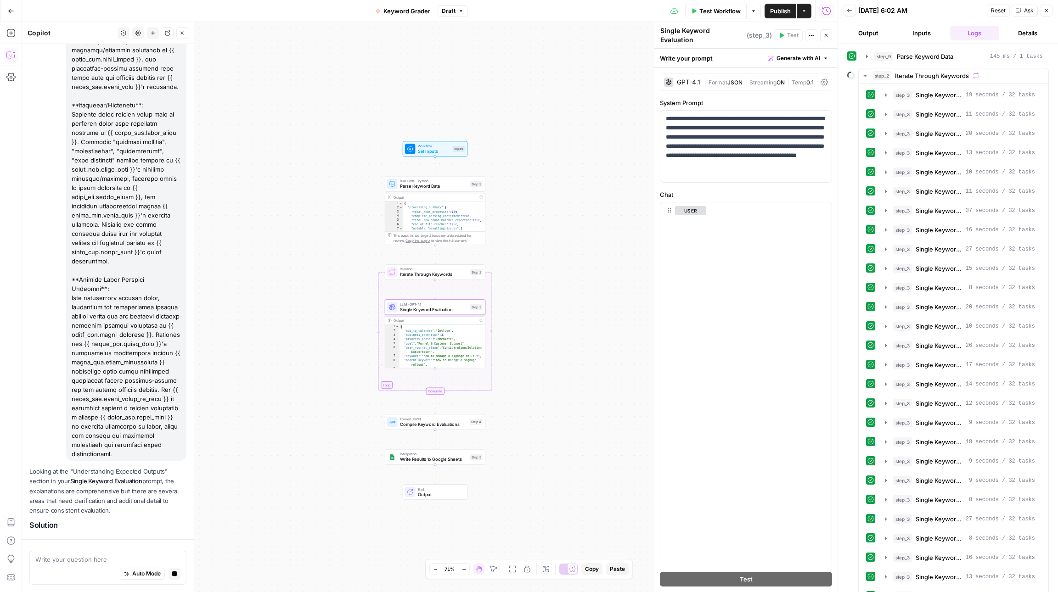
click at [165, 592] on span "Apply" at bounding box center [168, 602] width 15 height 8
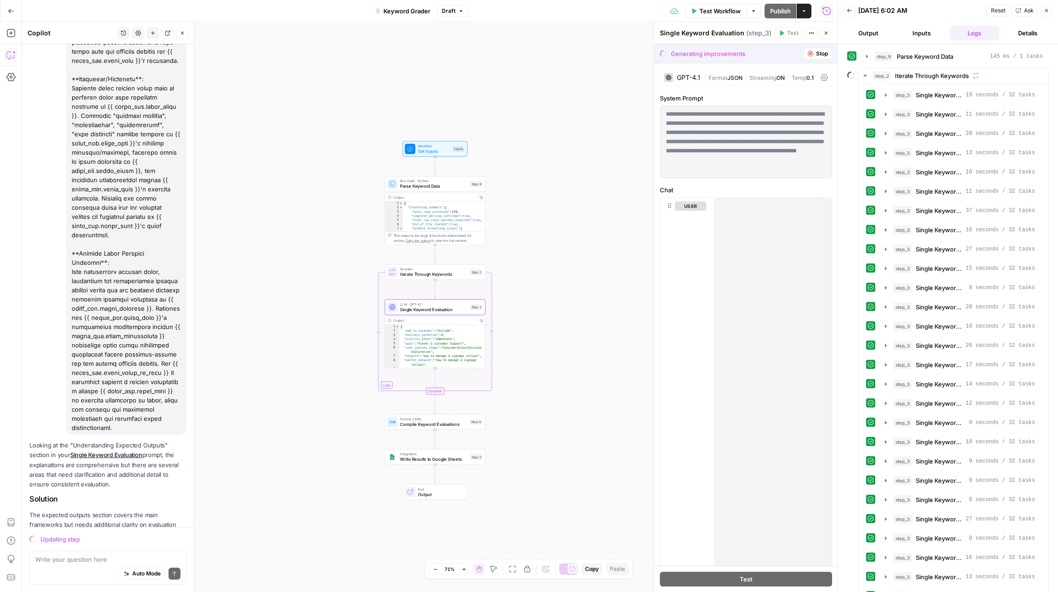
scroll to position [8080, 0]
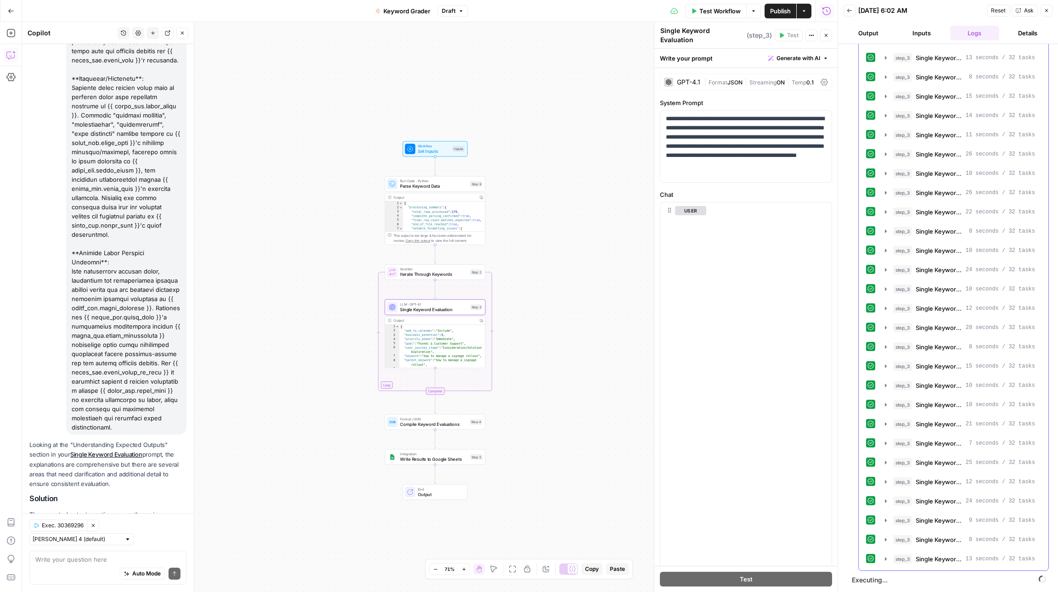
scroll to position [2455, 0]
click at [113, 573] on span "Single Keyword Evaluation (step_3)" at bounding box center [98, 577] width 93 height 8
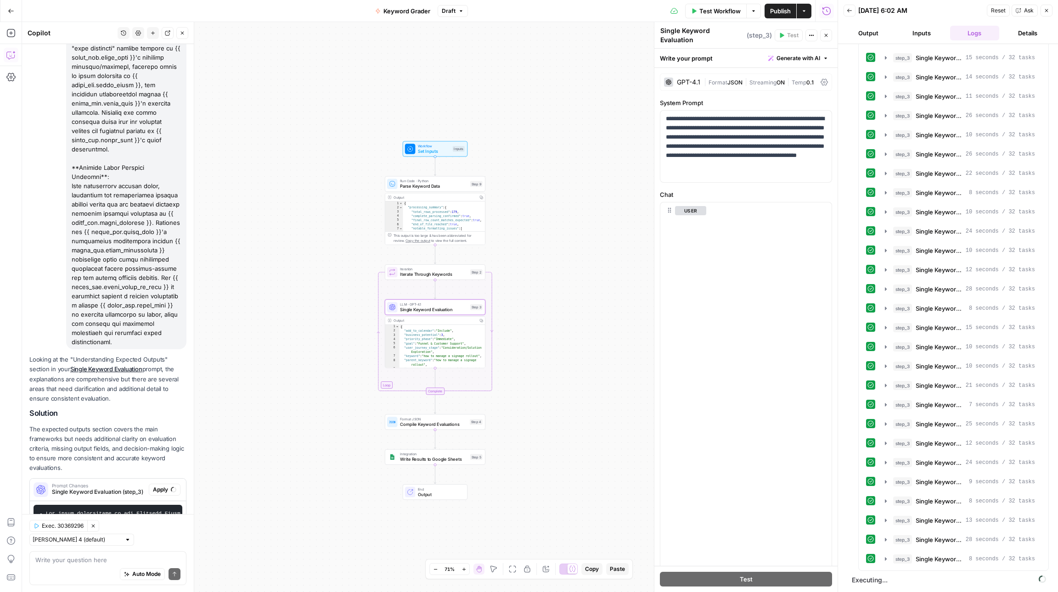
scroll to position [5471, 0]
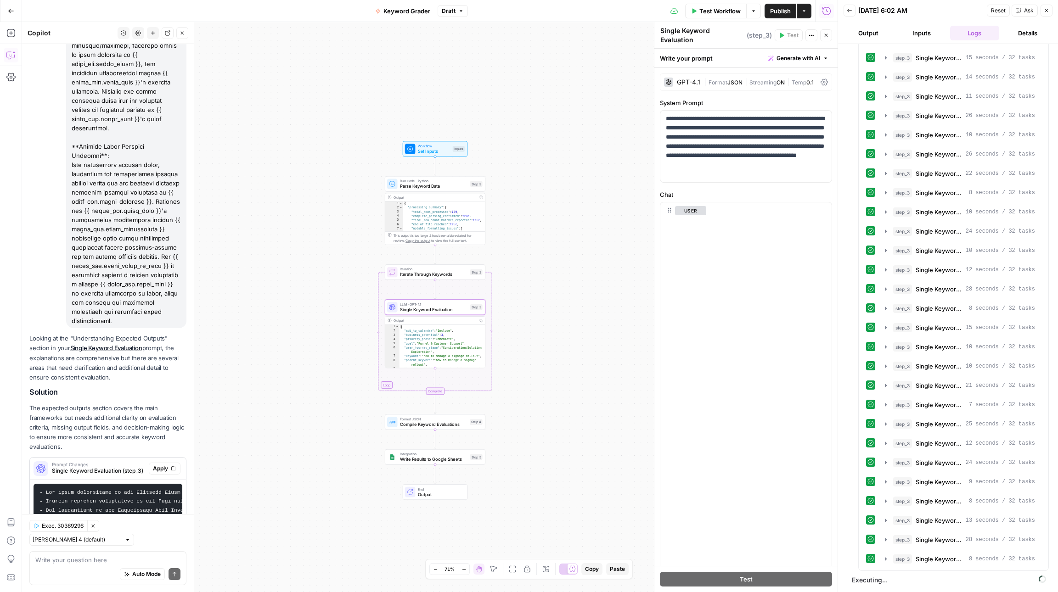
click at [135, 490] on code at bounding box center [344, 533] width 610 height 86
drag, startPoint x: 40, startPoint y: 411, endPoint x: 180, endPoint y: 488, distance: 160.2
click at [180, 488] on pre at bounding box center [108, 533] width 149 height 99
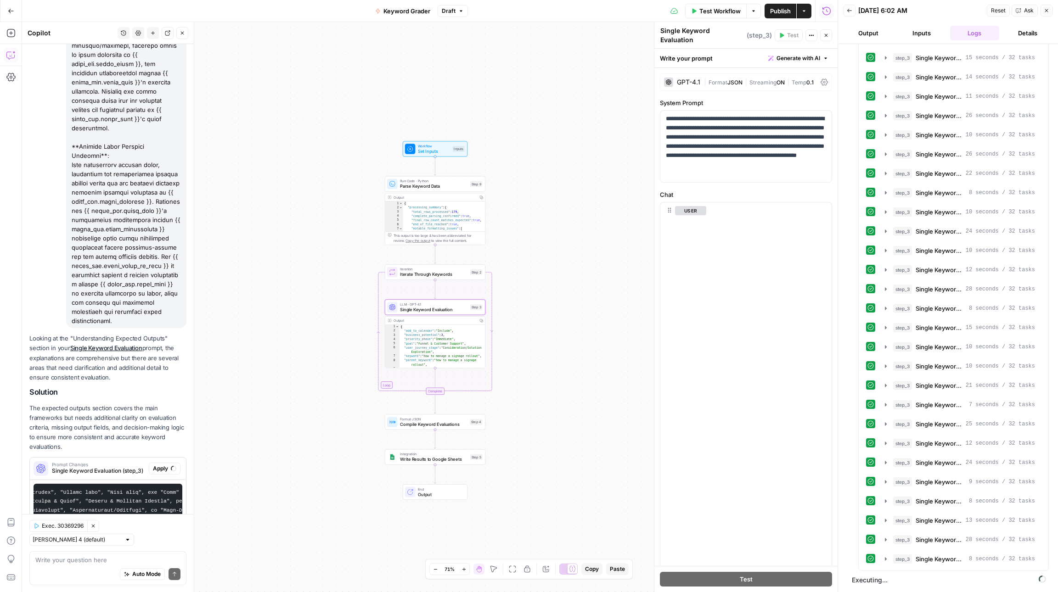
scroll to position [0, 0]
copy code "- Add clear explanation of the Priority Phase assignment logic, including speci…"
click at [78, 565] on div "Auto Mode Send" at bounding box center [107, 575] width 145 height 20
paste textarea "- Add clear explanation of the Priority Phase assignment logic, including speci…"
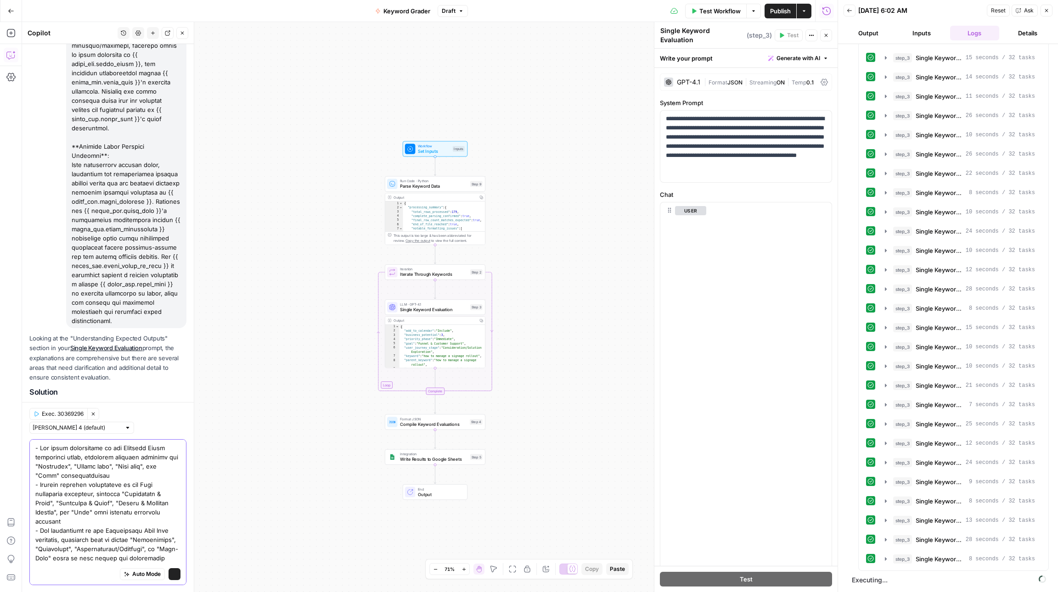
scroll to position [180, 0]
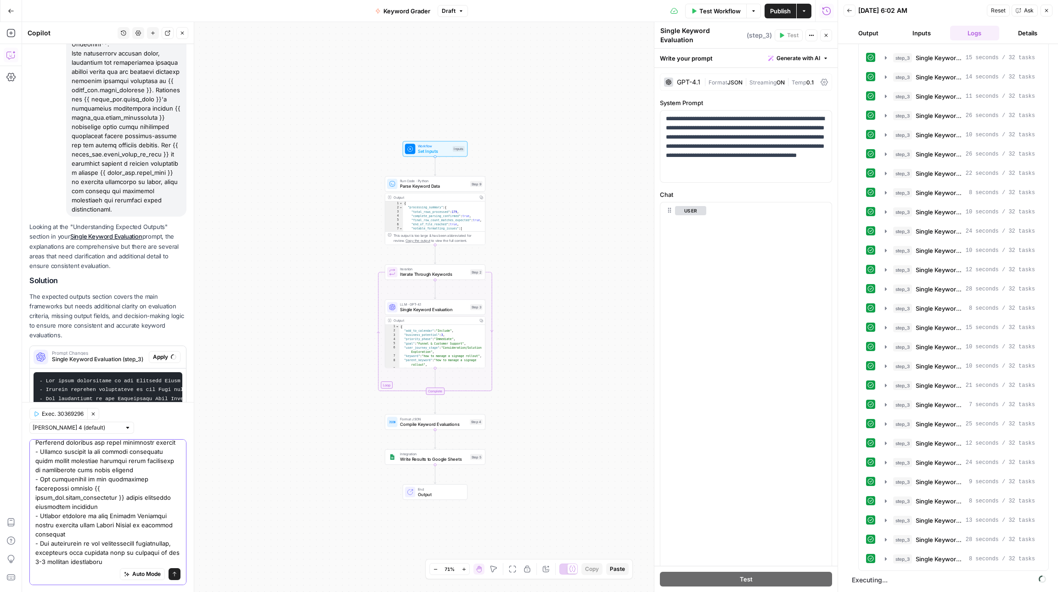
type textarea "- Add clear explanation of the Priority Phase assignment logic, including speci…"
click at [173, 572] on icon "submit" at bounding box center [175, 575] width 6 height 6
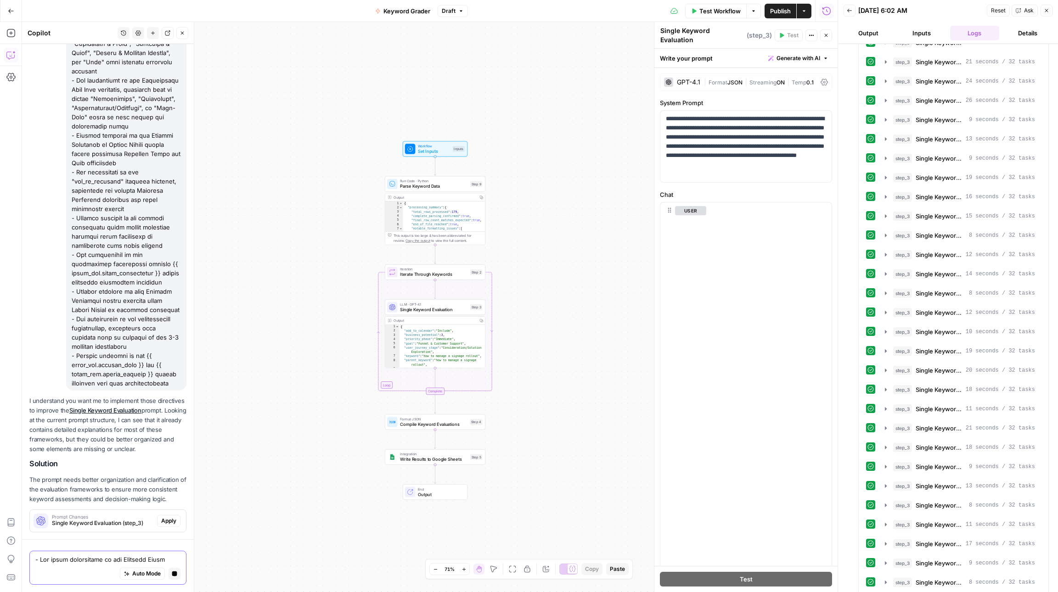
scroll to position [6005, 0]
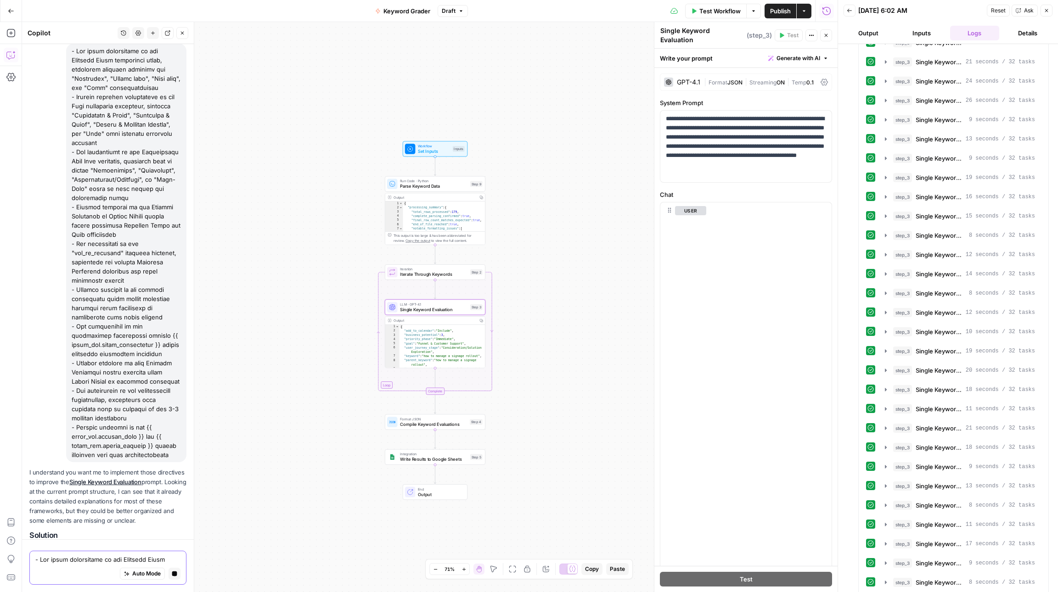
click at [171, 589] on span "Apply" at bounding box center [168, 593] width 15 height 8
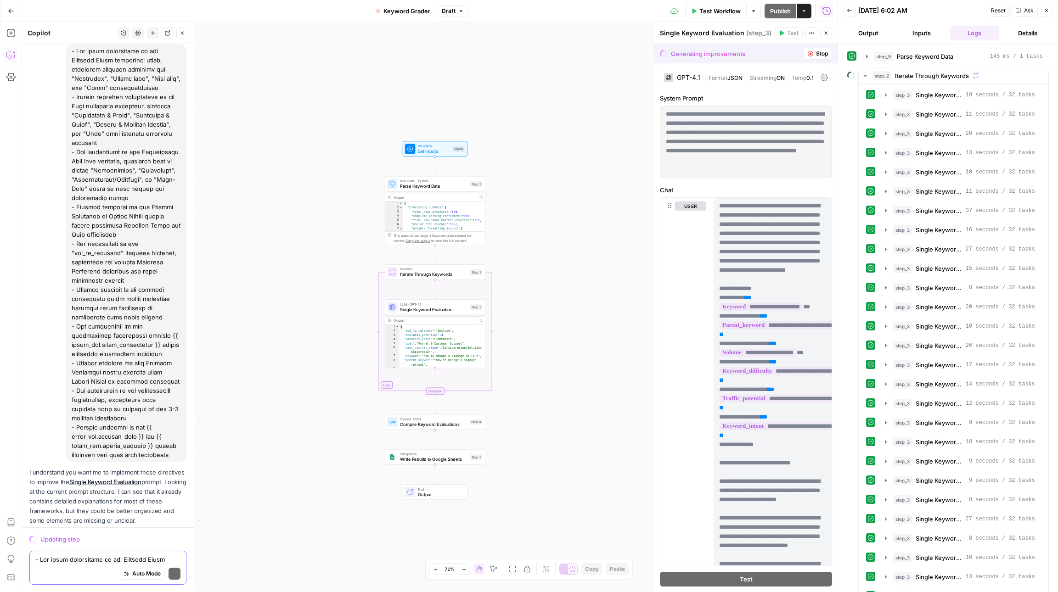
scroll to position [6032, 0]
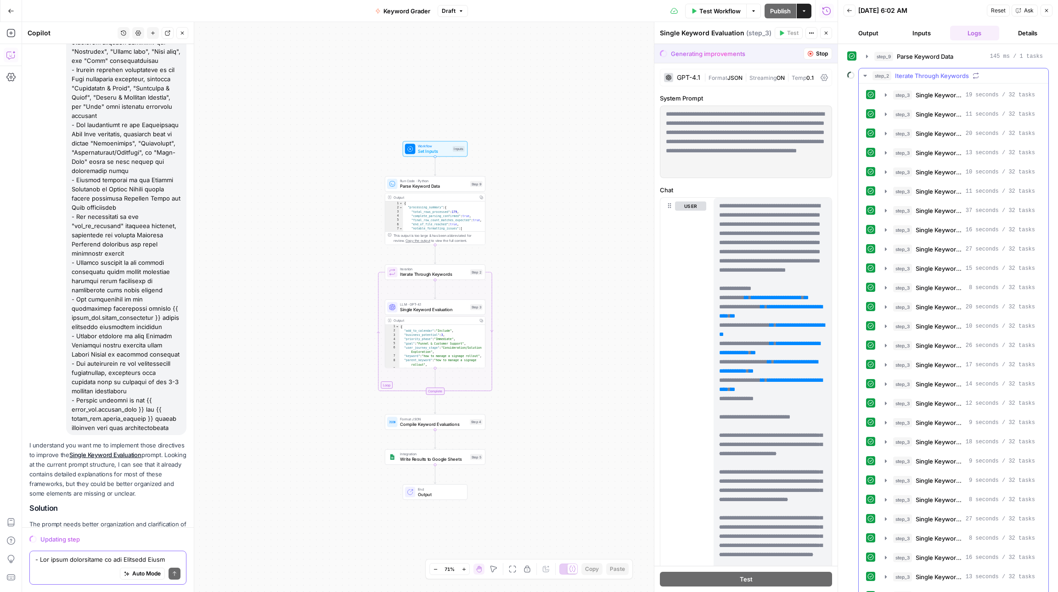
click at [865, 76] on icon "button" at bounding box center [864, 76] width 3 height 2
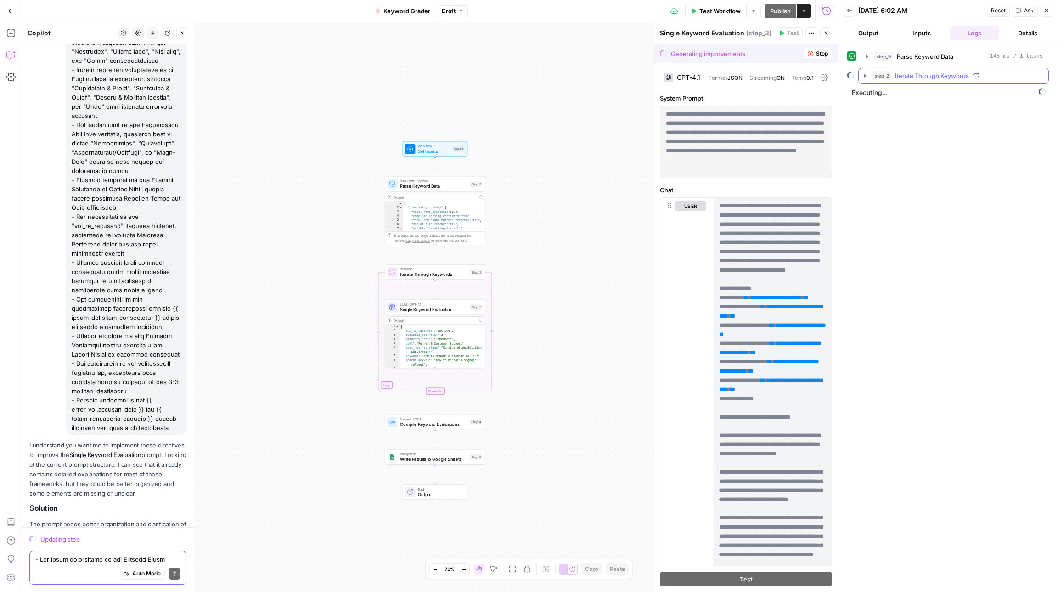
click at [865, 76] on icon "button" at bounding box center [865, 75] width 2 height 3
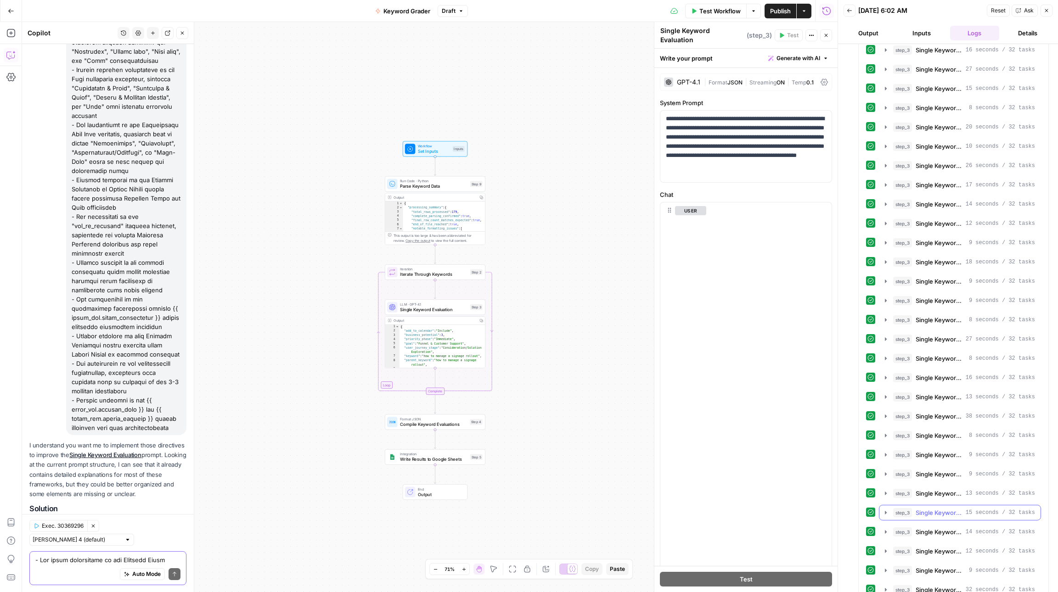
scroll to position [0, 0]
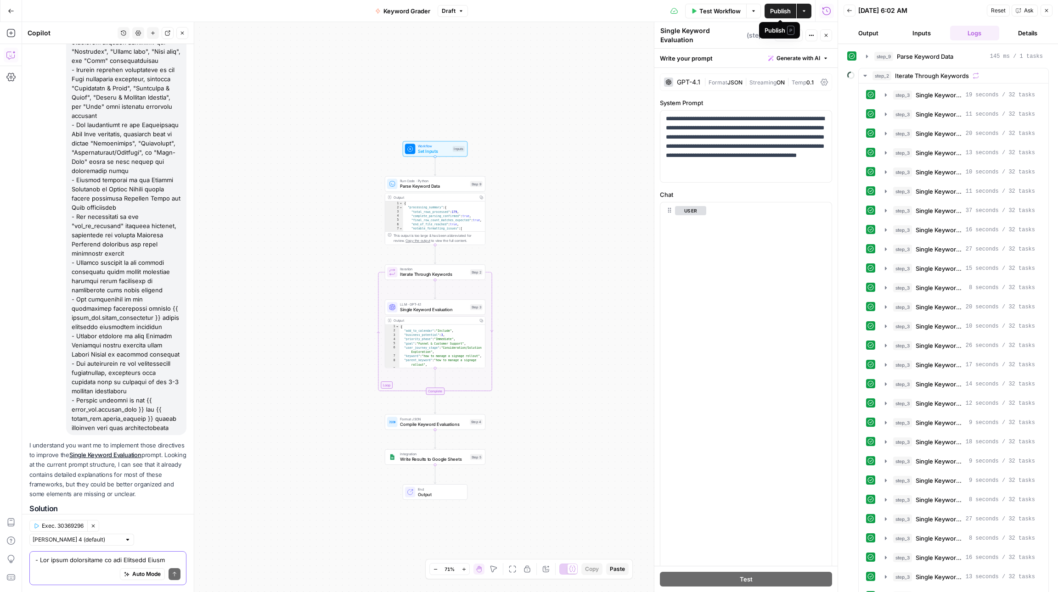
click at [781, 11] on span "Publish" at bounding box center [780, 10] width 21 height 9
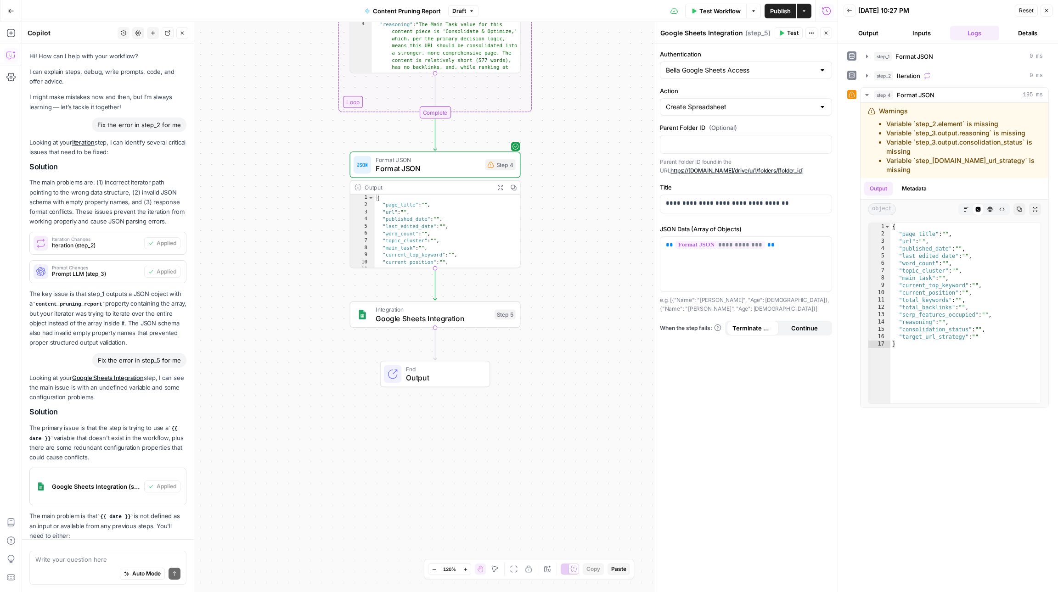
scroll to position [668, 0]
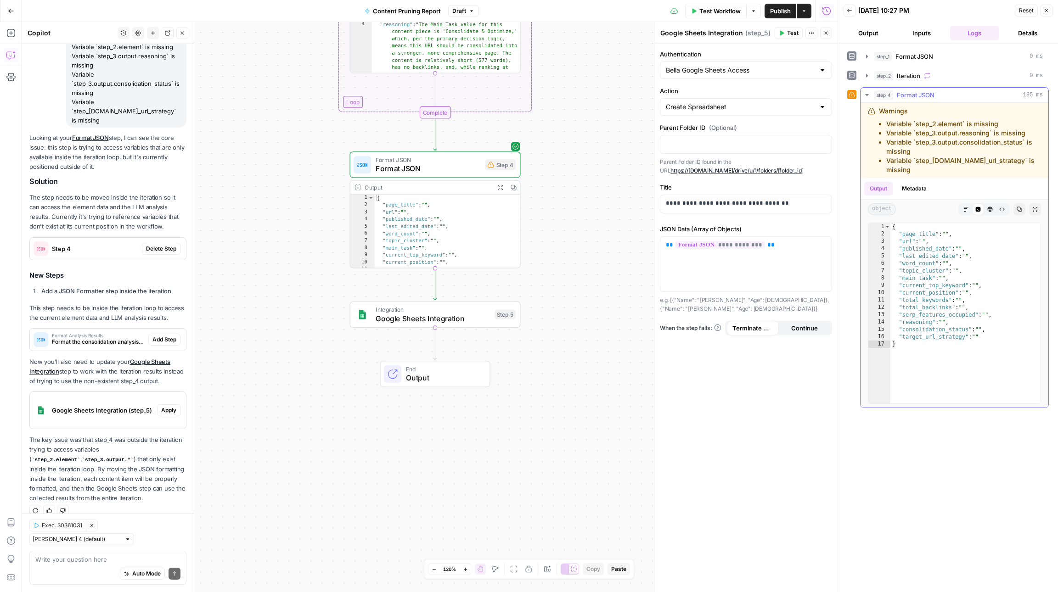
drag, startPoint x: 920, startPoint y: 172, endPoint x: 872, endPoint y: 92, distance: 93.1
click at [872, 92] on div "step_4 Format JSON 195 ms Warnings Variable `step_2.element` is missing Variabl…" at bounding box center [954, 247] width 189 height 321
click at [908, 156] on li "Variable `step_3.output.consolidation_status` is missing" at bounding box center [963, 147] width 155 height 18
drag, startPoint x: 918, startPoint y: 176, endPoint x: 878, endPoint y: 96, distance: 89.3
click at [878, 96] on div "step_4 Format JSON 195 ms Warnings Variable `step_2.element` is missing Variabl…" at bounding box center [954, 247] width 189 height 321
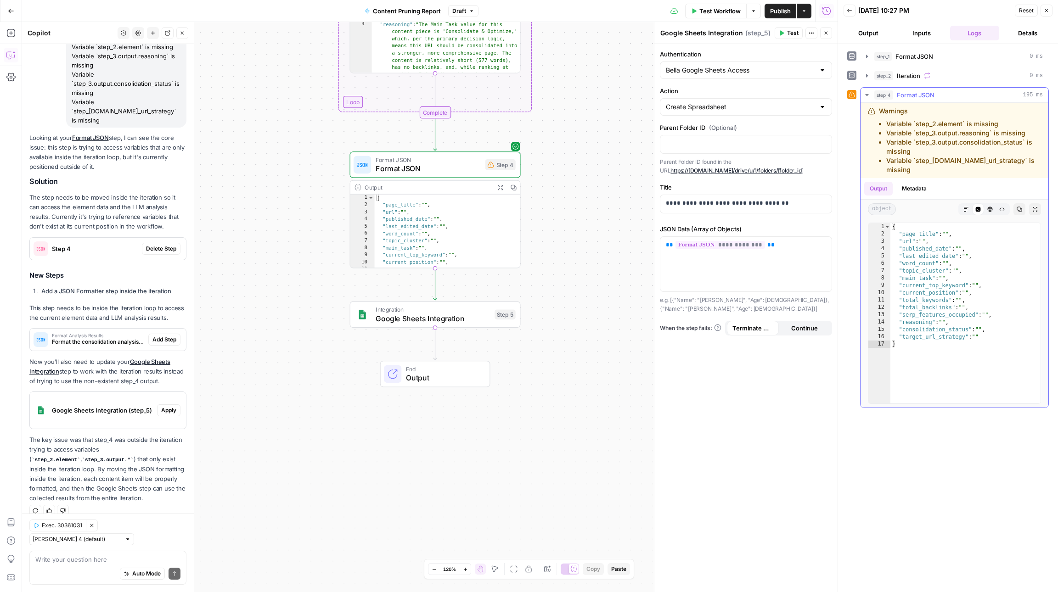
copy div "tep_4 Format JSON 195 ms Warnings Variable `step_2.element` is missing Variable…"
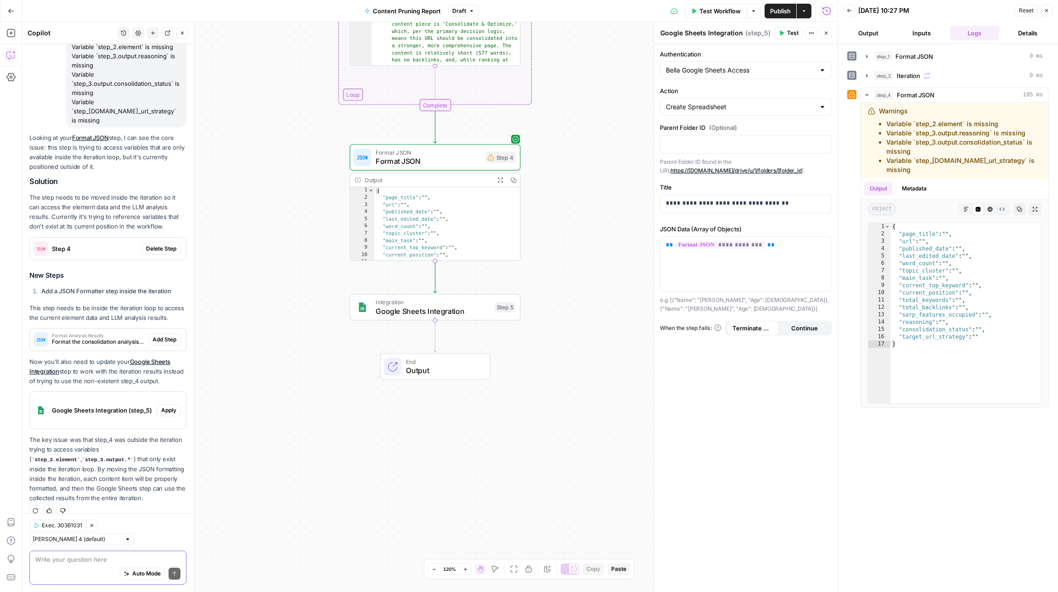
click at [130, 555] on textarea at bounding box center [107, 559] width 145 height 9
paste textarea "tep_4 Format JSON 195 ms Warnings Variable `step_2.element` is missing Variable…"
type textarea "tep_4 Format JSON 195 ms Warnings Variable `step_2.element` is missing Variable…"
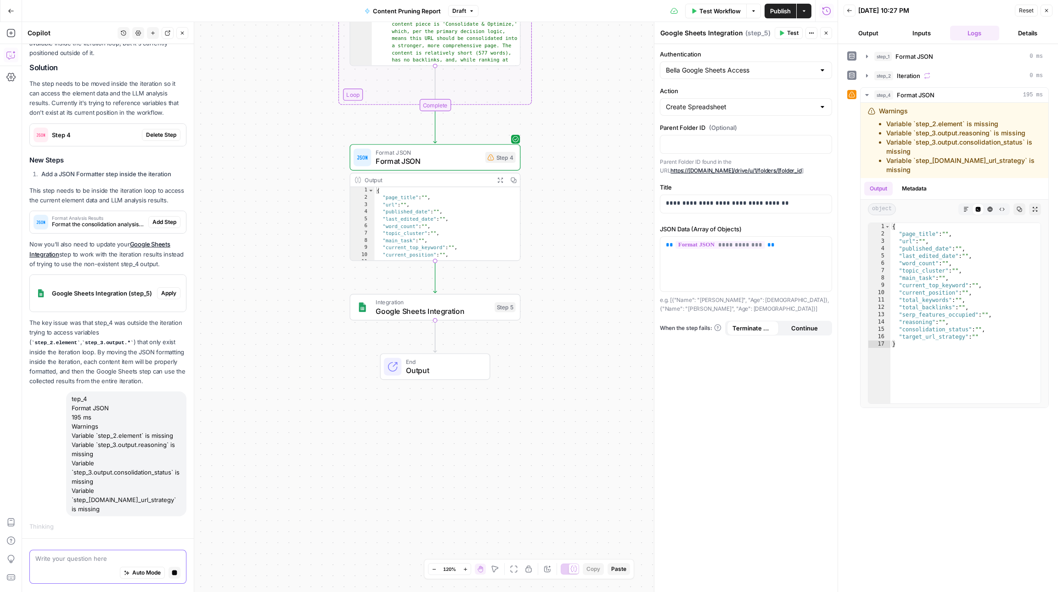
scroll to position [753, 0]
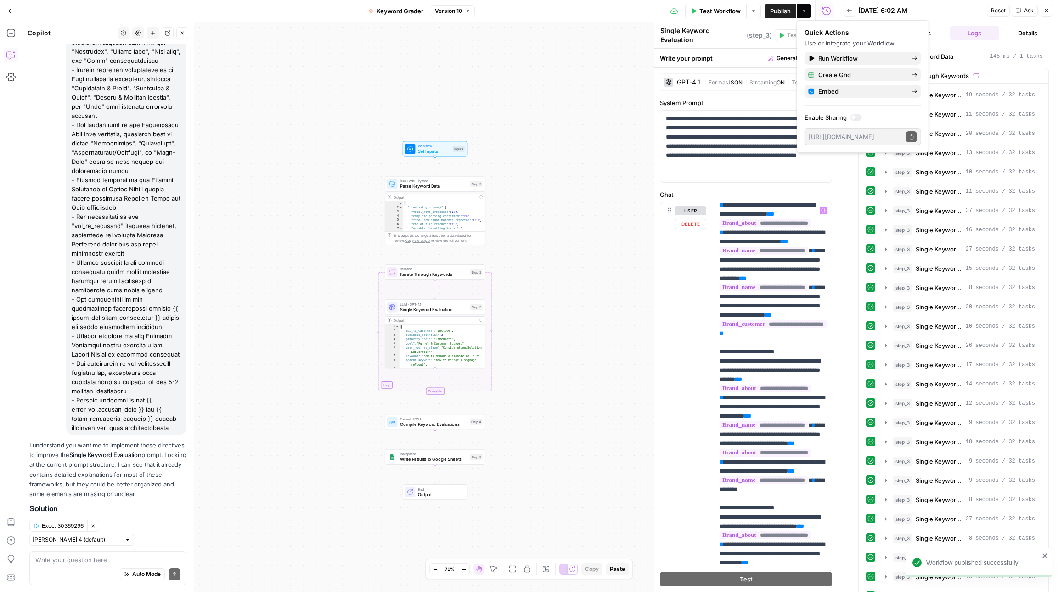
scroll to position [2775, 0]
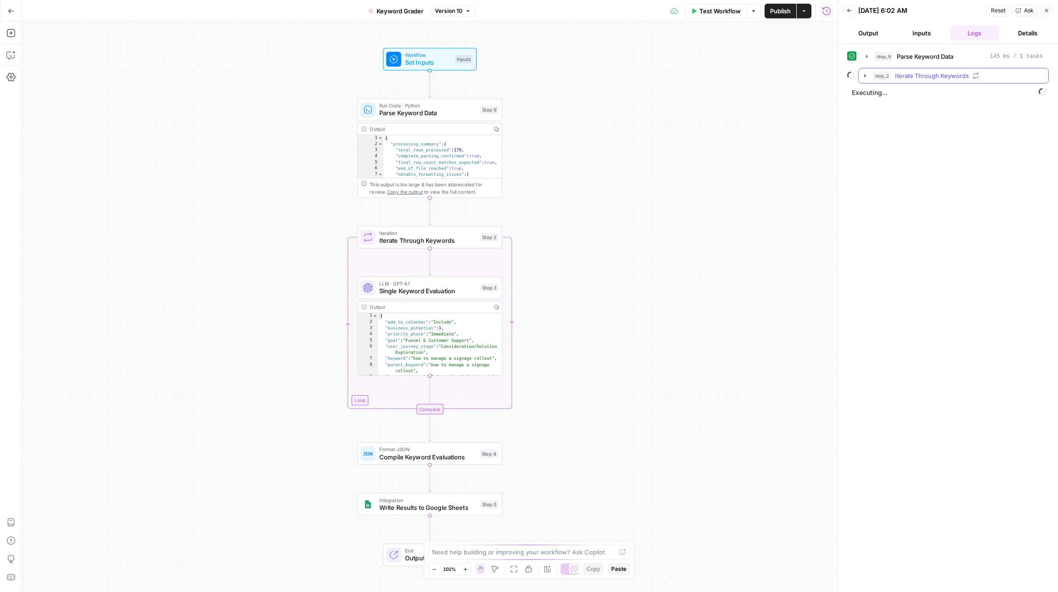
click at [867, 78] on icon "button" at bounding box center [864, 75] width 7 height 7
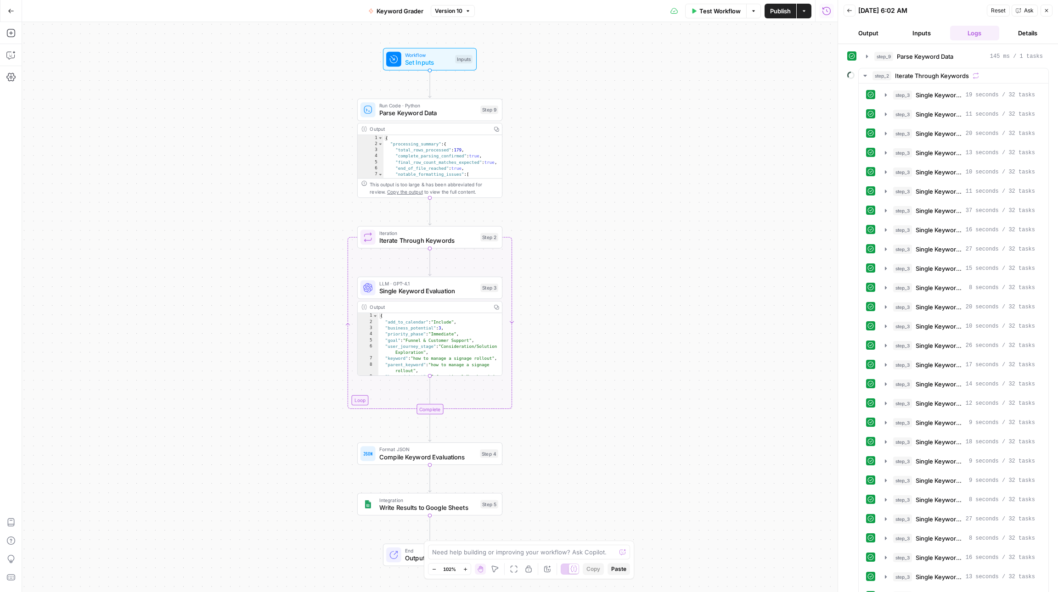
click at [925, 34] on button "Inputs" at bounding box center [922, 33] width 50 height 15
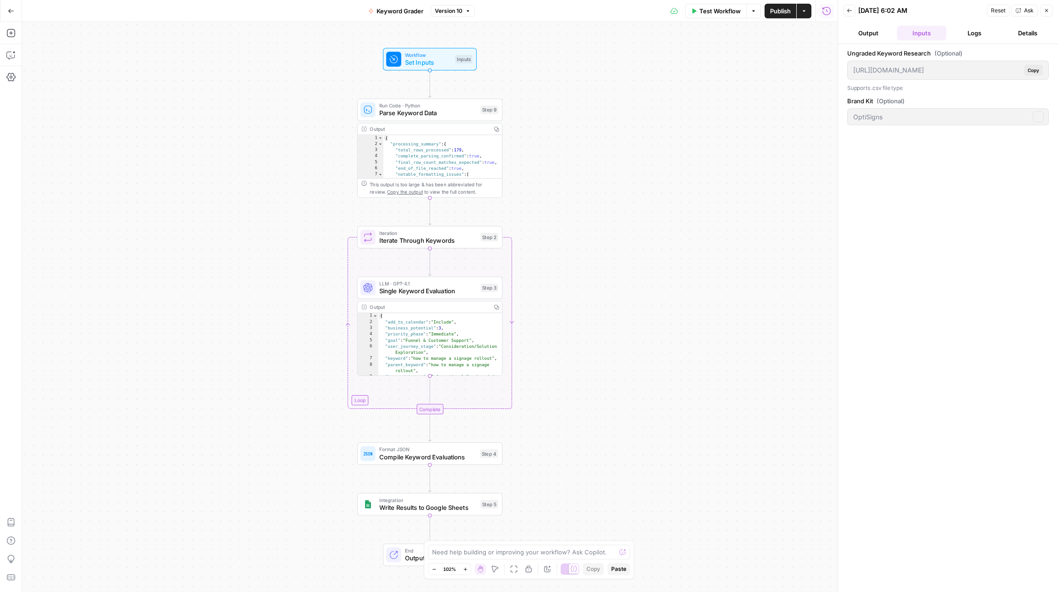
type input "OptiSigns"
click at [1023, 32] on button "Details" at bounding box center [1028, 33] width 50 height 15
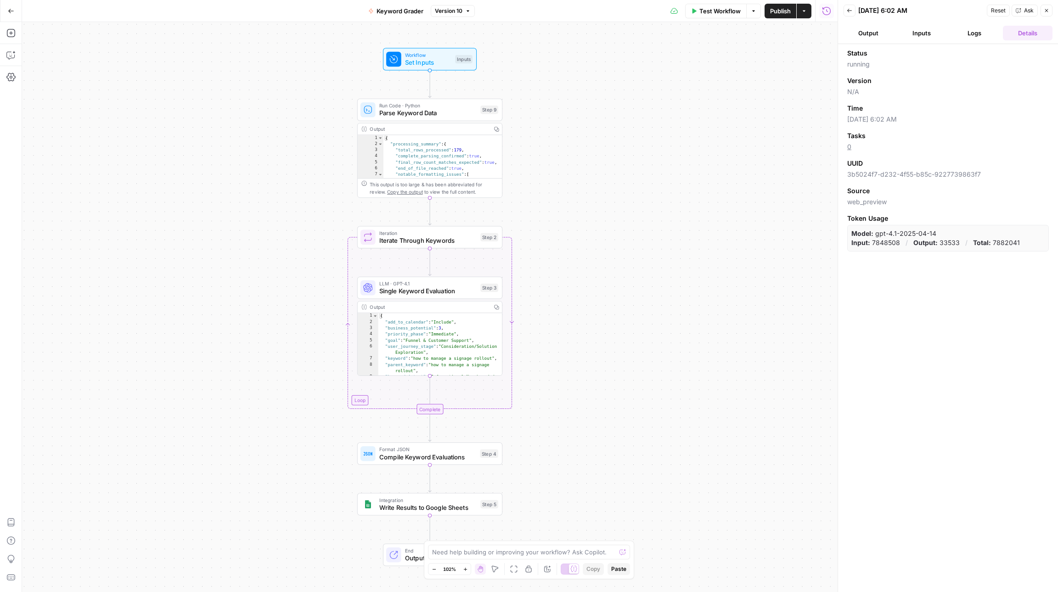
click at [877, 38] on button "Output" at bounding box center [868, 33] width 50 height 15
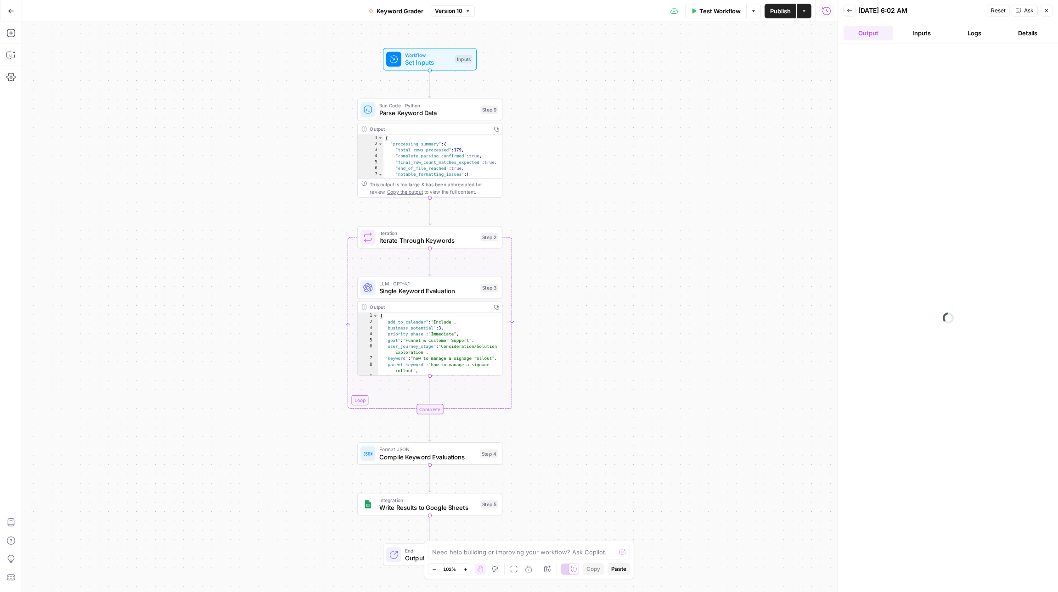
click at [919, 35] on button "Inputs" at bounding box center [922, 33] width 50 height 15
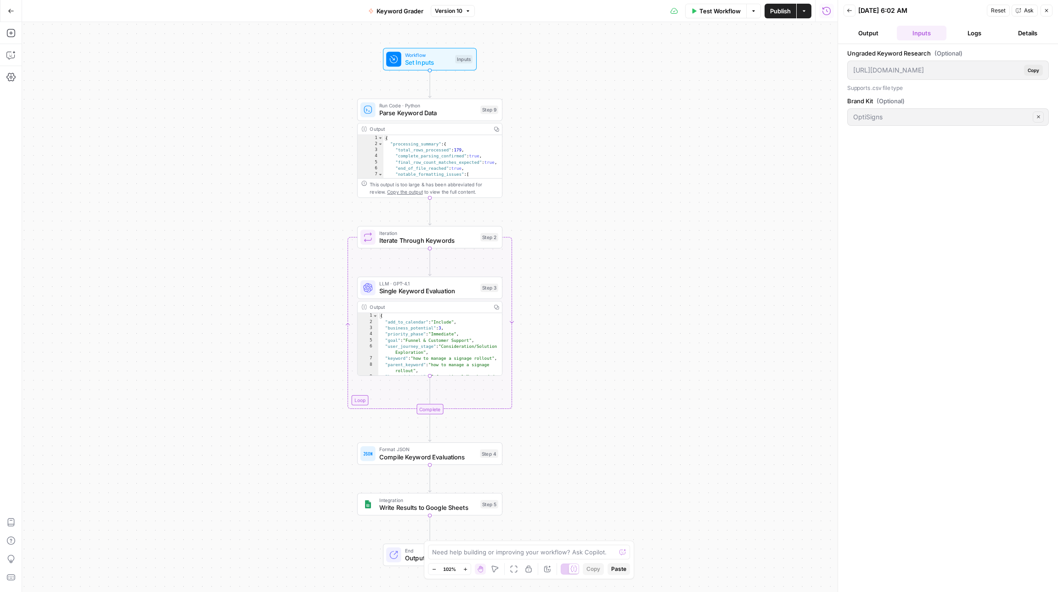
click at [881, 35] on button "Output" at bounding box center [868, 33] width 50 height 15
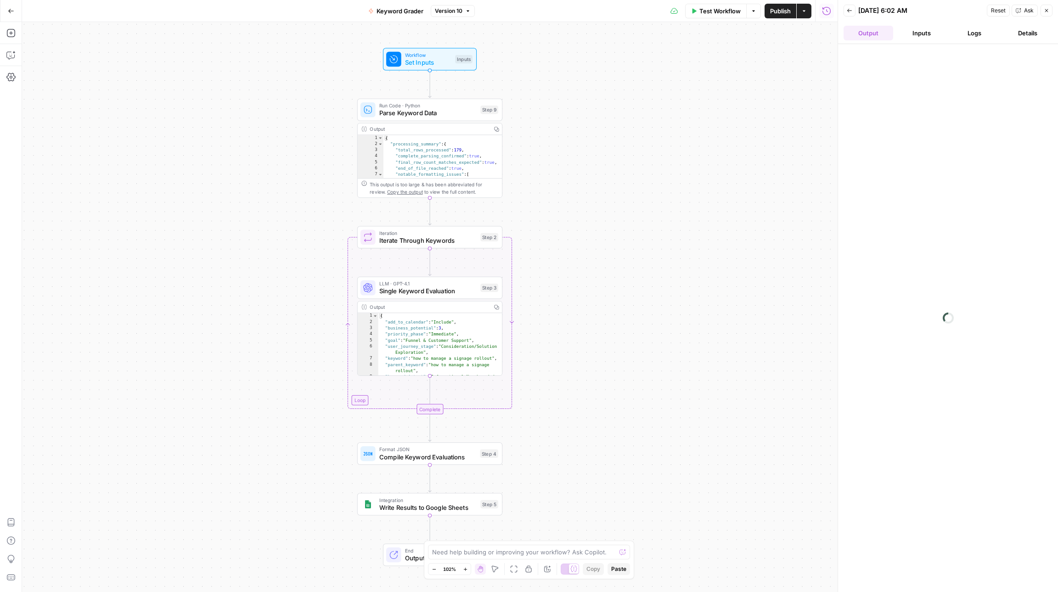
click at [853, 7] on button "Back" at bounding box center [849, 11] width 12 height 12
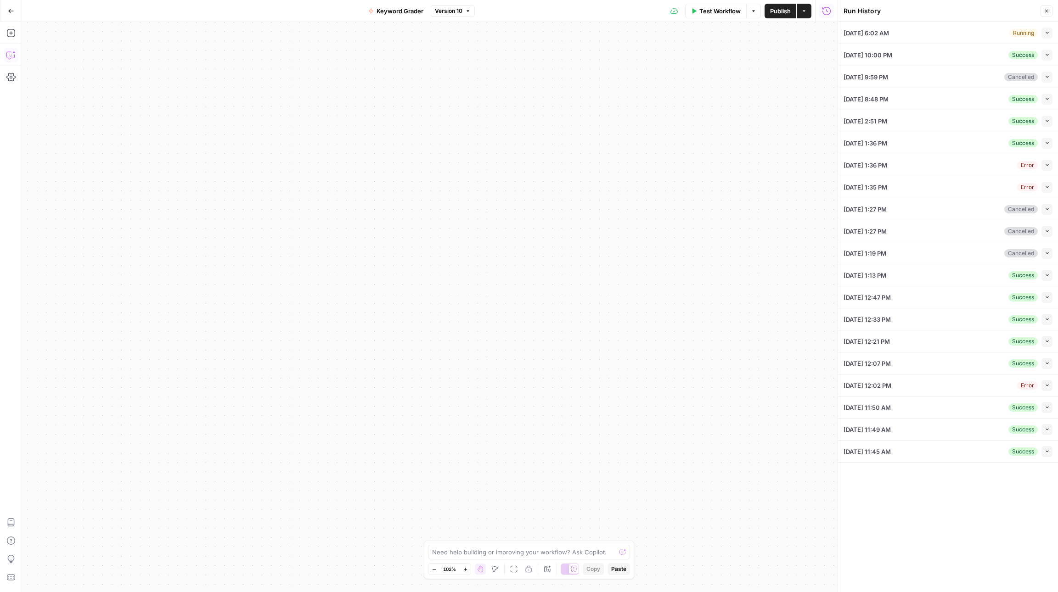
click at [9, 56] on icon "button" at bounding box center [10, 54] width 9 height 9
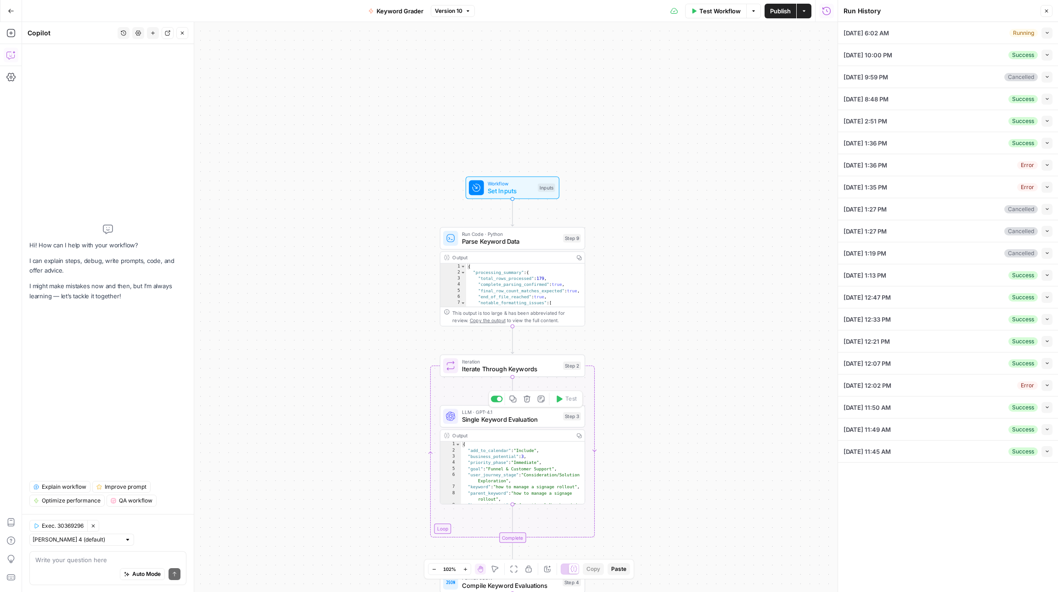
click at [491, 420] on span "Single Keyword Evaluation" at bounding box center [510, 419] width 97 height 9
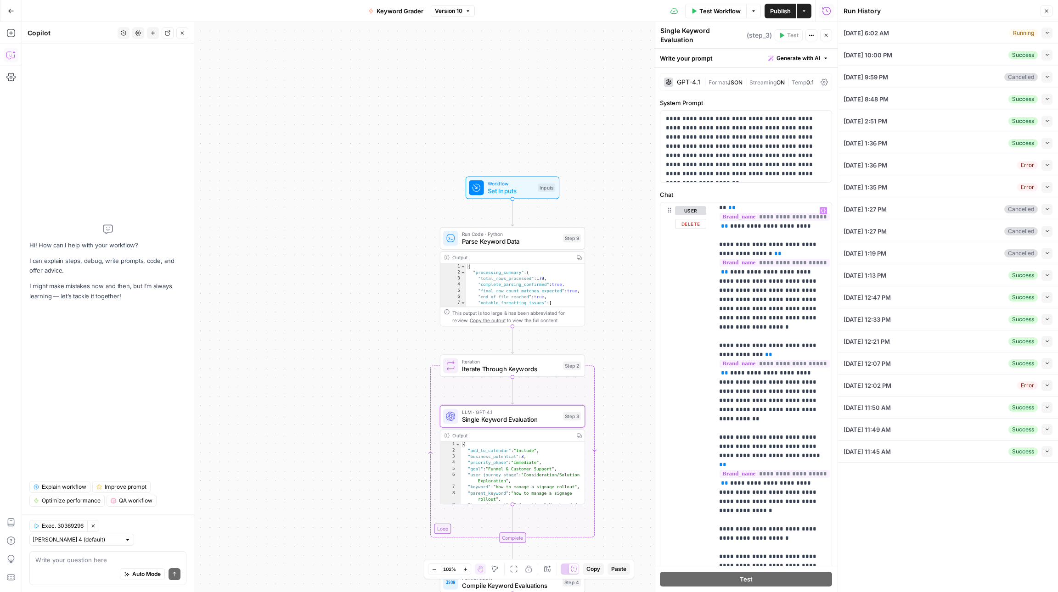
scroll to position [2362, 2]
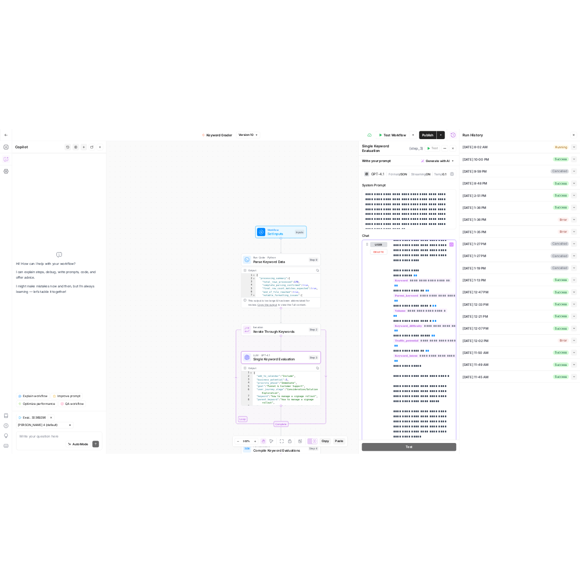
scroll to position [0, 2]
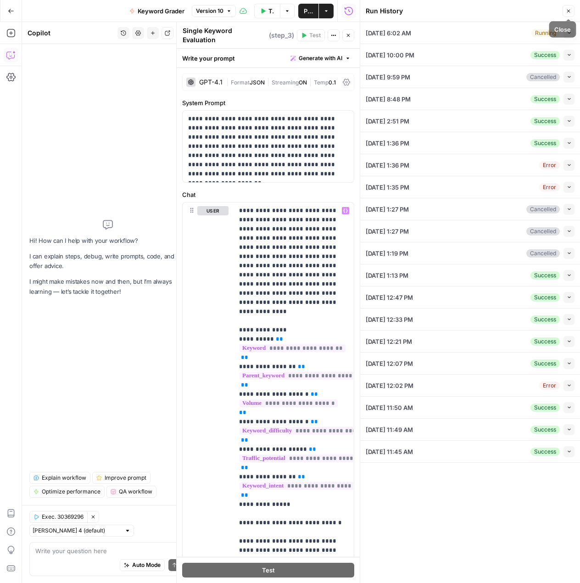
click at [570, 5] on button "Close" at bounding box center [569, 11] width 12 height 12
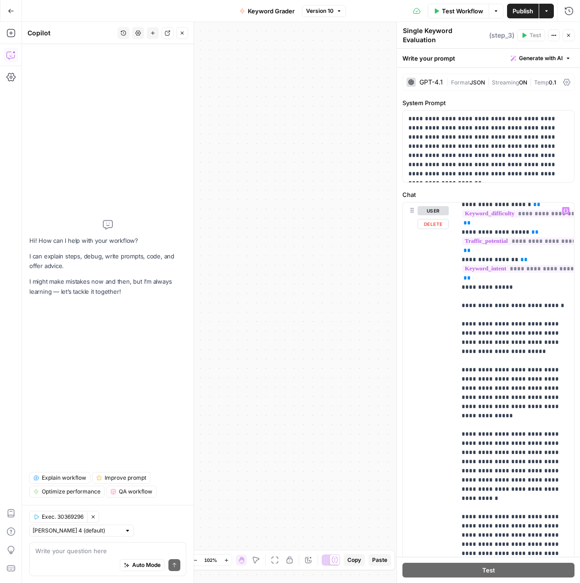
scroll to position [225, 0]
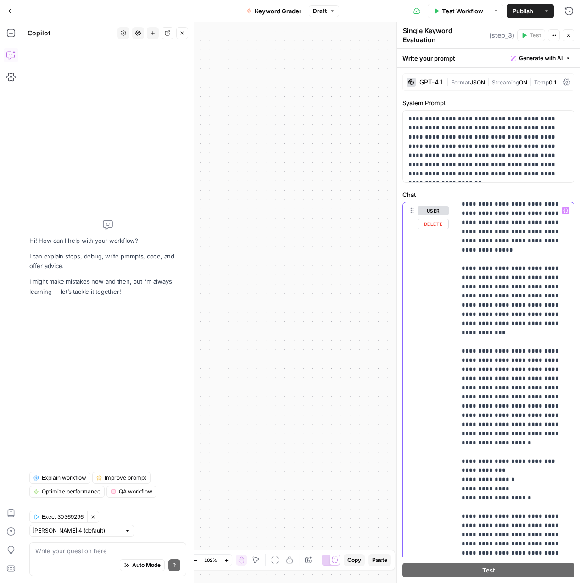
scroll to position [384, 0]
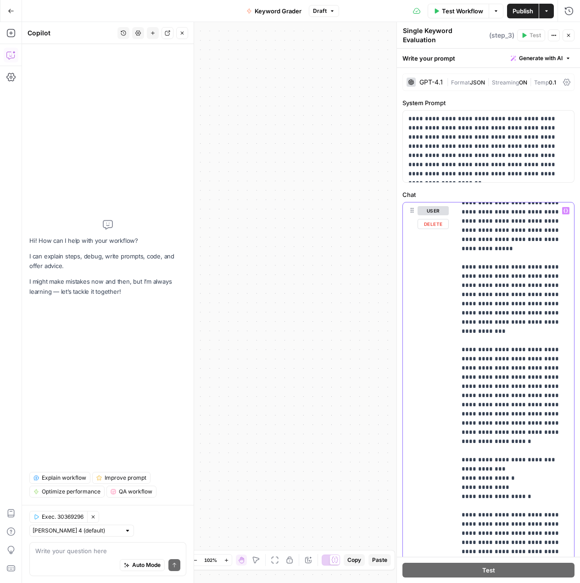
drag, startPoint x: 495, startPoint y: 446, endPoint x: 500, endPoint y: 446, distance: 5.1
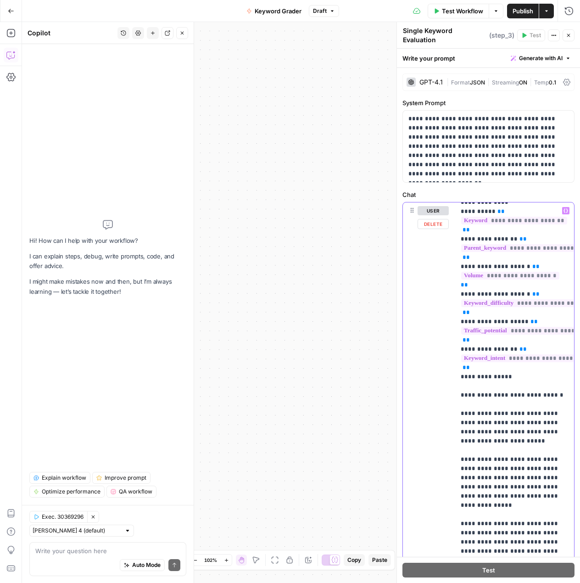
scroll to position [118, 1]
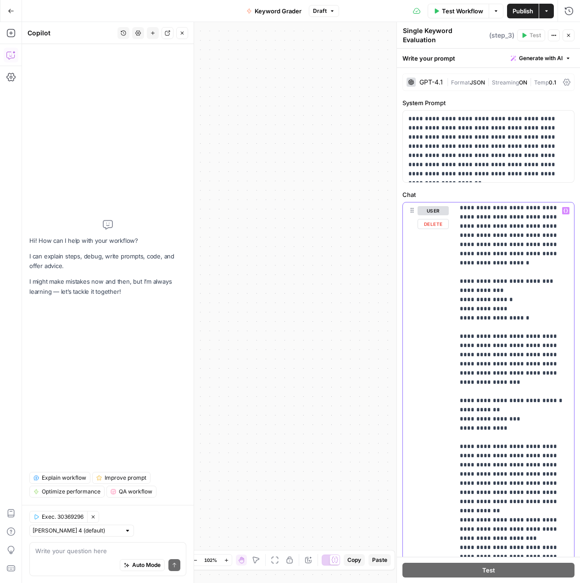
scroll to position [563, 0]
drag, startPoint x: 495, startPoint y: 333, endPoint x: 472, endPoint y: 333, distance: 23.0
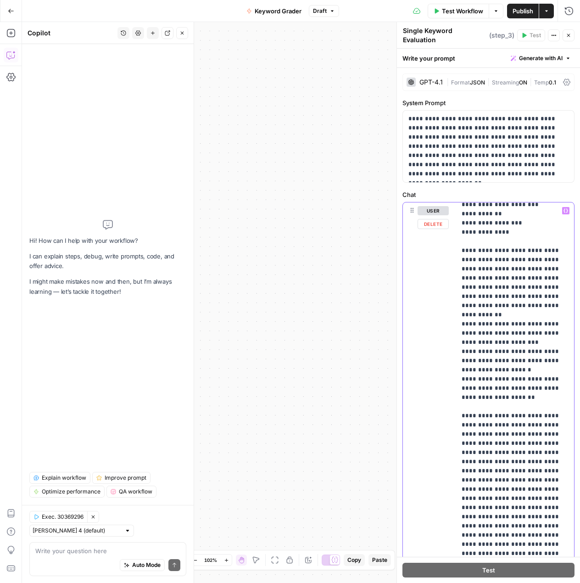
scroll to position [766, 0]
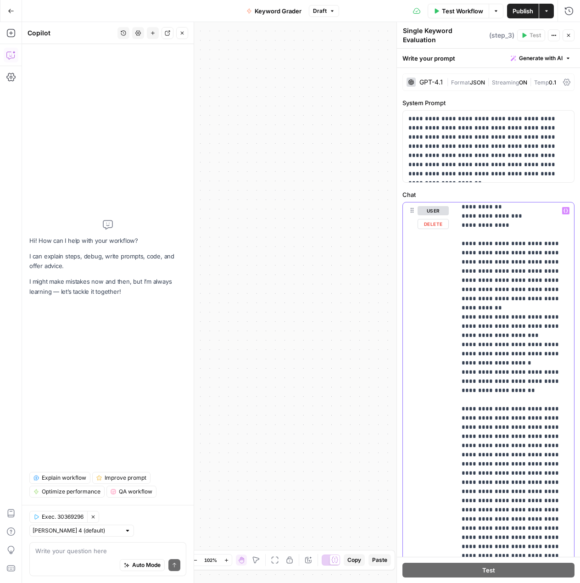
drag, startPoint x: 512, startPoint y: 489, endPoint x: 471, endPoint y: 492, distance: 41.4
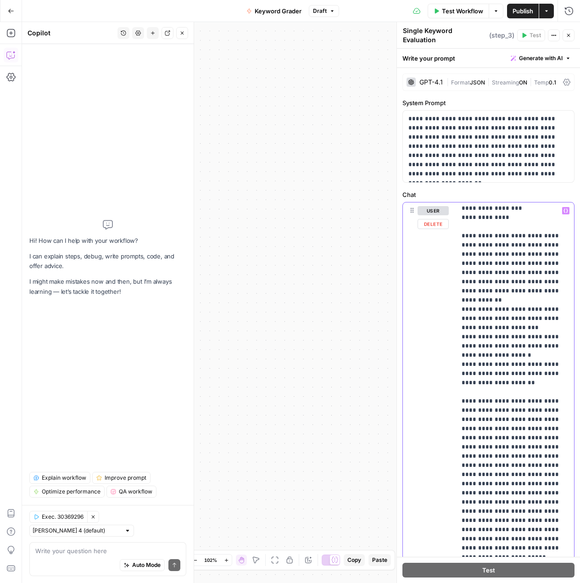
scroll to position [775, 0]
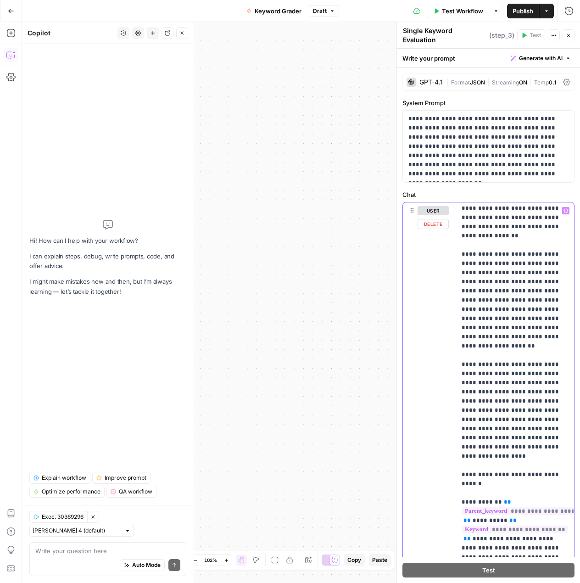
scroll to position [1446, 0]
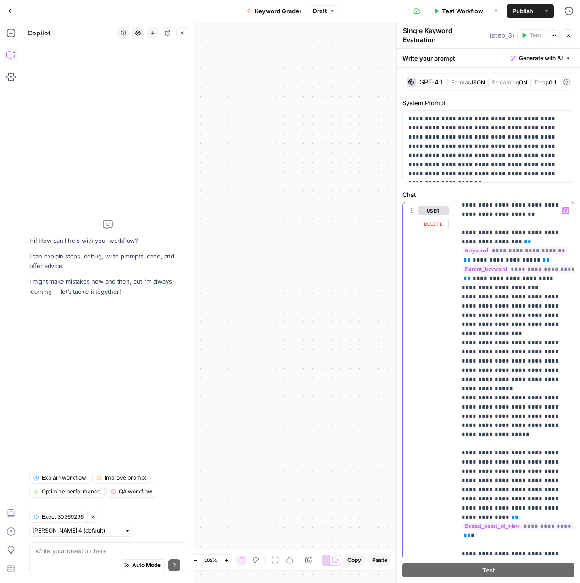
scroll to position [1815, 0]
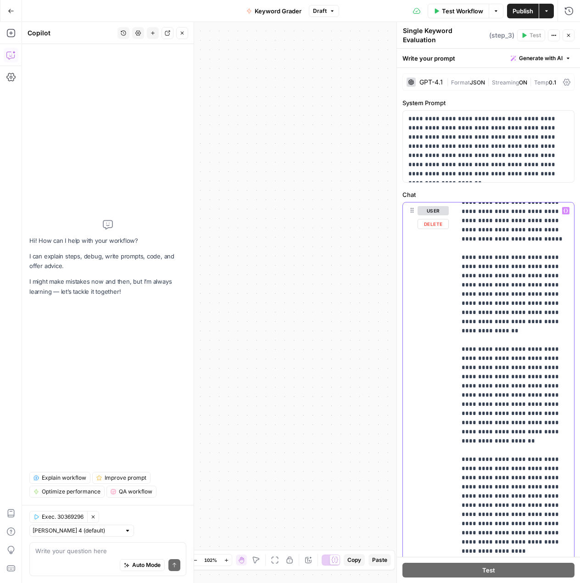
scroll to position [1350, 0]
click at [461, 426] on div "**********" at bounding box center [515, 389] width 118 height 374
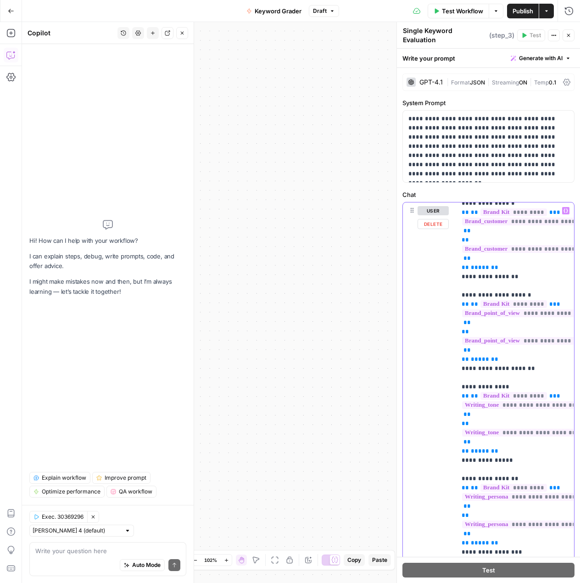
scroll to position [4495, 0]
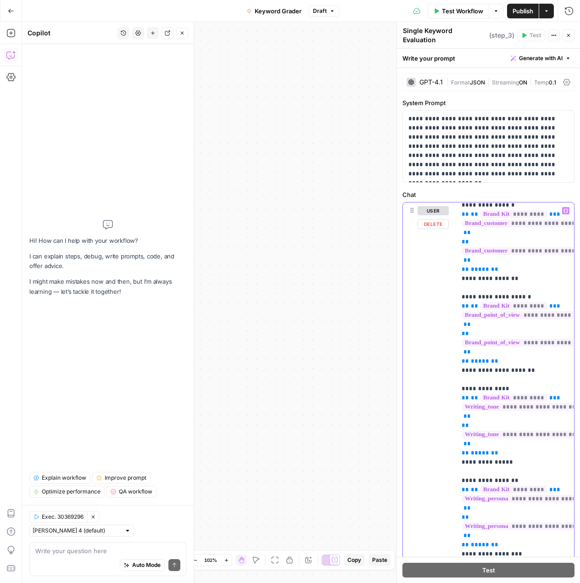
click at [457, 262] on div "**********" at bounding box center [515, 389] width 118 height 374
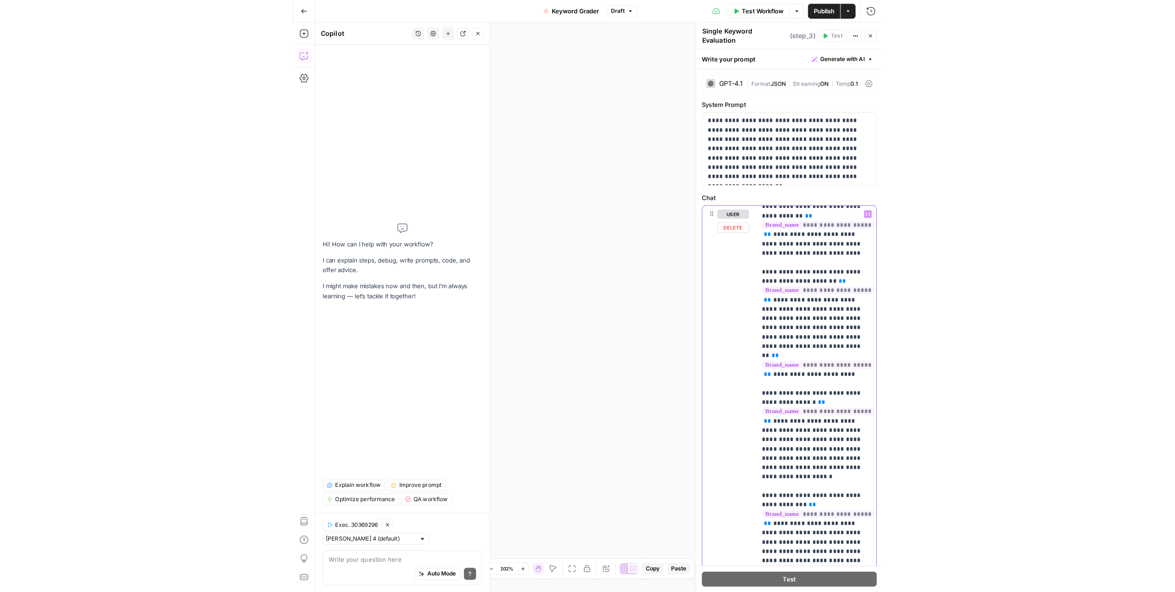
scroll to position [1879, 0]
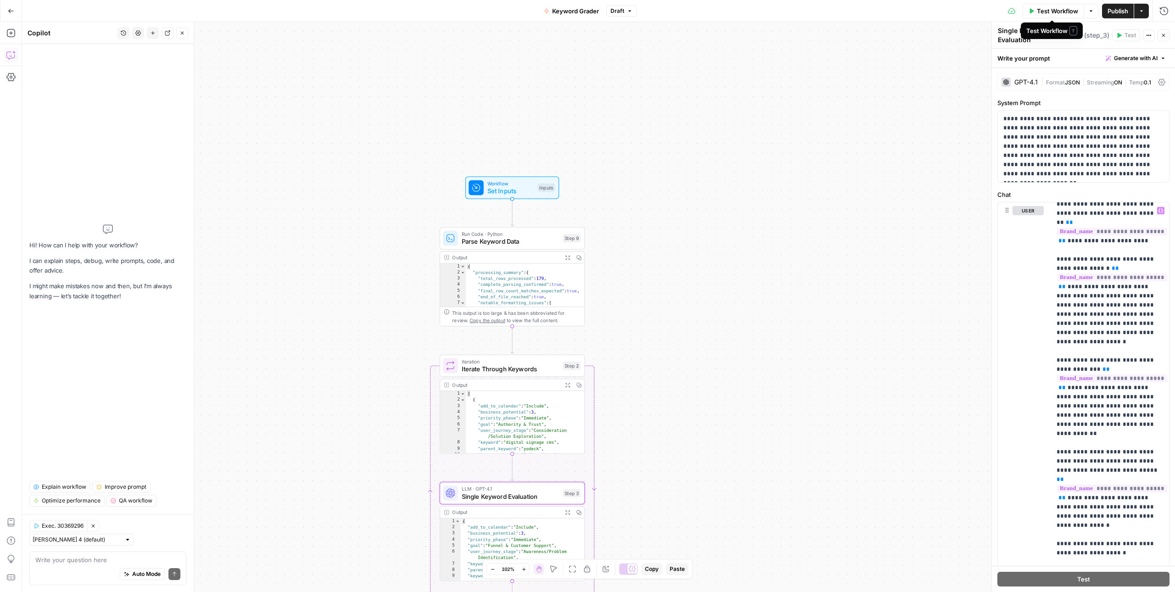
click at [1054, 12] on span "Test Workflow" at bounding box center [1057, 10] width 41 height 9
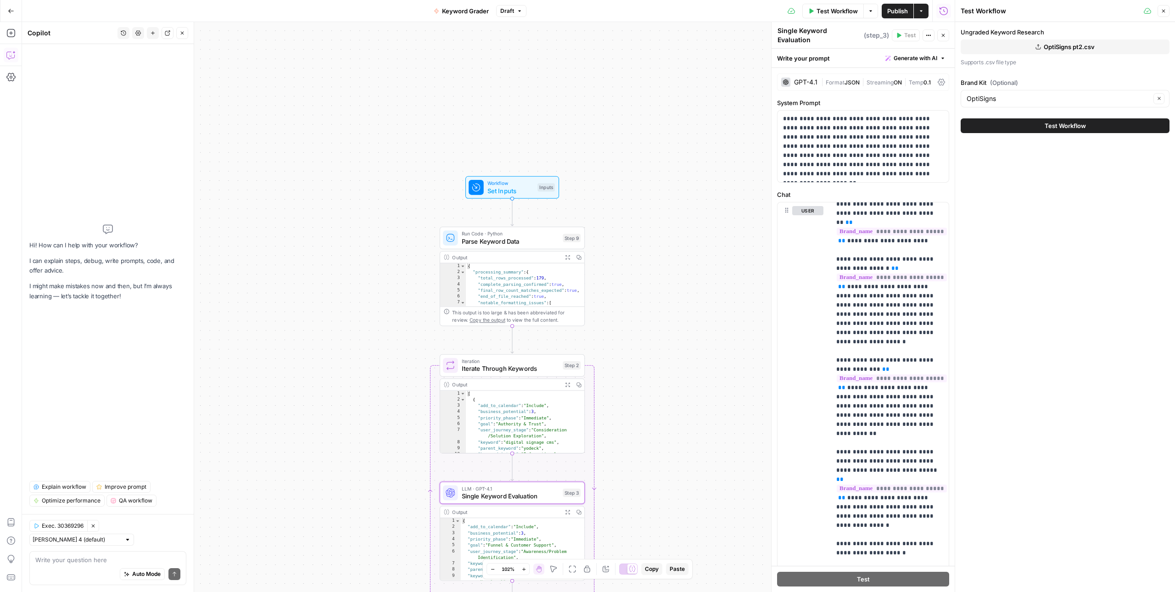
click at [634, 392] on div "Workflow Set Inputs Inputs Run Code · Python Parse Keyword Data Step 9 Output E…" at bounding box center [488, 307] width 933 height 570
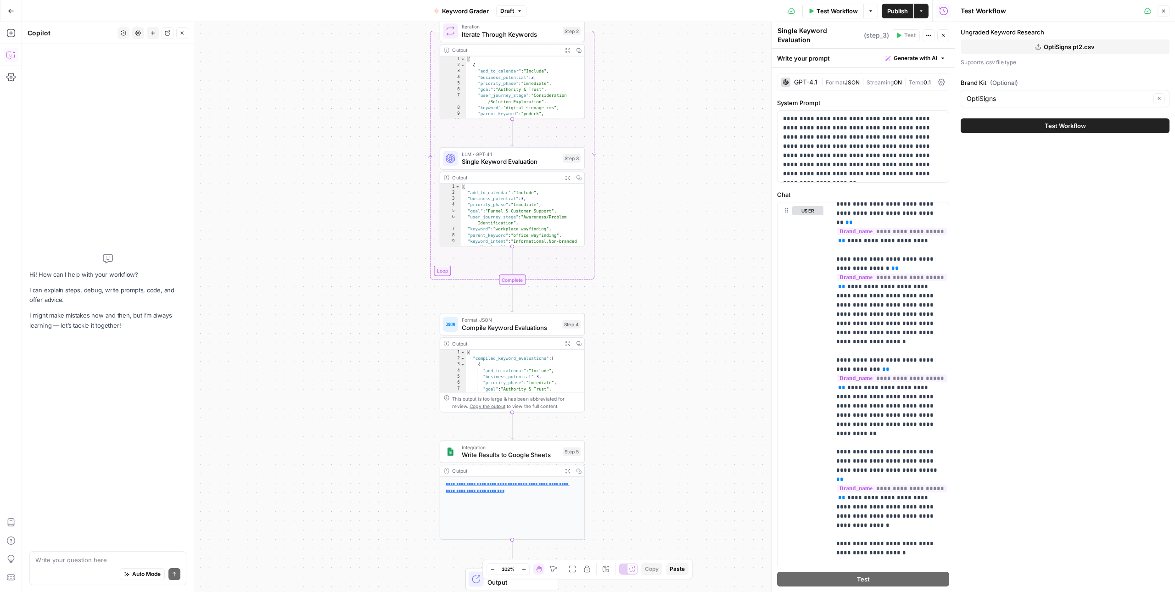
click at [537, 323] on span "Compile Keyword Evaluations" at bounding box center [510, 327] width 97 height 9
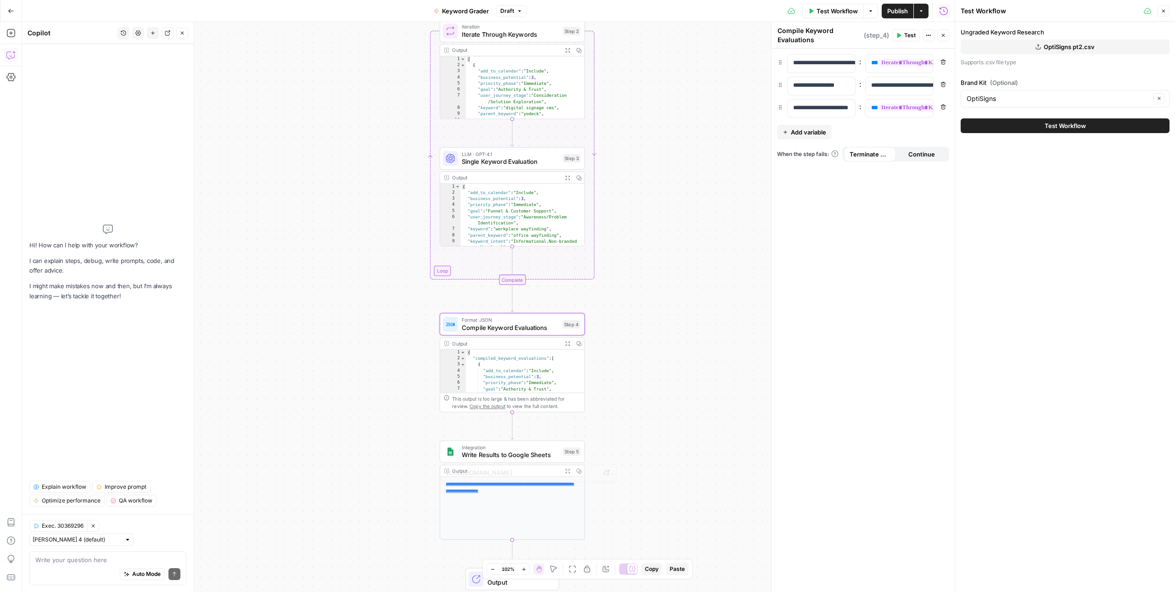
click at [527, 483] on link "**********" at bounding box center [510, 487] width 129 height 11
